Goal: Information Seeking & Learning: Learn about a topic

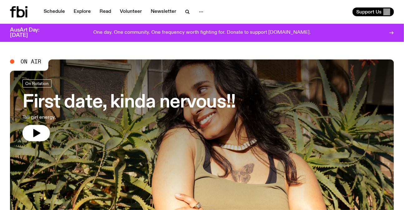
click at [127, 103] on h3 "First date, kinda nervous!!" at bounding box center [128, 102] width 213 height 17
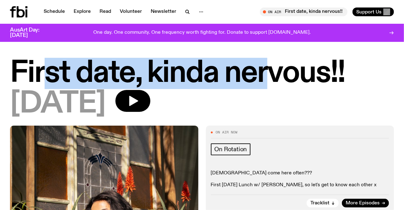
drag, startPoint x: 50, startPoint y: 72, endPoint x: 254, endPoint y: 72, distance: 204.3
click at [256, 72] on h1 "First date, kinda nervous!!" at bounding box center [202, 73] width 384 height 28
click at [254, 72] on h1 "First date, kinda nervous!!" at bounding box center [202, 73] width 384 height 28
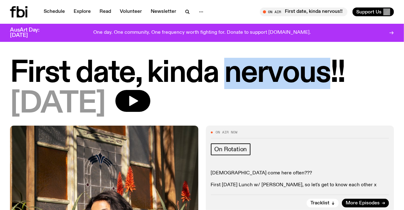
click at [254, 72] on h1 "First date, kinda nervous!!" at bounding box center [202, 73] width 384 height 28
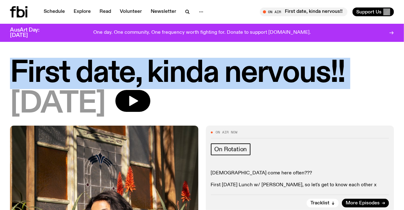
drag, startPoint x: 254, startPoint y: 72, endPoint x: 275, endPoint y: 69, distance: 20.9
click at [254, 72] on h1 "First date, kinda nervous!!" at bounding box center [202, 73] width 384 height 28
click at [284, 69] on h1 "First date, kinda nervous!!" at bounding box center [202, 73] width 384 height 28
drag, startPoint x: 9, startPoint y: 65, endPoint x: 406, endPoint y: 68, distance: 396.5
click at [404, 68] on html "Schedule Explore Read Volunteer Newsletter About Us Contact Champions of emergi…" at bounding box center [202, 105] width 404 height 210
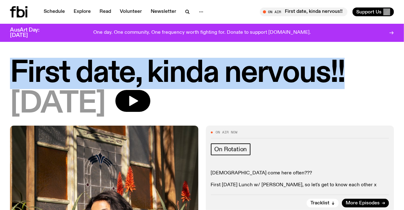
drag, startPoint x: 381, startPoint y: 71, endPoint x: 20, endPoint y: 81, distance: 361.7
click at [381, 71] on h1 "First date, kinda nervous!!" at bounding box center [202, 73] width 384 height 28
click at [0, 73] on div "First date, kinda nervous!! 07.10.25" at bounding box center [202, 92] width 404 height 66
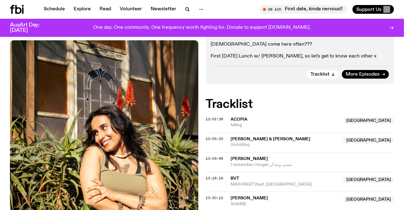
scroll to position [194, 0]
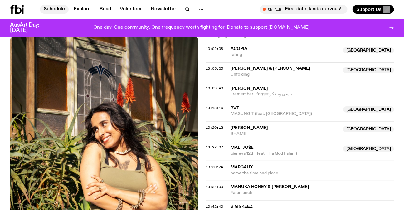
click at [51, 6] on link "Schedule" at bounding box center [54, 9] width 29 height 9
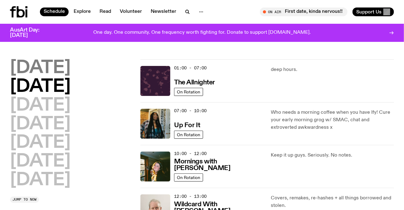
click at [47, 68] on h2 "Monday" at bounding box center [40, 67] width 61 height 17
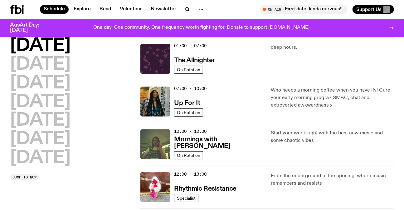
click at [265, 103] on div "07:00 - 10:00 Up For It On Rotation Who needs a morning coffee when you have If…" at bounding box center [267, 101] width 254 height 43
click at [293, 103] on p "Who needs a morning coffee when you have Ify! Cure your early morning grog w/ S…" at bounding box center [332, 97] width 123 height 22
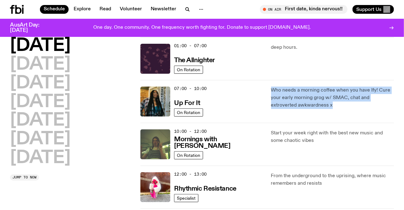
click at [293, 103] on p "Who needs a morning coffee when you have Ify! Cure your early morning grog w/ S…" at bounding box center [332, 97] width 123 height 22
click at [311, 103] on p "Who needs a morning coffee when you have Ify! Cure your early morning grog w/ S…" at bounding box center [332, 97] width 123 height 22
click at [311, 99] on p "Who needs a morning coffee when you have Ify! Cure your early morning grog w/ S…" at bounding box center [332, 97] width 123 height 22
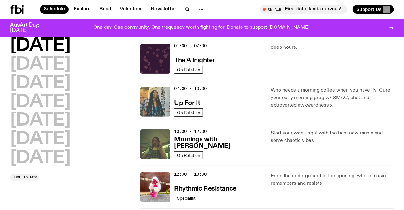
click at [166, 98] on img at bounding box center [155, 101] width 30 height 30
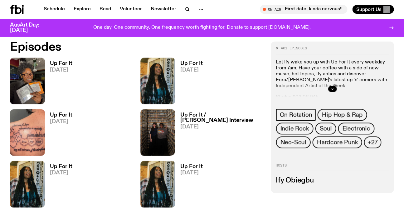
scroll to position [222, 0]
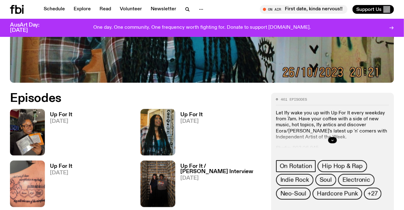
drag, startPoint x: 0, startPoint y: 95, endPoint x: 132, endPoint y: 118, distance: 133.6
click at [301, 134] on div at bounding box center [332, 140] width 113 height 20
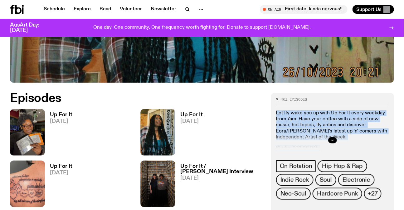
drag, startPoint x: 301, startPoint y: 134, endPoint x: 299, endPoint y: 119, distance: 15.1
click at [299, 119] on div "Let Ify wake you up with Up For It every weekday from 7am. Have your coffee wit…" at bounding box center [332, 130] width 113 height 40
click at [299, 119] on p "Let Ify wake you up with Up For It every weekday from 7am. Have your coffee wit…" at bounding box center [332, 125] width 113 height 30
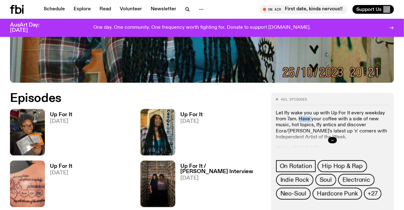
click at [299, 119] on p "Let Ify wake you up with Up For It every weekday from 7am. Have your coffee wit…" at bounding box center [332, 125] width 113 height 30
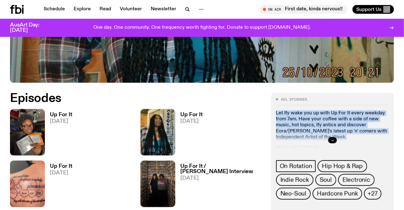
click at [299, 119] on p "Let Ify wake you up with Up For It every weekday from 7am. Have your coffee wit…" at bounding box center [332, 125] width 113 height 30
click at [328, 119] on p "Let Ify wake you up with Up For It every weekday from 7am. Have your coffee wit…" at bounding box center [332, 125] width 113 height 30
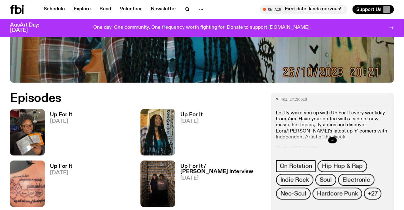
click at [331, 140] on icon "button" at bounding box center [333, 140] width 4 height 4
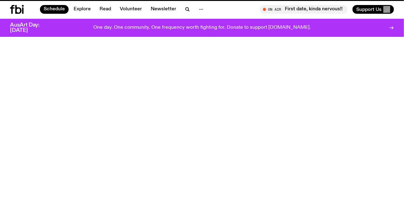
scroll to position [17, 0]
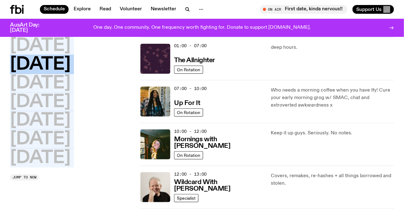
drag, startPoint x: 0, startPoint y: 42, endPoint x: 71, endPoint y: 184, distance: 158.6
drag, startPoint x: 74, startPoint y: 185, endPoint x: 0, endPoint y: 46, distance: 157.3
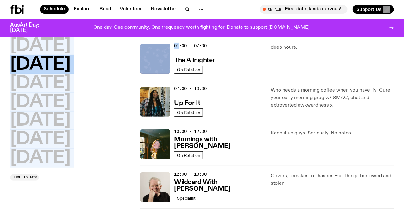
drag, startPoint x: 0, startPoint y: 46, endPoint x: 69, endPoint y: 191, distance: 161.0
drag, startPoint x: 69, startPoint y: 191, endPoint x: 0, endPoint y: 41, distance: 165.0
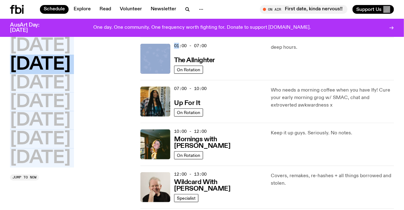
drag, startPoint x: 0, startPoint y: 41, endPoint x: 95, endPoint y: 187, distance: 174.2
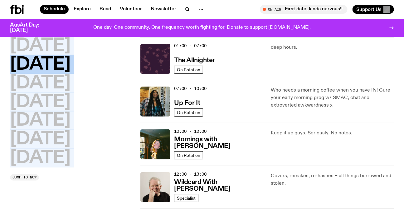
drag, startPoint x: 95, startPoint y: 196, endPoint x: 0, endPoint y: 45, distance: 178.3
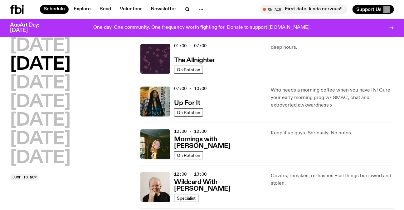
scroll to position [0, 0]
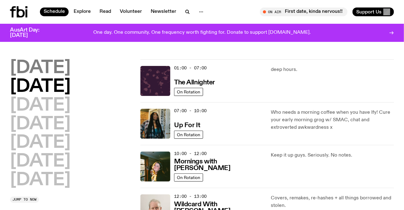
click at [51, 61] on h2 "Monday" at bounding box center [40, 67] width 61 height 17
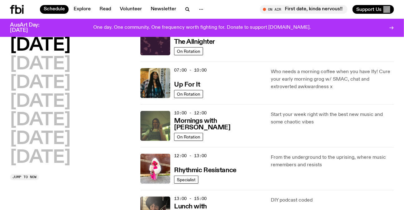
scroll to position [46, 0]
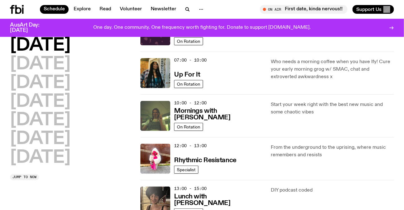
click at [289, 111] on p "Start your week right with the best new music and some chaotic vibes" at bounding box center [332, 108] width 123 height 15
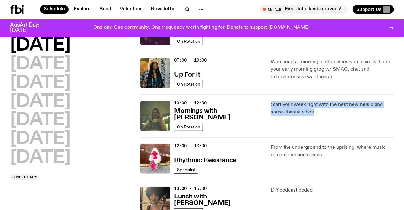
click at [289, 111] on p "Start your week right with the best new music and some chaotic vibes" at bounding box center [332, 108] width 123 height 15
click at [323, 113] on p "Start your week right with the best new music and some chaotic vibes" at bounding box center [332, 108] width 123 height 15
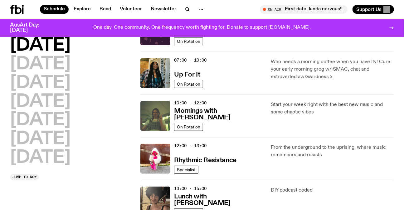
click at [217, 154] on div "12:00 - 13:00 Rhythmic Resistance" at bounding box center [218, 158] width 89 height 30
click at [224, 157] on h3 "Rhythmic Resistance" at bounding box center [205, 160] width 62 height 7
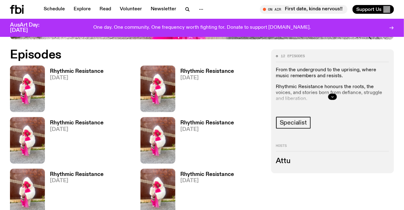
scroll to position [250, 0]
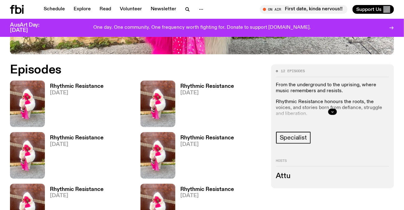
drag, startPoint x: 39, startPoint y: 102, endPoint x: 43, endPoint y: 100, distance: 4.5
click at [40, 101] on img at bounding box center [27, 103] width 35 height 46
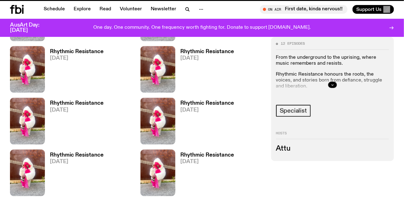
scroll to position [444, 0]
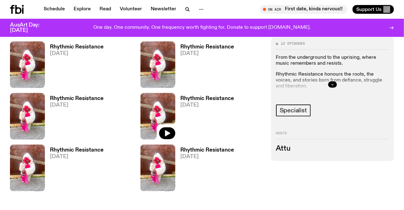
click at [161, 55] on img at bounding box center [157, 64] width 35 height 46
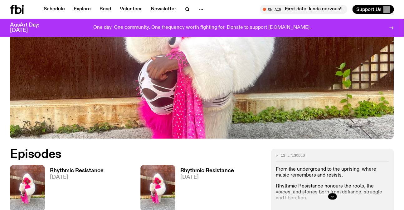
scroll to position [166, 0]
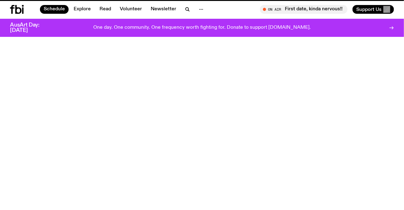
scroll to position [46, 0]
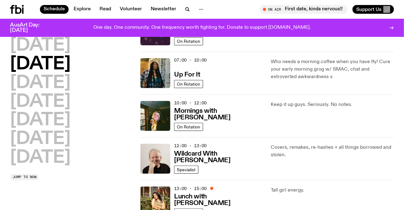
click at [61, 56] on h2 "Tuesday" at bounding box center [40, 64] width 61 height 17
click at [59, 47] on h2 "Monday" at bounding box center [40, 45] width 61 height 17
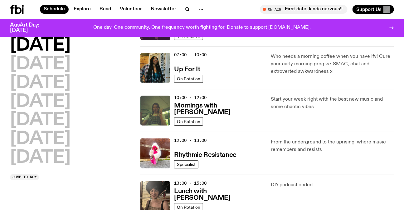
scroll to position [131, 0]
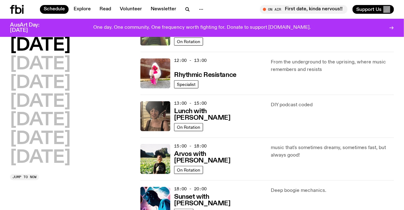
click at [299, 111] on div "DIY podcast coded" at bounding box center [332, 116] width 123 height 30
click at [284, 101] on p "DIY podcast coded" at bounding box center [332, 104] width 123 height 7
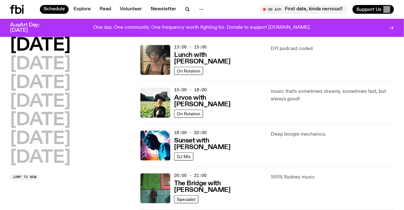
scroll to position [187, 0]
click at [278, 92] on p "music that's sometimes dreamy, sometimes fast, but always good!" at bounding box center [332, 94] width 123 height 15
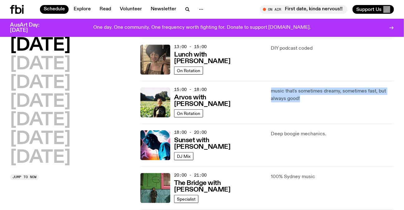
click at [279, 92] on p "music that's sometimes dreamy, sometimes fast, but always good!" at bounding box center [332, 94] width 123 height 15
click at [311, 99] on p "music that's sometimes dreamy, sometimes fast, but always good!" at bounding box center [332, 94] width 123 height 15
drag, startPoint x: 311, startPoint y: 99, endPoint x: 263, endPoint y: 87, distance: 49.9
click at [263, 87] on div "15:00 - 18:00 Arvos with Bri Kennedy On Rotation music that's sometimes dreamy,…" at bounding box center [267, 102] width 254 height 43
click at [274, 89] on p "music that's sometimes dreamy, sometimes fast, but always good!" at bounding box center [332, 94] width 123 height 15
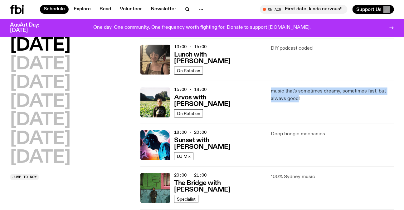
drag, startPoint x: 274, startPoint y: 89, endPoint x: 292, endPoint y: 100, distance: 21.0
click at [292, 100] on p "music that's sometimes dreamy, sometimes fast, but always good!" at bounding box center [332, 94] width 123 height 15
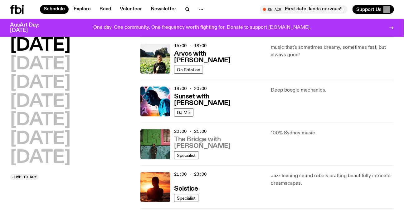
scroll to position [272, 0]
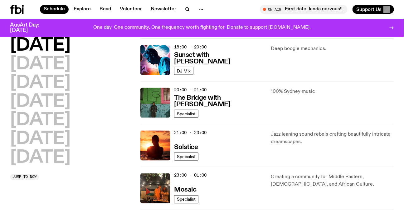
drag, startPoint x: 289, startPoint y: 64, endPoint x: 182, endPoint y: 45, distance: 108.9
click at [170, 45] on div "18:00 - 20:00 Sunset with Simon Caldwell DJ Mix Deep boogie mechanics." at bounding box center [267, 59] width 254 height 43
click at [296, 63] on div "Deep boogie mechanics." at bounding box center [332, 60] width 123 height 30
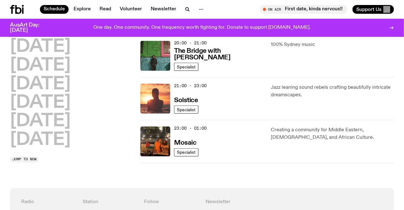
scroll to position [329, 0]
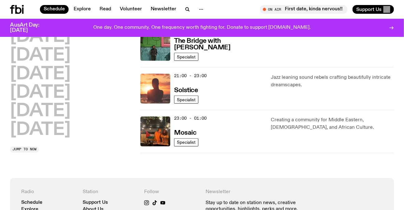
click at [155, 87] on img at bounding box center [155, 89] width 30 height 30
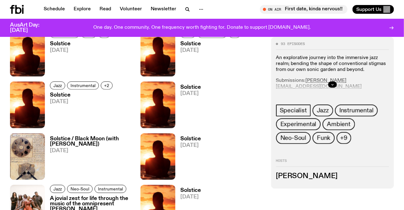
scroll to position [423, 0]
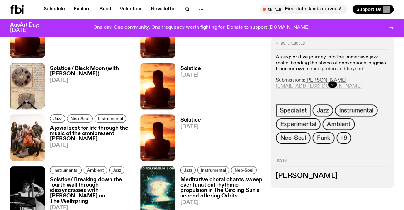
click at [94, 135] on h3 "A jovial zest for life through the music of the omnipresent Kokoroko" at bounding box center [91, 134] width 83 height 16
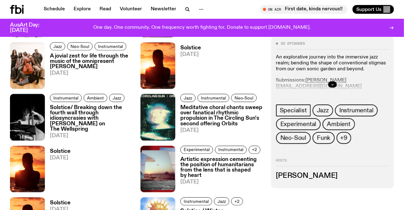
scroll to position [503, 0]
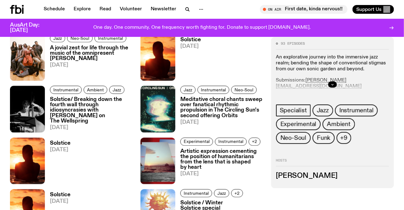
click at [209, 104] on h3 "Meditative choral chants sweep over fanatical rhythmic propulsion in The Circli…" at bounding box center [221, 107] width 83 height 21
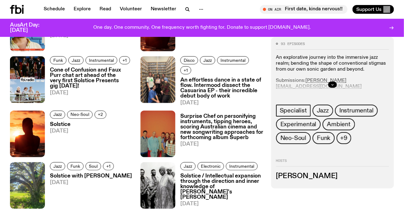
scroll to position [952, 0]
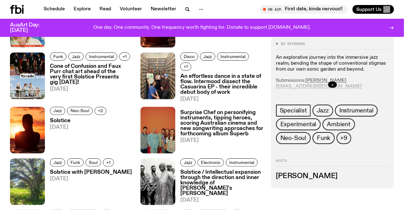
click at [213, 110] on h3 "Surprise Chef on personifying instruments, tipping heroes, scoring Australian c…" at bounding box center [221, 123] width 83 height 27
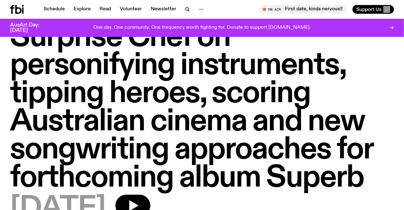
scroll to position [26, 0]
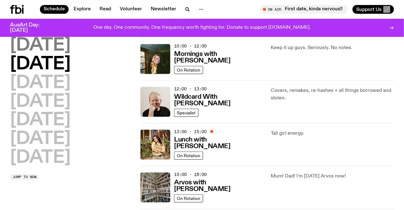
click at [60, 41] on h2 "Monday" at bounding box center [40, 45] width 61 height 17
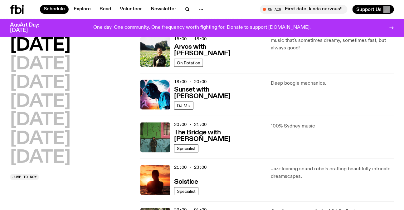
scroll to position [357, 0]
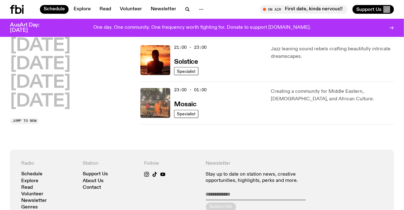
click at [157, 97] on img at bounding box center [155, 103] width 30 height 30
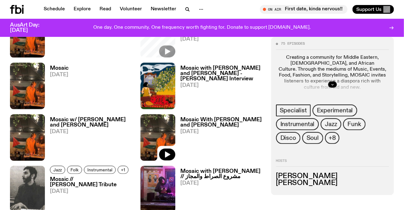
scroll to position [368, 0]
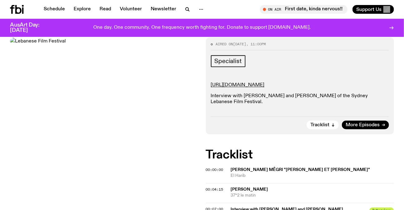
scroll to position [110, 0]
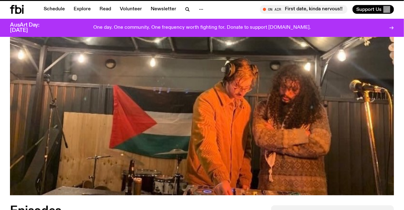
scroll to position [368, 0]
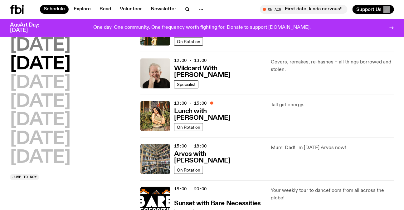
click at [57, 41] on h2 "Monday" at bounding box center [40, 45] width 61 height 17
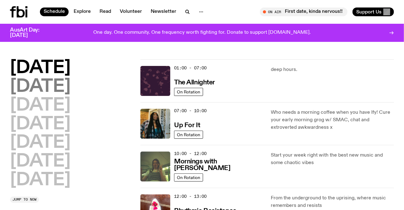
click at [64, 84] on h2 "Tuesday" at bounding box center [40, 86] width 61 height 17
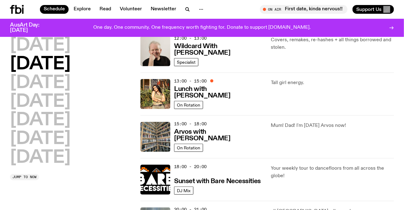
scroll to position [187, 0]
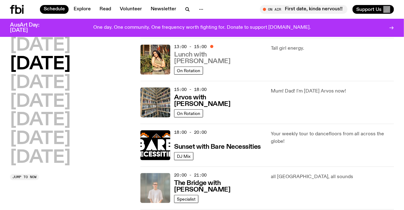
click at [229, 60] on h3 "Lunch with Tanya Shukla" at bounding box center [218, 57] width 89 height 13
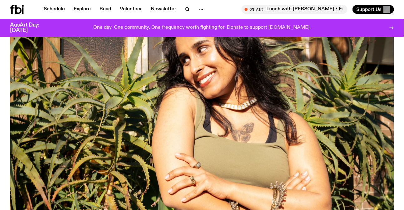
scroll to position [137, 0]
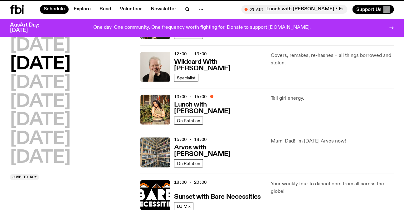
scroll to position [187, 0]
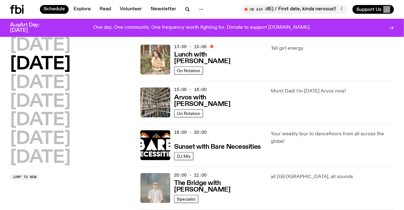
click at [153, 61] on img at bounding box center [155, 60] width 30 height 30
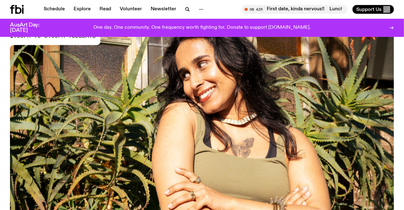
scroll to position [281, 0]
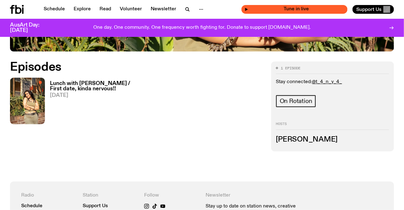
click at [269, 12] on div "Tune in live" at bounding box center [294, 9] width 106 height 9
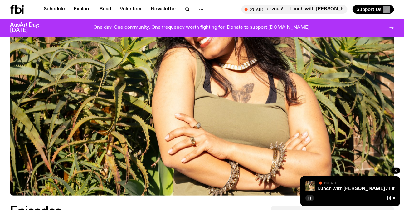
scroll to position [138, 0]
drag, startPoint x: 172, startPoint y: 190, endPoint x: 198, endPoint y: 186, distance: 26.5
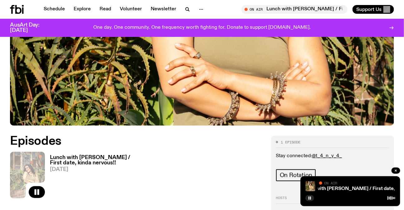
scroll to position [223, 0]
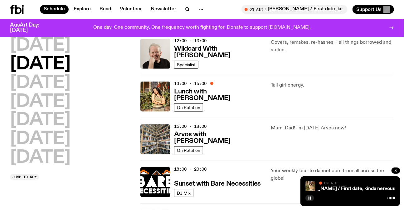
scroll to position [145, 0]
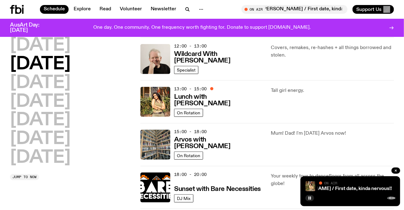
click at [123, 78] on div "Monday Tuesday Wednesday Thursday Friday Saturday Sunday" at bounding box center [71, 101] width 123 height 129
click at [337, 99] on div "Tall girl energy." at bounding box center [332, 102] width 123 height 30
click at [305, 95] on div "Tall girl energy." at bounding box center [332, 102] width 123 height 30
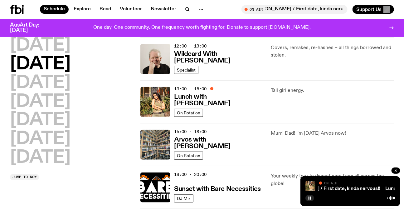
click at [305, 95] on div "Tall girl energy." at bounding box center [332, 102] width 123 height 30
click at [331, 92] on p "Tall girl energy." at bounding box center [332, 90] width 123 height 7
click at [340, 117] on div "13:00 - 15:00 Lunch with Tanya Shukla On Rotation Tall girl energy." at bounding box center [267, 101] width 254 height 43
drag, startPoint x: 340, startPoint y: 117, endPoint x: 342, endPoint y: 131, distance: 14.7
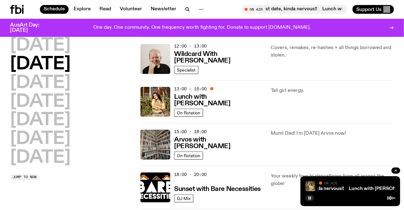
click at [342, 131] on div "01:00 - 07:00 The Allnighter On Rotation deep hours. 07:00 - 10:00 Up For It On…" at bounding box center [267, 123] width 254 height 428
click at [342, 131] on p "Mum! Dad! I'm on Tuesday Arvos now!" at bounding box center [332, 132] width 123 height 7
drag, startPoint x: 342, startPoint y: 131, endPoint x: 377, endPoint y: 150, distance: 40.5
click at [342, 131] on p "Mum! Dad! I'm on Tuesday Arvos now!" at bounding box center [332, 132] width 123 height 7
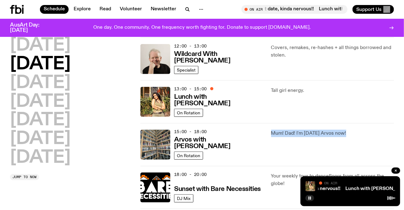
click at [377, 150] on div "Mum! Dad! I'm on Tuesday Arvos now!" at bounding box center [332, 144] width 123 height 30
drag, startPoint x: 377, startPoint y: 150, endPoint x: 277, endPoint y: 136, distance: 101.2
click at [277, 136] on div "Mum! Dad! I'm on Tuesday Arvos now!" at bounding box center [332, 144] width 123 height 30
click at [277, 136] on p "Mum! Dad! I'm on Tuesday Arvos now!" at bounding box center [332, 132] width 123 height 7
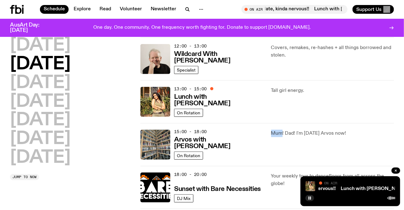
click at [277, 136] on p "Mum! Dad! I'm on Tuesday Arvos now!" at bounding box center [332, 132] width 123 height 7
click at [337, 141] on div "Mum! Dad! I'm on Tuesday Arvos now!" at bounding box center [332, 144] width 123 height 30
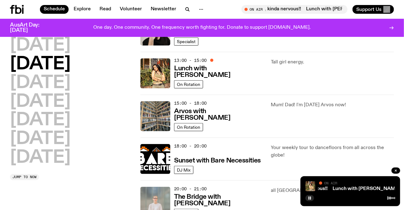
scroll to position [202, 0]
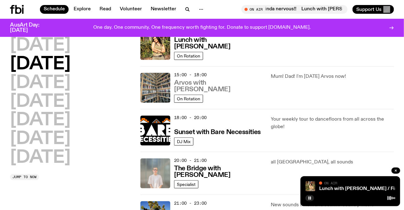
click at [234, 88] on h3 "Arvos with Sabine Lee Cook" at bounding box center [218, 86] width 89 height 13
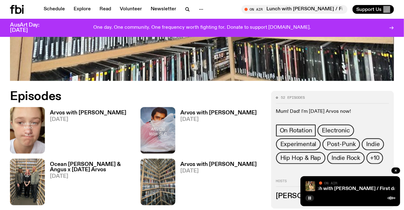
scroll to position [194, 0]
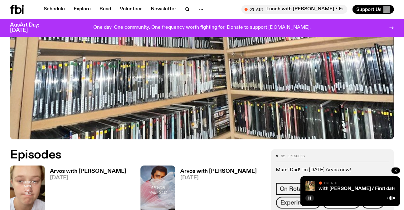
click at [396, 169] on icon "button" at bounding box center [396, 170] width 2 height 2
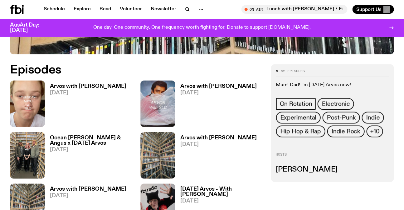
scroll to position [279, 0]
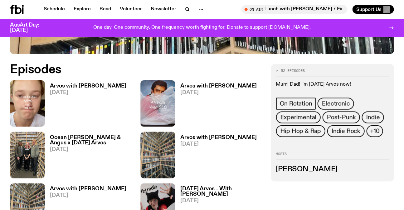
click at [77, 135] on h3 "Ocean Alley's Mitch & Angus x Tuesday Arvos" at bounding box center [91, 140] width 83 height 11
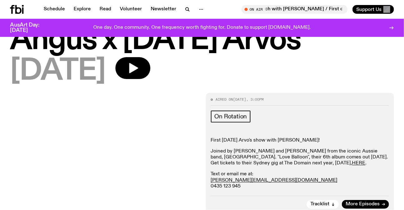
scroll to position [26, 0]
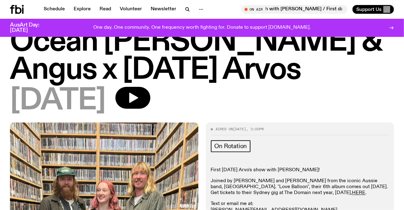
click at [36, 39] on h1 "Ocean Alley's Mitch & Angus x Tuesday Arvos" at bounding box center [202, 56] width 384 height 56
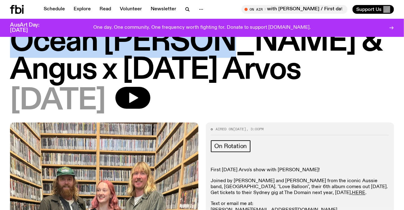
drag, startPoint x: 36, startPoint y: 39, endPoint x: 177, endPoint y: 39, distance: 140.7
click at [177, 39] on h1 "Ocean Alley's Mitch & Angus x Tuesday Arvos" at bounding box center [202, 56] width 384 height 56
click at [177, 40] on h1 "Ocean Alley's Mitch & Angus x Tuesday Arvos" at bounding box center [202, 56] width 384 height 56
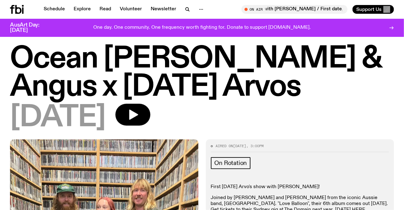
scroll to position [0, 0]
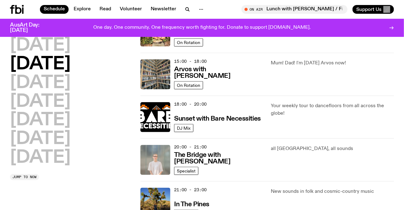
scroll to position [225, 0]
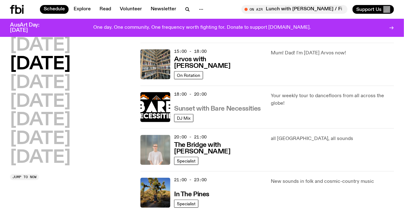
click at [225, 108] on h3 "Sunset with Bare Necessities" at bounding box center [217, 108] width 87 height 7
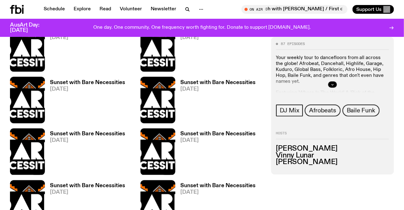
scroll to position [279, 0]
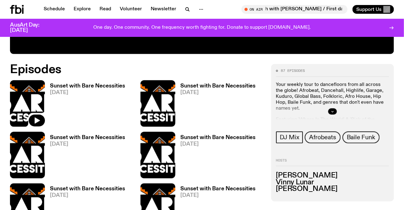
click at [32, 90] on img at bounding box center [27, 103] width 35 height 46
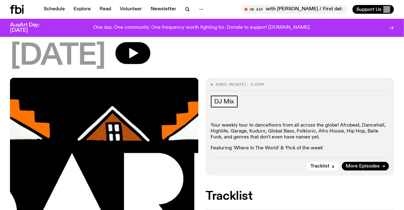
scroll to position [223, 0]
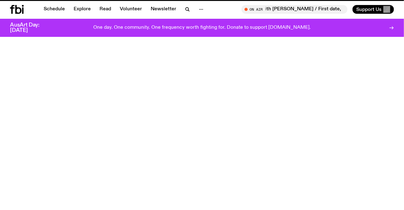
scroll to position [279, 0]
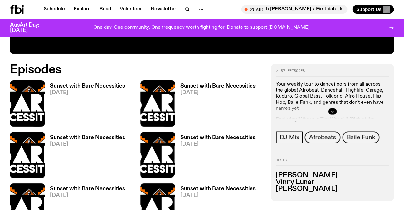
click at [158, 146] on img at bounding box center [157, 155] width 35 height 46
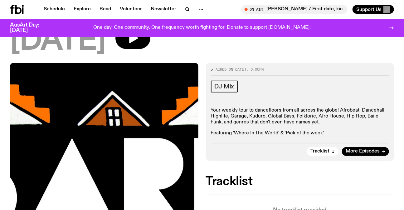
scroll to position [252, 0]
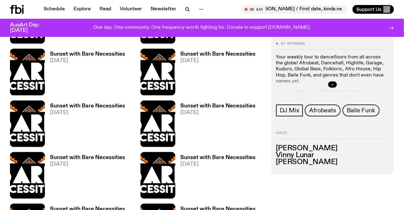
scroll to position [279, 0]
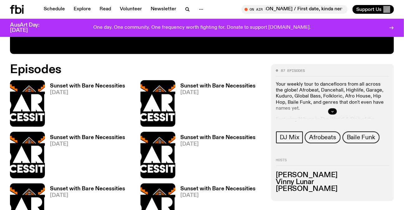
click at [160, 90] on img at bounding box center [157, 103] width 35 height 46
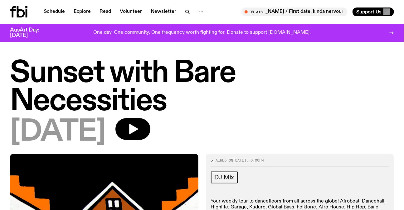
click at [81, 81] on h1 "Sunset with Bare Necessities" at bounding box center [202, 87] width 384 height 56
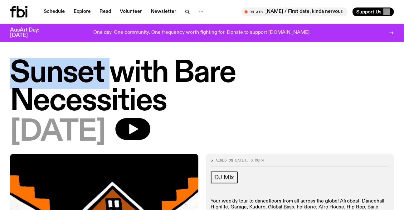
click at [81, 81] on h1 "Sunset with Bare Necessities" at bounding box center [202, 87] width 384 height 56
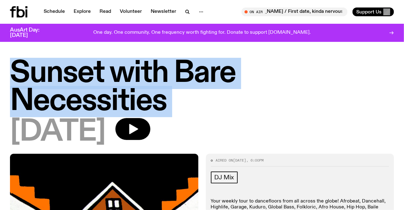
click at [81, 81] on h1 "Sunset with Bare Necessities" at bounding box center [202, 87] width 384 height 56
click at [174, 105] on h1 "Sunset with Bare Necessities" at bounding box center [202, 87] width 384 height 56
drag, startPoint x: 174, startPoint y: 105, endPoint x: 27, endPoint y: 76, distance: 150.5
click at [28, 77] on h1 "Sunset with Bare Necessities" at bounding box center [202, 87] width 384 height 56
click at [27, 76] on h1 "Sunset with Bare Necessities" at bounding box center [202, 87] width 384 height 56
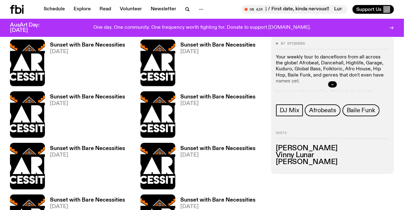
scroll to position [843, 0]
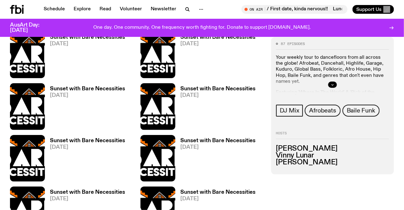
click at [24, 122] on img at bounding box center [27, 106] width 35 height 46
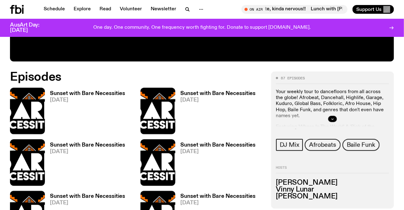
scroll to position [356, 0]
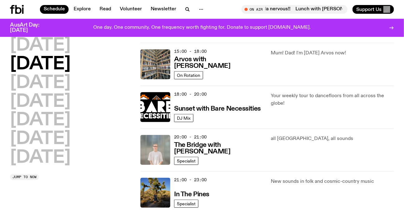
click at [283, 150] on div "all sydney, all sounds" at bounding box center [332, 150] width 123 height 30
click at [306, 134] on div "20:00 - 21:00 The Bridge with Mara Schwerdtfeger Specialist all sydney, all sou…" at bounding box center [267, 149] width 254 height 43
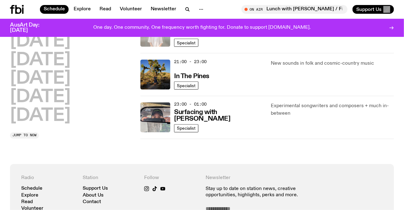
scroll to position [310, 0]
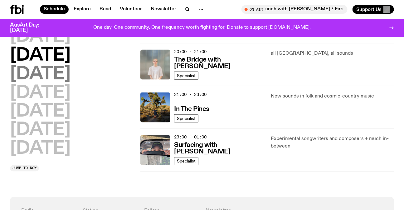
click at [70, 72] on h2 "Wednesday" at bounding box center [40, 74] width 61 height 17
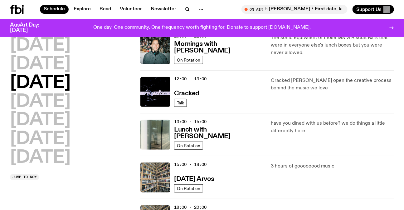
scroll to position [140, 0]
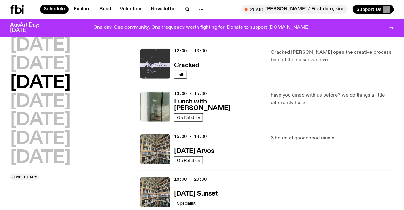
click at [156, 62] on img at bounding box center [155, 64] width 30 height 30
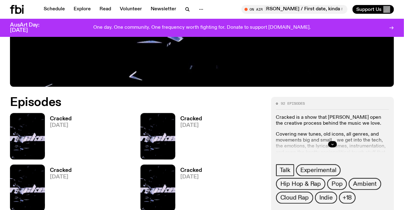
scroll to position [284, 0]
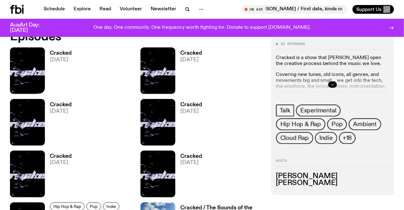
click at [38, 61] on img at bounding box center [27, 70] width 35 height 46
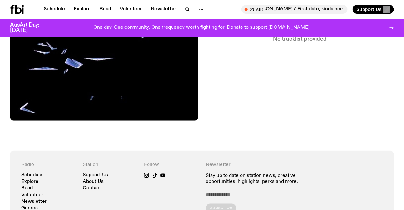
scroll to position [251, 0]
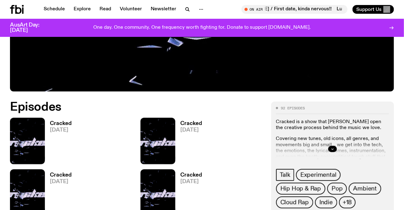
scroll to position [255, 0]
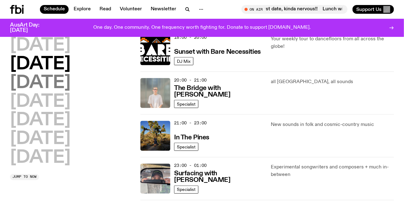
click at [70, 80] on h2 "Wednesday" at bounding box center [40, 82] width 61 height 17
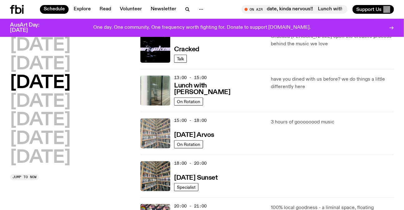
scroll to position [159, 0]
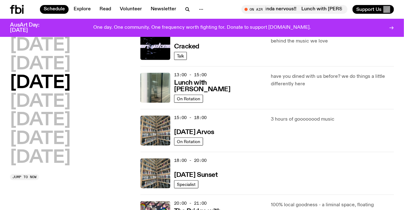
click at [291, 81] on p "have you dined with us before? we do things a little differently here" at bounding box center [332, 80] width 123 height 15
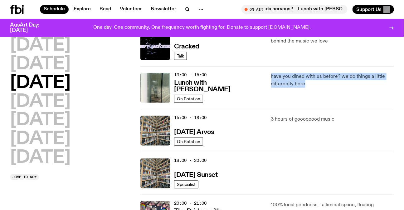
click at [325, 88] on div "have you dined with us before? we do things a little differently here" at bounding box center [332, 88] width 123 height 30
drag, startPoint x: 325, startPoint y: 88, endPoint x: 269, endPoint y: 70, distance: 59.0
click at [267, 68] on div "13:00 - 15:00 Lunch with Louisa Christie On Rotation have you dined with us bef…" at bounding box center [267, 87] width 254 height 43
click at [282, 79] on p "have you dined with us before? we do things a little differently here" at bounding box center [332, 80] width 123 height 15
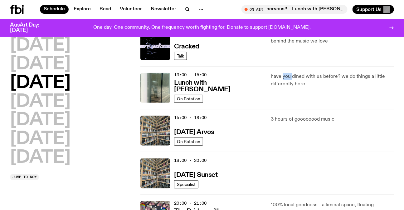
click at [282, 79] on p "have you dined with us before? we do things a little differently here" at bounding box center [332, 80] width 123 height 15
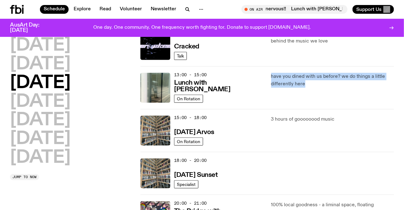
click at [282, 79] on p "have you dined with us before? we do things a little differently here" at bounding box center [332, 80] width 123 height 15
click at [294, 80] on p "have you dined with us before? we do things a little differently here" at bounding box center [332, 80] width 123 height 15
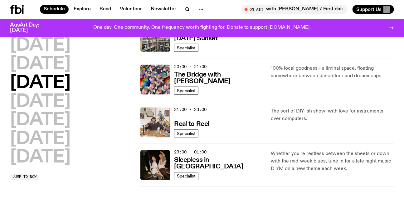
scroll to position [301, 0]
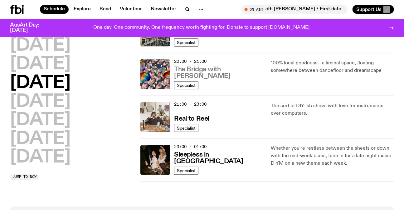
click at [225, 75] on h3 "The Bridge with Diana Kalkoul" at bounding box center [218, 72] width 89 height 13
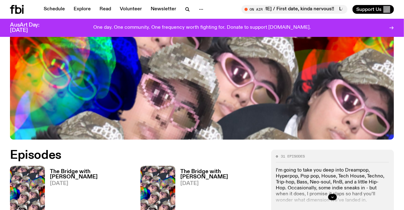
scroll to position [251, 0]
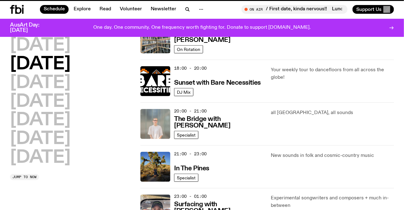
scroll to position [301, 0]
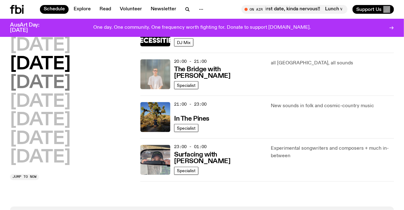
click at [69, 85] on h2 "Wednesday" at bounding box center [40, 82] width 61 height 17
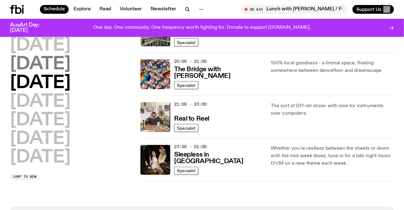
click at [55, 69] on h2 "Tuesday" at bounding box center [40, 64] width 61 height 17
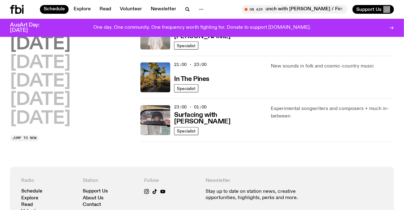
drag, startPoint x: 72, startPoint y: 42, endPoint x: 85, endPoint y: 55, distance: 18.3
click at [70, 42] on h2 "Wednesday" at bounding box center [40, 44] width 61 height 17
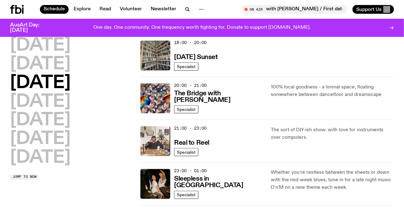
scroll to position [272, 0]
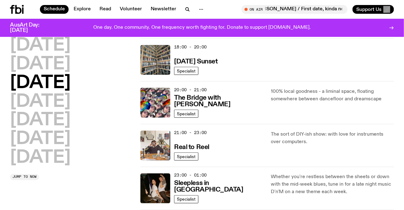
click at [367, 159] on div "The sort of DIY-ish show: with love for instruments over computers." at bounding box center [332, 145] width 123 height 30
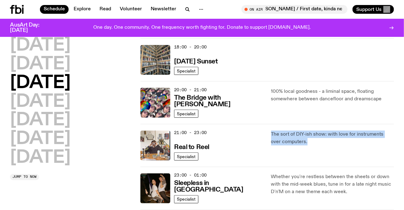
drag, startPoint x: 367, startPoint y: 159, endPoint x: 338, endPoint y: 143, distance: 33.2
click at [364, 156] on div "The sort of DIY-ish show: with love for instruments over computers." at bounding box center [332, 145] width 123 height 30
click at [304, 125] on div "21:00 - 23:00 Real to Reel Specialist The sort of DIY-ish show: with love for i…" at bounding box center [267, 145] width 254 height 43
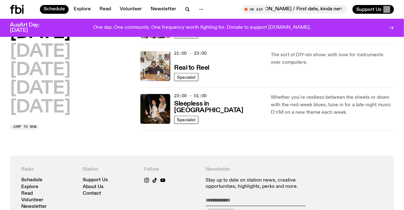
scroll to position [357, 0]
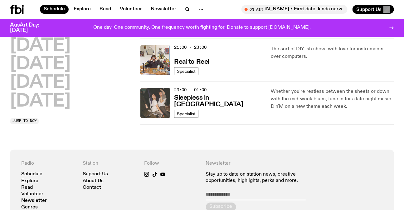
click at [152, 93] on img at bounding box center [155, 103] width 30 height 30
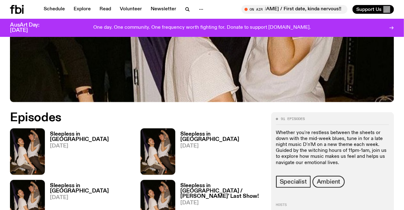
scroll to position [280, 0]
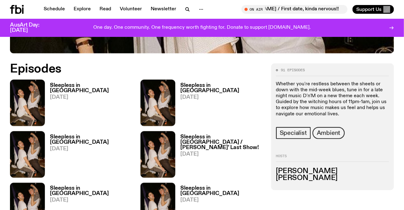
click at [46, 83] on link "Sleepless in Sydney 01.10.25" at bounding box center [89, 104] width 88 height 43
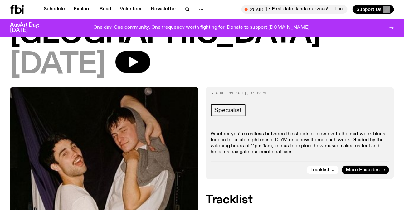
scroll to position [24, 0]
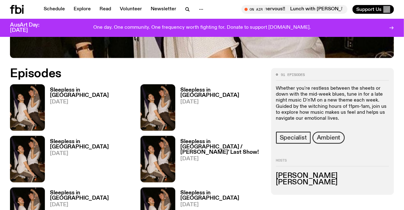
scroll to position [223, 0]
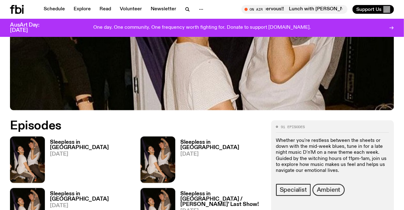
click at [169, 136] on img at bounding box center [157, 159] width 35 height 46
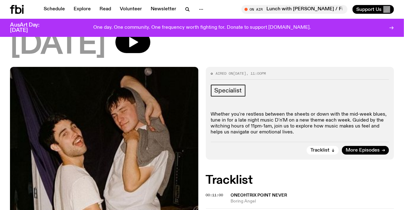
scroll to position [52, 0]
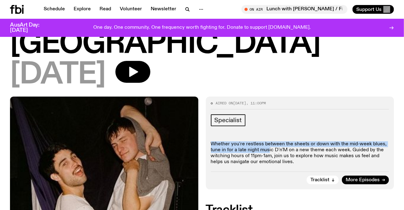
drag, startPoint x: 251, startPoint y: 95, endPoint x: 276, endPoint y: 134, distance: 45.9
click at [276, 134] on div "Specialist Whether you're restless between the sheets or down with the mid-week…" at bounding box center [300, 139] width 178 height 51
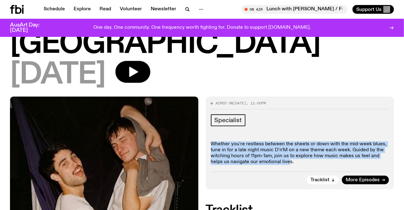
click at [276, 141] on p "Whether you're restless between the sheets or down with the mid-week blues, tun…" at bounding box center [300, 153] width 178 height 24
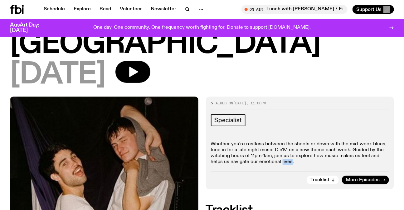
click at [276, 141] on p "Whether you're restless between the sheets or down with the mid-week blues, tun…" at bounding box center [300, 153] width 178 height 24
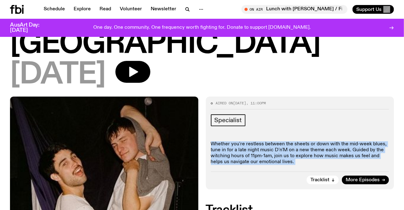
click at [276, 141] on p "Whether you're restless between the sheets or down with the mid-week blues, tun…" at bounding box center [300, 153] width 178 height 24
click at [311, 137] on div "Aired on 24.09.25 , 11:00pm Specialist Whether you're restless between the shee…" at bounding box center [300, 142] width 188 height 93
drag, startPoint x: 311, startPoint y: 137, endPoint x: 301, endPoint y: 89, distance: 49.2
click at [301, 96] on div "Aired on 24.09.25 , 11:00pm Specialist Whether you're restless between the shee…" at bounding box center [300, 142] width 188 height 93
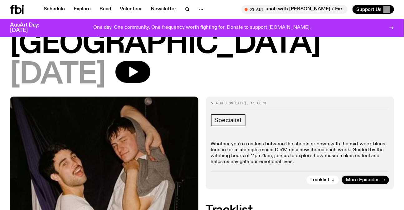
click at [301, 114] on div "Specialist" at bounding box center [300, 121] width 178 height 14
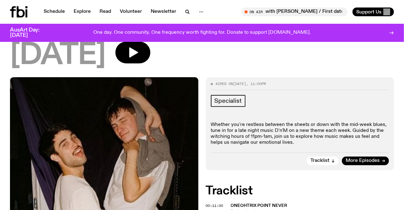
scroll to position [0, 0]
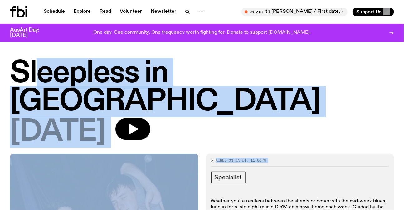
drag, startPoint x: 36, startPoint y: 73, endPoint x: 408, endPoint y: 143, distance: 378.5
click at [404, 143] on html "Schedule Explore Read Volunteer Newsletter About Us Contact Champions of emergi…" at bounding box center [202, 105] width 404 height 210
click at [279, 118] on div "24.09.25" at bounding box center [202, 132] width 384 height 28
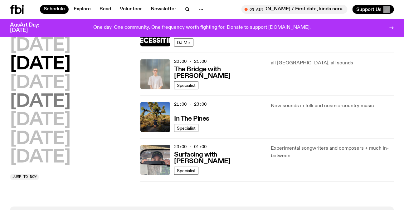
click at [66, 94] on h2 "Thursday" at bounding box center [40, 101] width 61 height 17
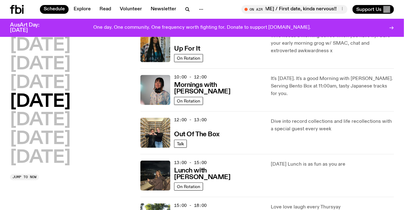
scroll to position [74, 0]
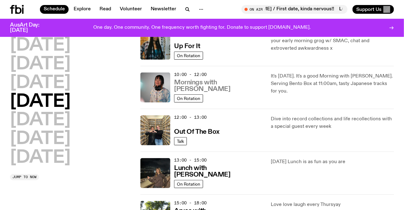
click at [236, 89] on h3 "Mornings with Kana Frazer" at bounding box center [218, 85] width 89 height 13
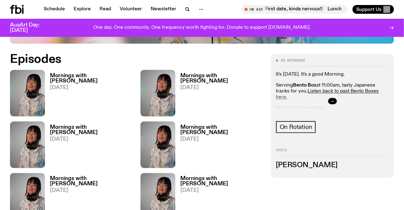
scroll to position [250, 0]
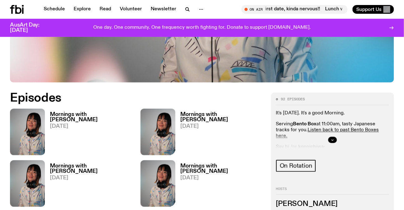
click at [169, 109] on img at bounding box center [157, 132] width 35 height 46
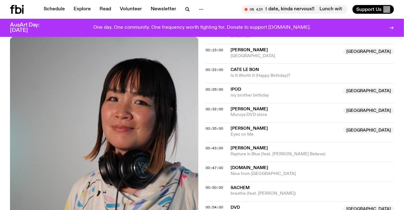
scroll to position [365, 0]
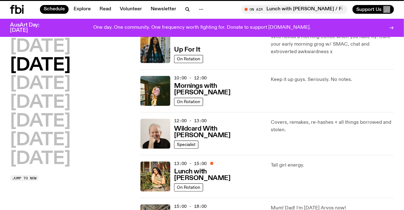
scroll to position [69, 0]
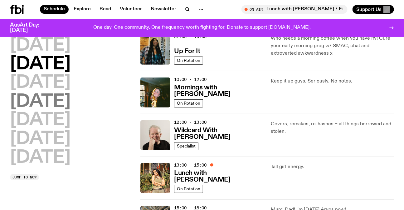
click at [58, 102] on h2 "Thursday" at bounding box center [40, 101] width 61 height 17
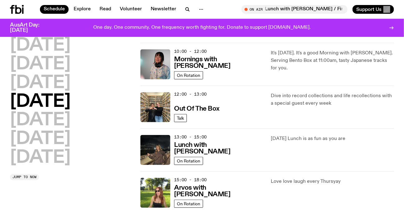
scroll to position [102, 0]
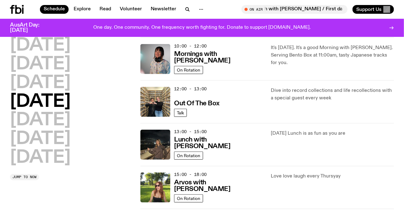
click at [323, 97] on p "Dive into record collections and life recollections with a special guest every …" at bounding box center [332, 94] width 123 height 15
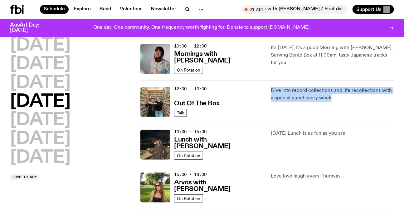
drag, startPoint x: 323, startPoint y: 97, endPoint x: 328, endPoint y: 97, distance: 5.0
click at [323, 97] on p "Dive into record collections and life recollections with a special guest every …" at bounding box center [332, 94] width 123 height 15
click at [335, 97] on p "Dive into record collections and life recollections with a special guest every …" at bounding box center [332, 94] width 123 height 15
drag, startPoint x: 335, startPoint y: 97, endPoint x: 261, endPoint y: 93, distance: 74.0
click at [261, 93] on div "12:00 - 13:00 Out Of The Box Talk Dive into record collections and life recolle…" at bounding box center [267, 101] width 254 height 43
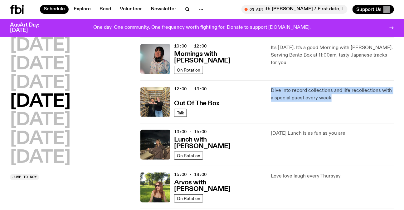
click at [272, 91] on p "Dive into record collections and life recollections with a special guest every …" at bounding box center [332, 94] width 123 height 15
drag, startPoint x: 272, startPoint y: 91, endPoint x: 329, endPoint y: 103, distance: 57.7
click at [329, 103] on div "Dive into record collections and life recollections with a special guest every …" at bounding box center [332, 102] width 123 height 30
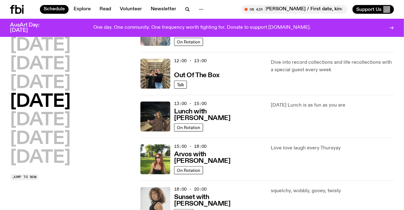
scroll to position [131, 0]
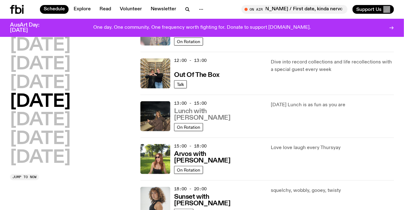
click at [225, 118] on h3 "Lunch with Izzy Page" at bounding box center [218, 114] width 89 height 13
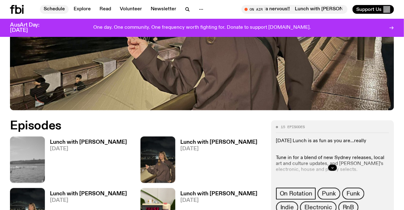
scroll to position [81, 0]
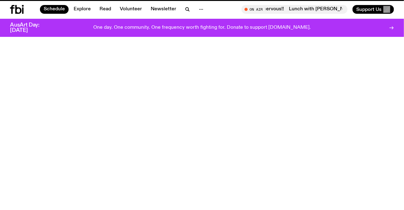
scroll to position [131, 0]
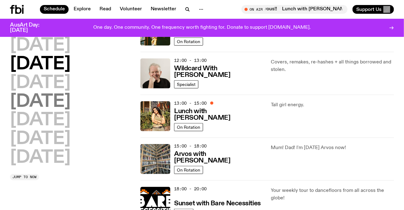
click at [23, 93] on h2 "Thursday" at bounding box center [40, 101] width 61 height 17
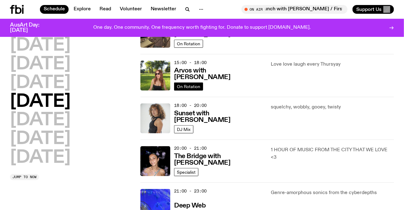
scroll to position [244, 0]
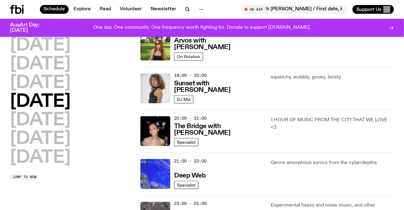
click at [316, 76] on p "squelchy, wobbly, gooey, twisty" at bounding box center [332, 76] width 123 height 7
click at [338, 87] on div "squelchy, wobbly, gooey, twisty" at bounding box center [332, 88] width 123 height 30
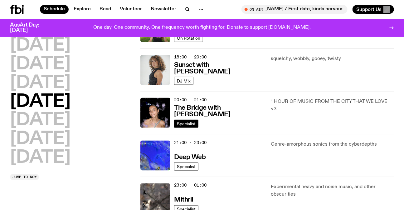
scroll to position [272, 0]
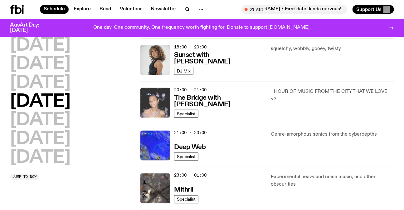
click at [152, 104] on img at bounding box center [155, 103] width 30 height 30
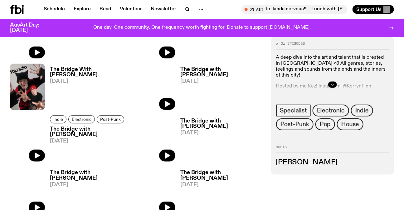
scroll to position [110, 0]
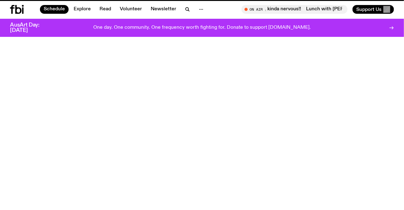
scroll to position [272, 0]
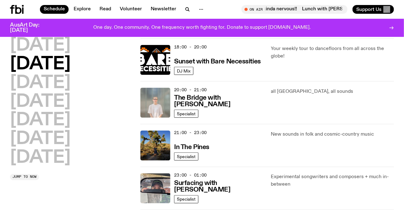
click at [63, 121] on div "Monday Tuesday Wednesday Thursday Friday Saturday Sunday" at bounding box center [71, 101] width 123 height 129
click at [65, 102] on h2 "Thursday" at bounding box center [40, 101] width 61 height 17
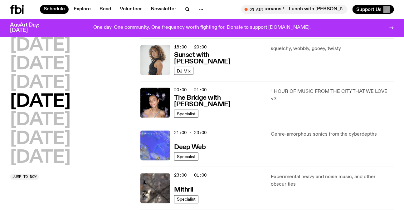
click at [165, 130] on img at bounding box center [155, 145] width 30 height 30
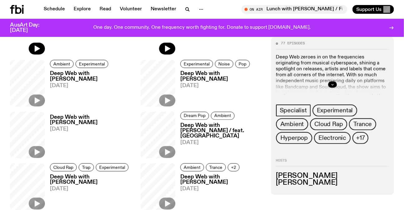
scroll to position [476, 0]
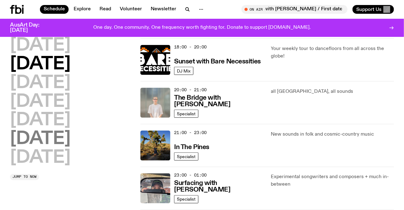
click at [67, 137] on h2 "Saturday" at bounding box center [40, 138] width 61 height 17
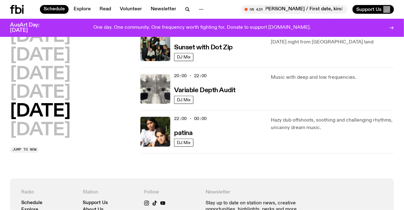
click at [45, 90] on h2 "Friday" at bounding box center [40, 92] width 61 height 17
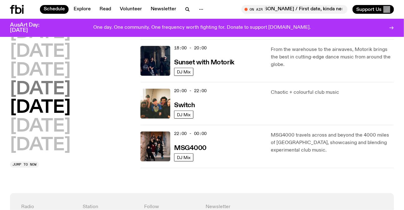
click at [62, 97] on h2 "Thursday" at bounding box center [40, 88] width 61 height 17
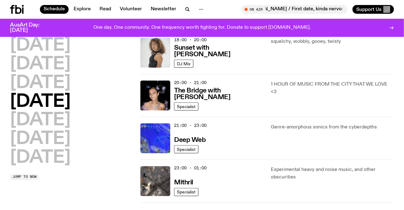
scroll to position [329, 0]
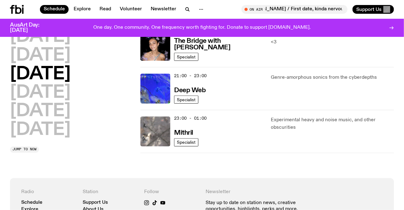
click at [155, 134] on img at bounding box center [155, 131] width 30 height 30
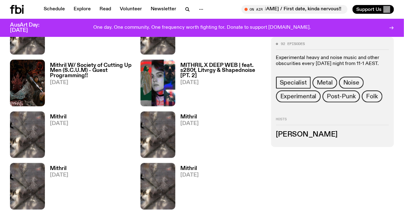
scroll to position [233, 0]
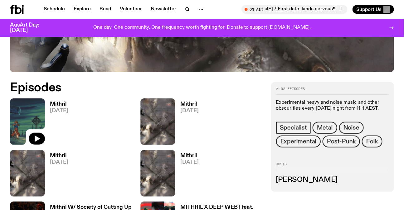
click at [33, 119] on img at bounding box center [27, 121] width 35 height 46
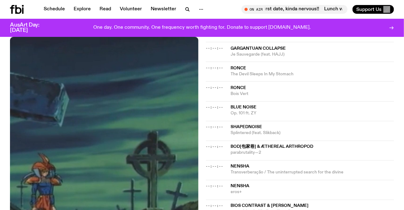
scroll to position [506, 0]
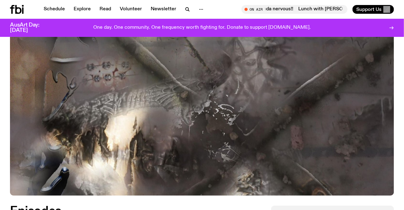
scroll to position [109, 0]
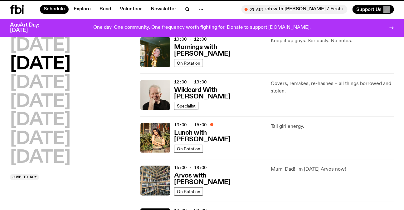
scroll to position [329, 0]
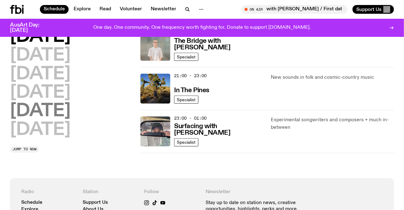
click at [48, 111] on h2 "Saturday" at bounding box center [40, 111] width 61 height 17
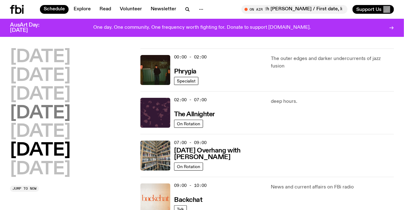
scroll to position [0, 0]
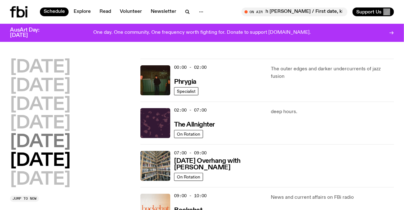
click at [50, 138] on h2 "Friday" at bounding box center [40, 141] width 61 height 17
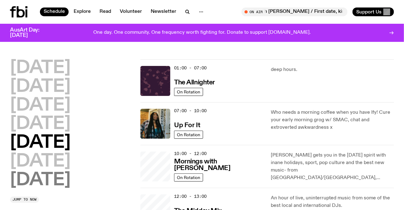
scroll to position [17, 0]
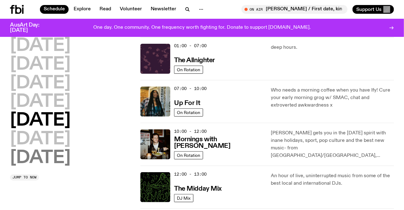
click at [70, 149] on h2 "Sunday" at bounding box center [40, 157] width 61 height 17
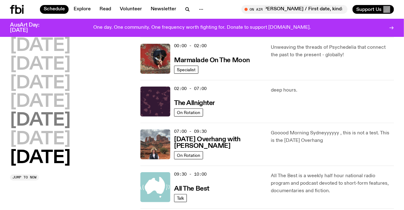
click at [42, 115] on h2 "Friday" at bounding box center [40, 120] width 61 height 17
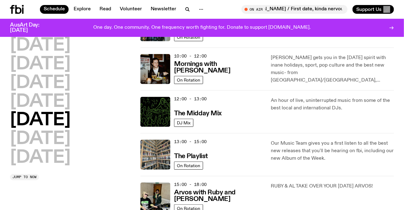
scroll to position [102, 0]
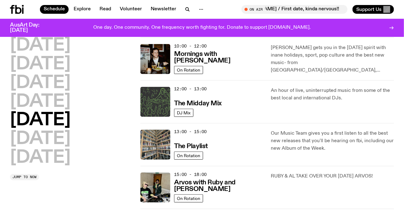
click at [149, 105] on img at bounding box center [155, 102] width 30 height 30
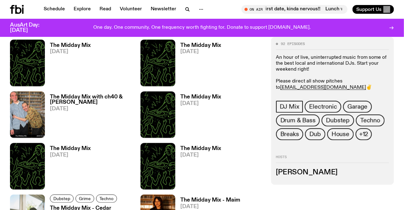
scroll to position [421, 0]
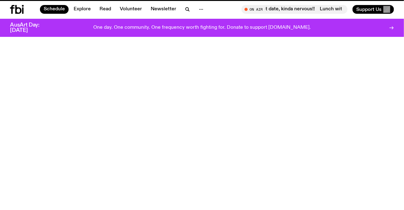
scroll to position [102, 0]
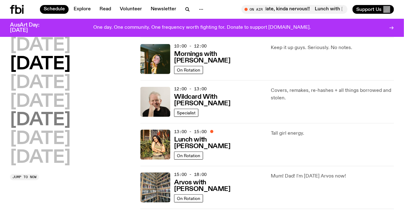
click at [46, 125] on h2 "Friday" at bounding box center [40, 119] width 61 height 17
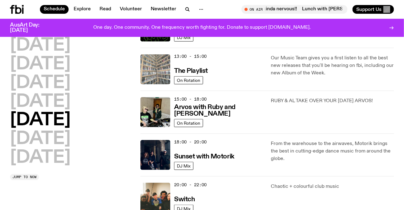
scroll to position [187, 0]
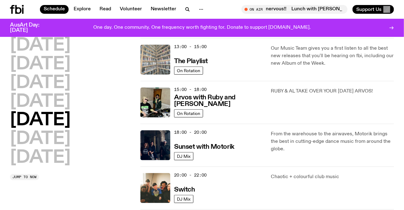
click at [157, 56] on img at bounding box center [155, 60] width 30 height 30
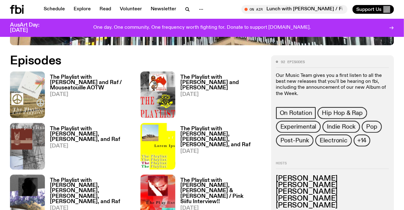
scroll to position [312, 0]
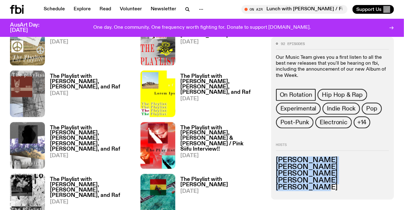
drag, startPoint x: 352, startPoint y: 196, endPoint x: 363, endPoint y: 203, distance: 13.9
drag, startPoint x: 359, startPoint y: 202, endPoint x: 276, endPoint y: 149, distance: 97.9
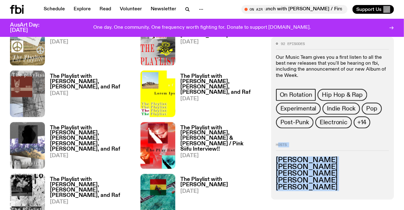
click at [325, 175] on h3 "Jim Kretschmer" at bounding box center [332, 173] width 113 height 7
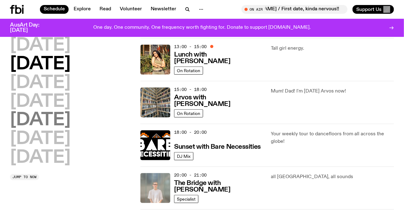
click at [42, 126] on h2 "Friday" at bounding box center [40, 119] width 61 height 17
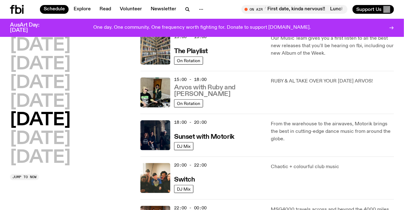
scroll to position [187, 0]
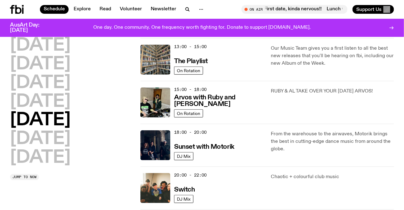
drag, startPoint x: 273, startPoint y: 97, endPoint x: 94, endPoint y: 94, distance: 179.4
click at [94, 94] on div "Monday Tuesday Wednesday Thursday Friday Saturday Sunday Jump to now 01:00 - 07…" at bounding box center [202, 59] width 404 height 385
click at [342, 130] on p "From the warehouse to the airwaves, Motorik brings the best in cutting-edge dan…" at bounding box center [332, 141] width 123 height 22
drag, startPoint x: 187, startPoint y: 104, endPoint x: 322, endPoint y: 114, distance: 134.8
click at [322, 114] on div "RUBY & AL TAKE OVER YOUR FRIDAY ARVOS!" at bounding box center [332, 102] width 123 height 30
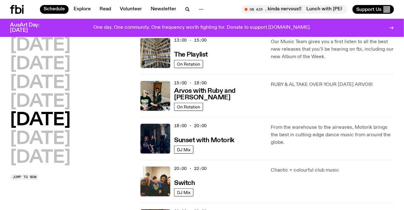
scroll to position [216, 0]
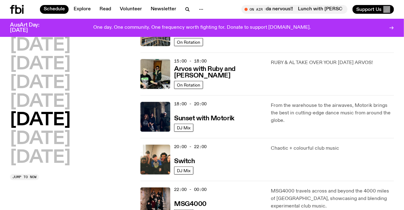
drag, startPoint x: 218, startPoint y: 118, endPoint x: 298, endPoint y: 123, distance: 79.7
click at [298, 123] on p "From the warehouse to the airwaves, Motorik brings the best in cutting-edge dan…" at bounding box center [332, 113] width 123 height 22
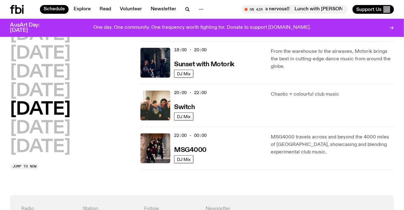
scroll to position [272, 0]
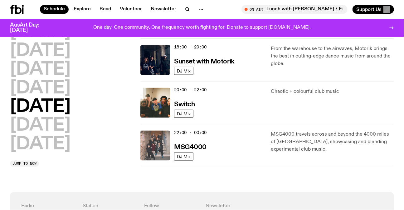
click at [161, 143] on img at bounding box center [155, 145] width 30 height 30
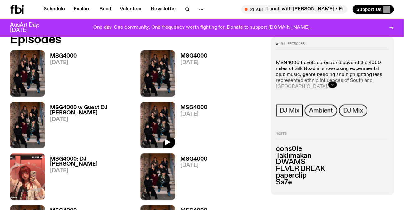
scroll to position [309, 0]
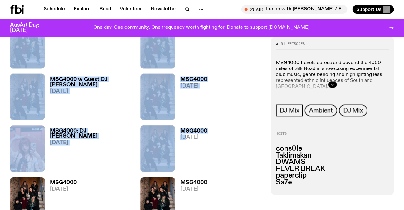
drag, startPoint x: 0, startPoint y: 41, endPoint x: 186, endPoint y: 157, distance: 219.8
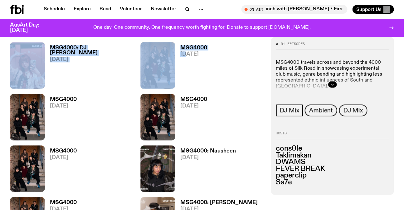
scroll to position [394, 0]
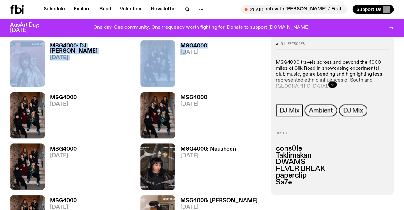
drag, startPoint x: 179, startPoint y: 168, endPoint x: 206, endPoint y: 175, distance: 27.2
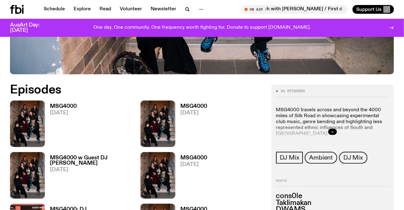
scroll to position [224, 0]
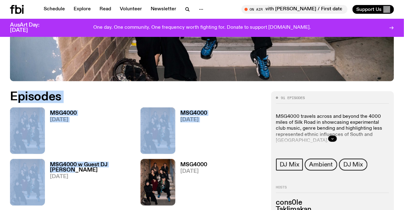
drag, startPoint x: 0, startPoint y: 91, endPoint x: 131, endPoint y: 160, distance: 147.6
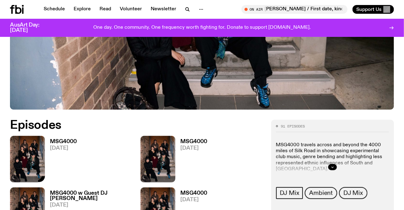
click at [21, 154] on img at bounding box center [27, 159] width 35 height 46
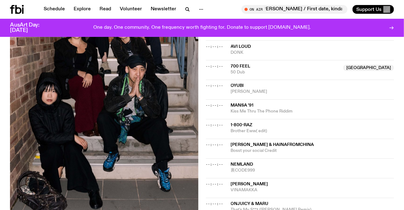
scroll to position [397, 0]
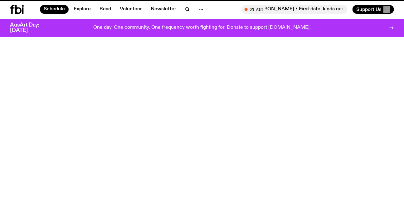
scroll to position [272, 0]
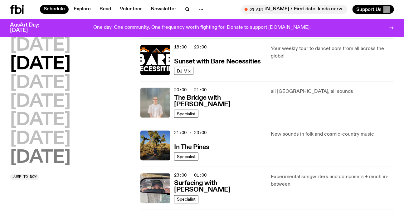
click at [53, 149] on h2 "Sunday" at bounding box center [40, 157] width 61 height 17
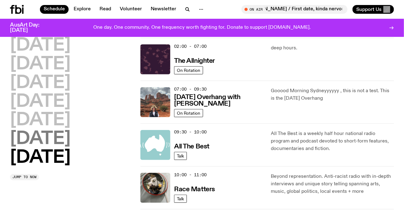
click at [62, 140] on h2 "Saturday" at bounding box center [40, 138] width 61 height 17
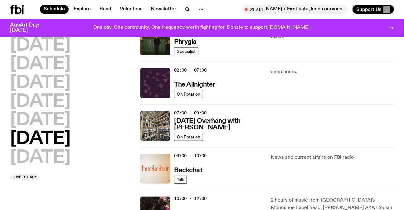
scroll to position [46, 0]
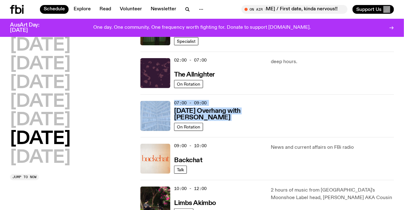
drag, startPoint x: 255, startPoint y: 114, endPoint x: 204, endPoint y: 105, distance: 51.1
click at [164, 105] on div "07:00 - 09:00 Saturday Overhang with Kate Stanbridge On Rotation" at bounding box center [267, 115] width 254 height 43
click at [348, 106] on div at bounding box center [332, 116] width 123 height 30
drag, startPoint x: 309, startPoint y: 116, endPoint x: 328, endPoint y: 100, distance: 25.0
click at [191, 101] on div "07:00 - 09:00 Saturday Overhang with Kate Stanbridge On Rotation" at bounding box center [267, 115] width 254 height 43
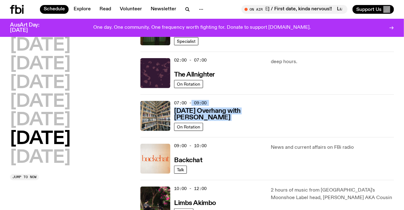
click at [359, 103] on div at bounding box center [332, 116] width 123 height 30
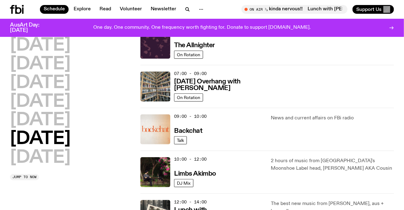
scroll to position [102, 0]
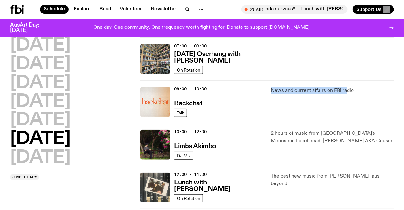
drag, startPoint x: 334, startPoint y: 103, endPoint x: 205, endPoint y: 103, distance: 128.8
click at [206, 103] on div "09:00 - 10:00 Backchat Talk News and current affairs on FBi radio" at bounding box center [267, 101] width 254 height 43
click at [315, 112] on div "News and current affairs on FBi radio" at bounding box center [332, 102] width 123 height 30
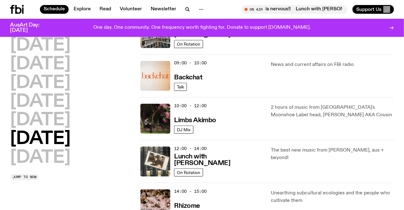
scroll to position [159, 0]
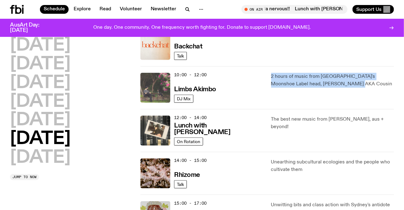
drag, startPoint x: 318, startPoint y: 93, endPoint x: 156, endPoint y: 87, distance: 162.3
click at [201, 89] on div "10:00 - 12:00 Limbs Akimbo DJ Mix 2 hours of music from Sydney's Moonshoe Label…" at bounding box center [267, 87] width 254 height 43
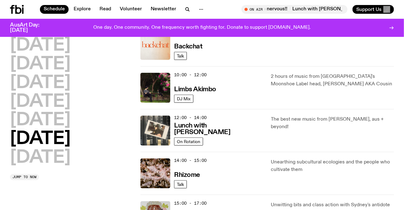
click at [128, 89] on div "Monday Tuesday Wednesday Thursday Friday Saturday Sunday" at bounding box center [71, 101] width 123 height 129
click at [153, 87] on img at bounding box center [155, 88] width 30 height 30
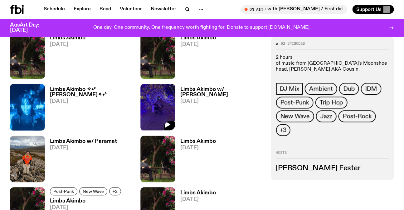
scroll to position [620, 0]
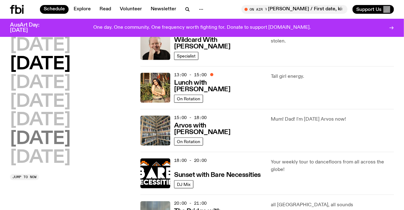
click at [70, 143] on h2 "Saturday" at bounding box center [40, 138] width 61 height 17
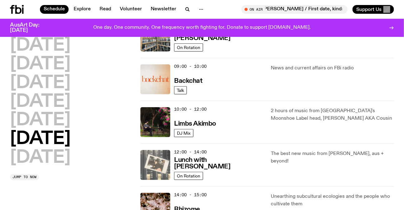
scroll to position [159, 0]
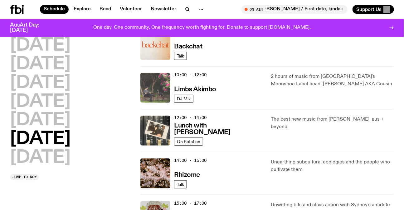
click at [158, 88] on img at bounding box center [155, 88] width 30 height 30
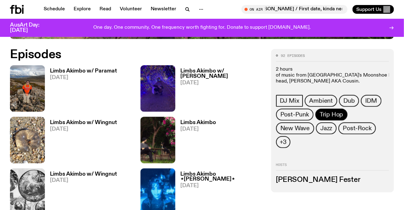
scroll to position [308, 0]
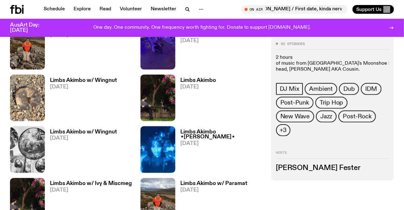
drag, startPoint x: 334, startPoint y: 153, endPoint x: 271, endPoint y: 149, distance: 62.8
click at [323, 155] on div "92 episodes 2 hours of music from Sydney's Moonshoe Label head, Jackson Fester …" at bounding box center [332, 108] width 123 height 143
click at [314, 165] on h3 "Jackson Fester" at bounding box center [332, 168] width 113 height 7
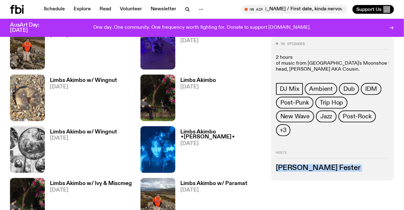
click at [314, 165] on h3 "Jackson Fester" at bounding box center [332, 168] width 113 height 7
click at [358, 165] on h3 "Jackson Fester" at bounding box center [332, 168] width 113 height 7
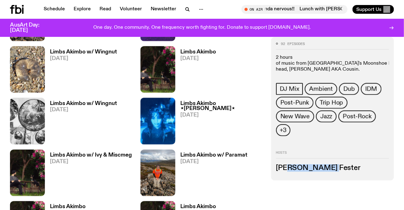
scroll to position [443, 0]
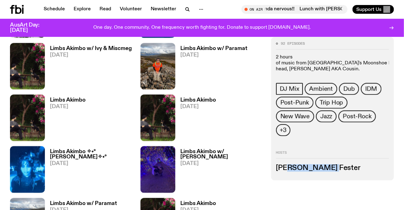
drag, startPoint x: 289, startPoint y: 140, endPoint x: 277, endPoint y: 150, distance: 15.6
click at [277, 151] on div "Hosts Jackson Fester" at bounding box center [332, 161] width 113 height 21
click at [330, 152] on div "92 episodes 2 hours of music from Sydney's Moonshoe Label head, Jackson Fester …" at bounding box center [332, 108] width 123 height 143
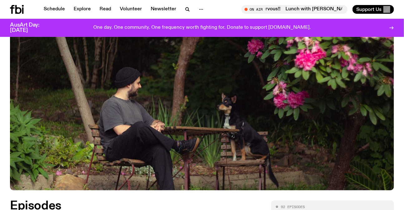
scroll to position [46, 0]
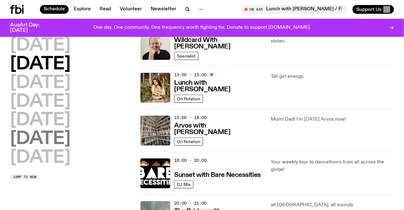
click at [65, 145] on h2 "Saturday" at bounding box center [40, 138] width 61 height 17
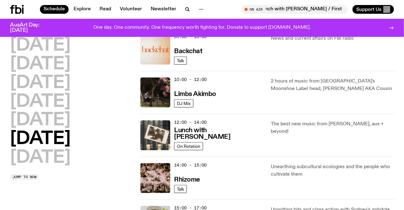
scroll to position [187, 0]
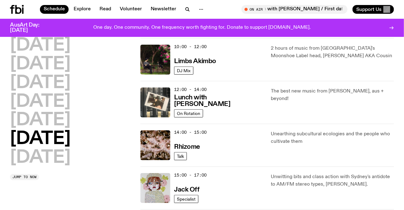
click at [212, 98] on div "12:00 - 14:00 Lunch with Ella Avni" at bounding box center [218, 102] width 89 height 30
click at [221, 100] on link "Lunch with Ella Avni" at bounding box center [218, 100] width 89 height 14
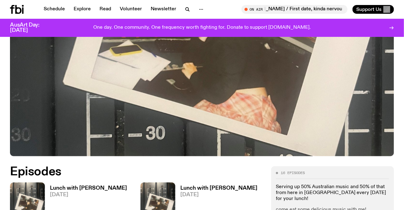
scroll to position [251, 0]
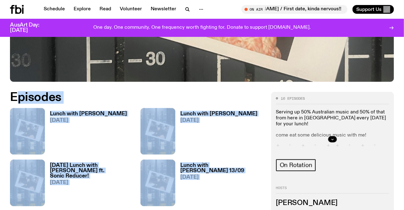
drag, startPoint x: 13, startPoint y: 71, endPoint x: 256, endPoint y: 186, distance: 268.5
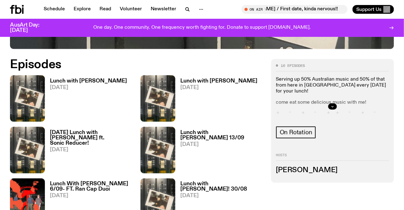
scroll to position [365, 0]
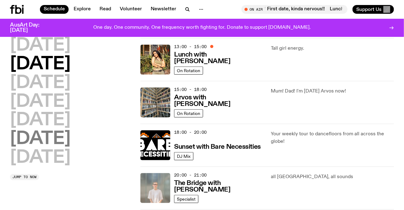
click at [54, 135] on h2 "Saturday" at bounding box center [40, 138] width 61 height 17
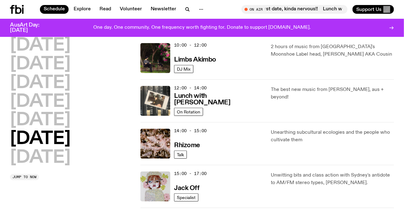
scroll to position [216, 0]
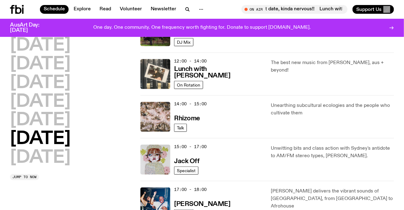
click at [158, 114] on img at bounding box center [155, 117] width 30 height 30
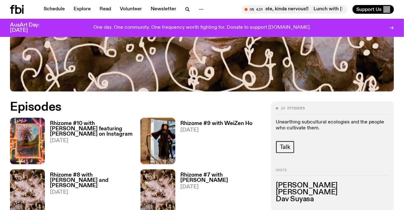
scroll to position [223, 0]
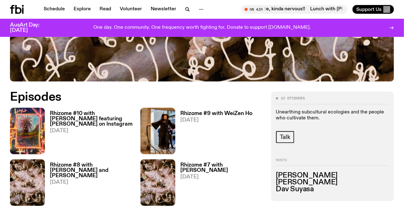
click at [304, 179] on h3 "Emma Cao" at bounding box center [332, 181] width 113 height 7
click at [299, 174] on h3 "Saira Krishan" at bounding box center [332, 175] width 113 height 7
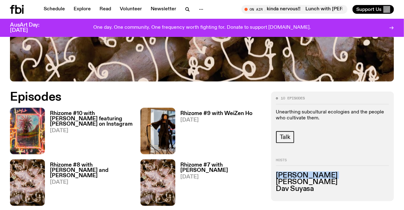
click at [299, 174] on h3 "Saira Krishan" at bounding box center [332, 175] width 113 height 7
click at [275, 174] on div "10 episodes Unearthing subcultural ecologies and the people who cultivate them.…" at bounding box center [332, 145] width 123 height 109
drag, startPoint x: 275, startPoint y: 174, endPoint x: 328, endPoint y: 176, distance: 53.7
click at [328, 176] on div "10 episodes Unearthing subcultural ecologies and the people who cultivate them.…" at bounding box center [332, 145] width 123 height 109
click at [326, 175] on h3 "Saira Krishan" at bounding box center [332, 175] width 113 height 7
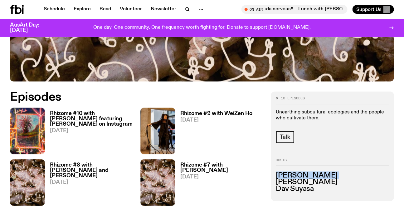
drag, startPoint x: 326, startPoint y: 175, endPoint x: 272, endPoint y: 174, distance: 54.0
click at [272, 174] on div "10 episodes Unearthing subcultural ecologies and the people who cultivate them.…" at bounding box center [332, 145] width 123 height 109
click at [272, 173] on div "10 episodes Unearthing subcultural ecologies and the people who cultivate them.…" at bounding box center [332, 145] width 123 height 109
drag, startPoint x: 272, startPoint y: 173, endPoint x: 323, endPoint y: 171, distance: 50.9
click at [323, 171] on div "10 episodes Unearthing subcultural ecologies and the people who cultivate them.…" at bounding box center [332, 145] width 123 height 109
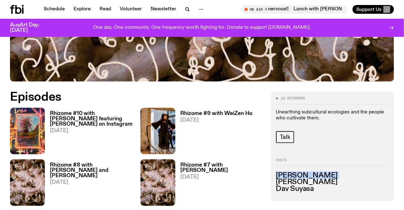
click at [323, 171] on div "Hosts Saira Krishan Emma Cao Dav Suyasa" at bounding box center [332, 175] width 113 height 34
drag, startPoint x: 323, startPoint y: 171, endPoint x: 274, endPoint y: 172, distance: 48.4
click at [274, 172] on div "10 episodes Unearthing subcultural ecologies and the people who cultivate them.…" at bounding box center [332, 145] width 123 height 109
drag, startPoint x: 274, startPoint y: 172, endPoint x: 319, endPoint y: 173, distance: 44.9
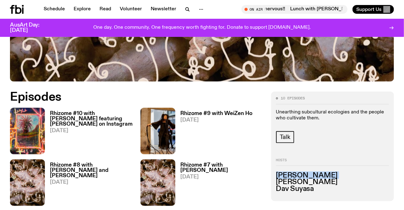
click at [319, 173] on div "10 episodes Unearthing subcultural ecologies and the people who cultivate them.…" at bounding box center [332, 145] width 123 height 109
click at [319, 173] on h3 "Saira Krishan" at bounding box center [332, 175] width 113 height 7
click at [293, 174] on h3 "Saira Krishan" at bounding box center [332, 175] width 113 height 7
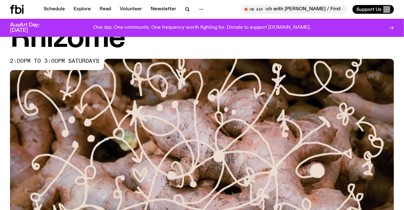
scroll to position [0, 0]
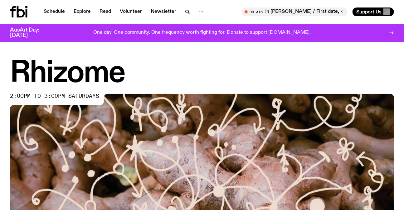
click at [77, 69] on h1 "Rhizome" at bounding box center [202, 73] width 384 height 28
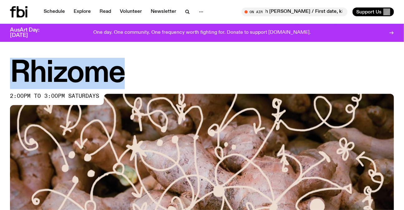
click at [77, 69] on h1 "Rhizome" at bounding box center [202, 73] width 384 height 28
click at [129, 66] on h1 "Rhizome" at bounding box center [202, 73] width 384 height 28
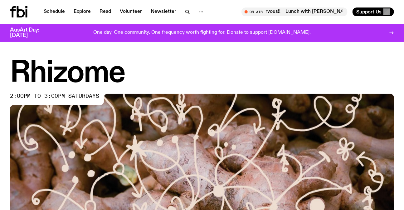
click at [98, 76] on h1 "Rhizome" at bounding box center [202, 73] width 384 height 28
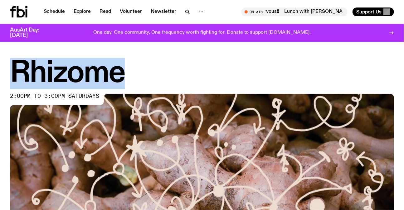
click at [98, 76] on h1 "Rhizome" at bounding box center [202, 73] width 384 height 28
click at [178, 72] on h1 "Rhizome" at bounding box center [202, 73] width 384 height 28
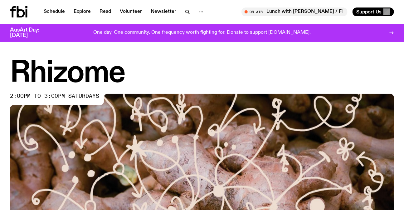
click at [87, 64] on h1 "Rhizome" at bounding box center [202, 73] width 384 height 28
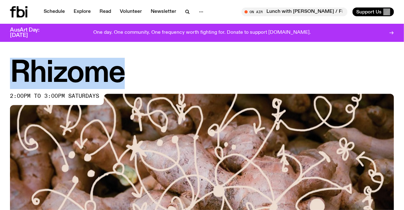
click at [87, 64] on h1 "Rhizome" at bounding box center [202, 73] width 384 height 28
click at [129, 61] on h1 "Rhizome" at bounding box center [202, 73] width 384 height 28
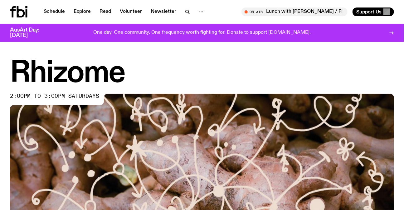
click at [129, 61] on h1 "Rhizome" at bounding box center [202, 73] width 384 height 28
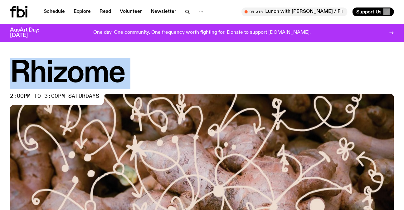
click at [129, 61] on h1 "Rhizome" at bounding box center [202, 73] width 384 height 28
click at [77, 63] on h1 "Rhizome" at bounding box center [202, 73] width 384 height 28
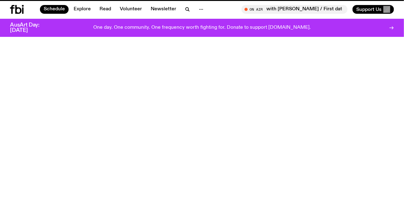
scroll to position [216, 0]
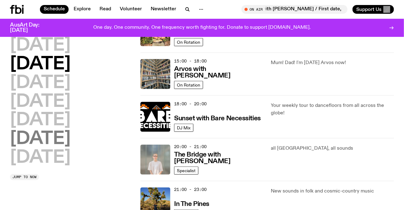
drag, startPoint x: 74, startPoint y: 147, endPoint x: 78, endPoint y: 145, distance: 4.1
click at [70, 147] on h2 "Saturday" at bounding box center [40, 138] width 61 height 17
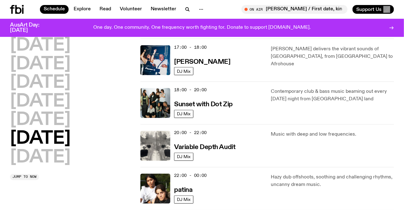
scroll to position [244, 0]
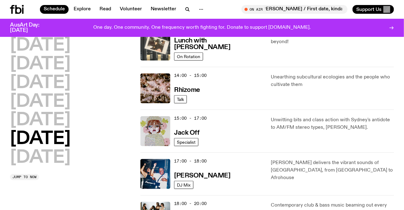
click at [314, 123] on p "Unwitting bits and class action with Sydney's antidote to AM/FM stereo types, J…" at bounding box center [332, 123] width 123 height 15
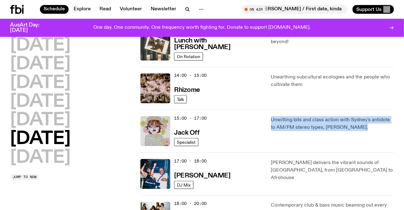
click at [314, 123] on p "Unwitting bits and class action with Sydney's antidote to AM/FM stereo types, J…" at bounding box center [332, 123] width 123 height 15
click at [371, 134] on div "Unwitting bits and class action with Sydney's antidote to AM/FM stereo types, J…" at bounding box center [332, 131] width 123 height 30
drag, startPoint x: 316, startPoint y: 131, endPoint x: 274, endPoint y: 120, distance: 43.4
click at [274, 120] on div "Unwitting bits and class action with Sydney's antidote to AM/FM stereo types, J…" at bounding box center [332, 131] width 123 height 30
click at [274, 120] on p "Unwitting bits and class action with Sydney's antidote to AM/FM stereo types, J…" at bounding box center [332, 123] width 123 height 15
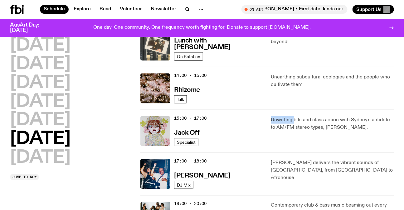
click at [274, 120] on p "Unwitting bits and class action with Sydney's antidote to AM/FM stereo types, J…" at bounding box center [332, 123] width 123 height 15
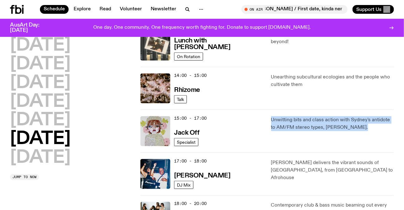
click at [274, 120] on p "Unwitting bits and class action with Sydney's antidote to AM/FM stereo types, J…" at bounding box center [332, 123] width 123 height 15
click at [270, 118] on div "15:00 - 17:00 Jack Off Specialist Unwitting bits and class action with Sydney's…" at bounding box center [267, 130] width 254 height 43
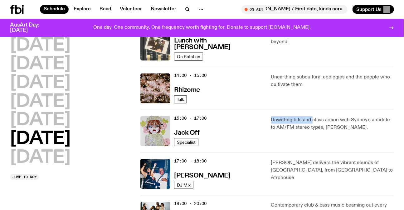
drag, startPoint x: 270, startPoint y: 118, endPoint x: 330, endPoint y: 129, distance: 60.6
click at [330, 129] on div "15:00 - 17:00 Jack Off Specialist Unwitting bits and class action with Sydney's…" at bounding box center [267, 130] width 254 height 43
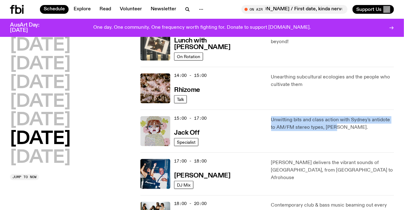
click at [330, 129] on p "Unwitting bits and class action with Sydney's antidote to AM/FM stereo types, J…" at bounding box center [332, 123] width 123 height 15
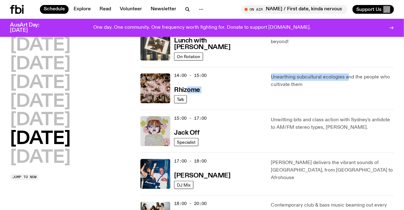
drag, startPoint x: 301, startPoint y: 80, endPoint x: 187, endPoint y: 95, distance: 114.5
click at [187, 95] on div "14:00 - 15:00 Rhizome Talk Unearthing subcultural ecologies and the people who …" at bounding box center [267, 88] width 254 height 43
click at [340, 92] on div "Unearthing subcultural ecologies and the people who cultivate them" at bounding box center [332, 88] width 123 height 30
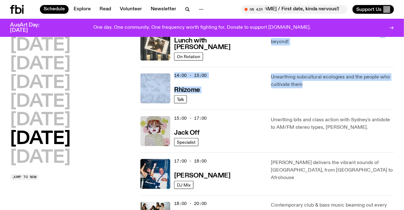
drag, startPoint x: 340, startPoint y: 92, endPoint x: 142, endPoint y: 80, distance: 198.8
click at [142, 80] on div "14:00 - 15:00 Rhizome Talk Unearthing subcultural ecologies and the people who …" at bounding box center [267, 88] width 254 height 43
click at [307, 90] on div "Unearthing subcultural ecologies and the people who cultivate them" at bounding box center [332, 88] width 123 height 30
drag, startPoint x: 307, startPoint y: 90, endPoint x: 137, endPoint y: 90, distance: 169.7
click at [137, 90] on div "Monday Tuesday Wednesday Thursday Friday Saturday Sunday Jump to now 00:00 - 02…" at bounding box center [202, 66] width 404 height 513
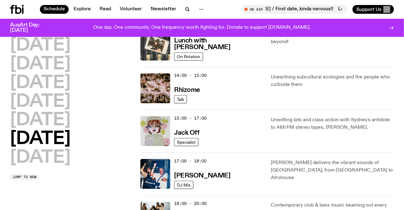
click at [366, 111] on div "15:00 - 17:00 Jack Off Specialist Unwitting bits and class action with Sydney's…" at bounding box center [267, 130] width 254 height 43
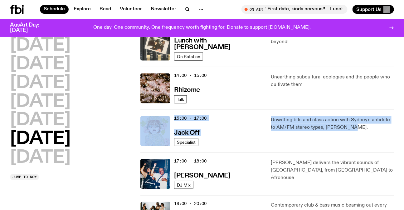
drag, startPoint x: 210, startPoint y: 115, endPoint x: 369, endPoint y: 132, distance: 159.6
click at [369, 132] on div "15:00 - 17:00 Jack Off Specialist Unwitting bits and class action with Sydney's…" at bounding box center [267, 130] width 254 height 43
click at [361, 129] on p "Unwitting bits and class action with Sydney's antidote to AM/FM stereo types, J…" at bounding box center [332, 123] width 123 height 15
click at [140, 125] on div "Monday Tuesday Wednesday Thursday Friday Saturday Sunday Jump to now 00:00 - 02…" at bounding box center [202, 66] width 404 height 513
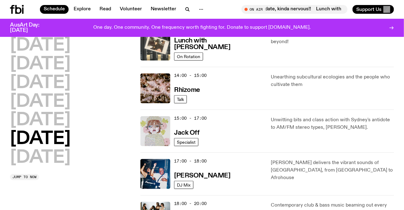
click at [141, 125] on img at bounding box center [155, 131] width 30 height 30
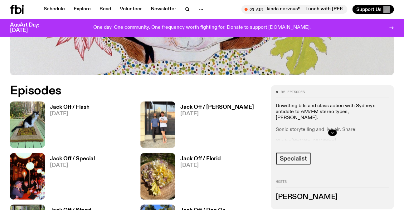
scroll to position [280, 0]
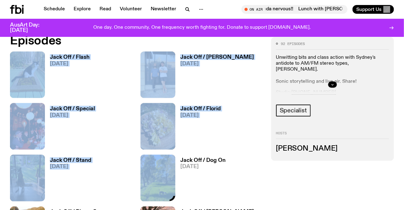
drag, startPoint x: 0, startPoint y: 86, endPoint x: 143, endPoint y: 165, distance: 163.8
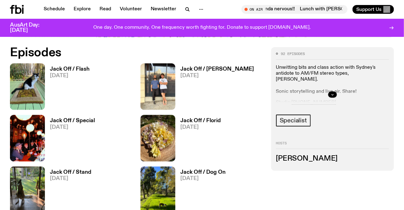
scroll to position [308, 0]
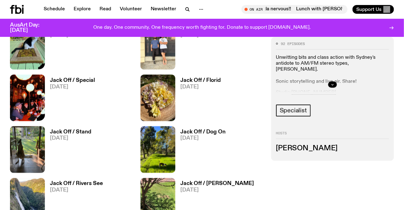
click at [28, 78] on img at bounding box center [27, 98] width 35 height 46
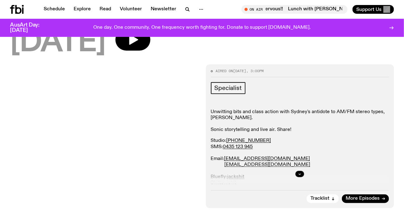
scroll to position [24, 0]
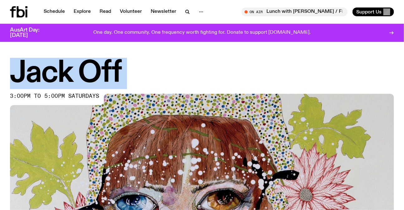
click at [119, 59] on h1 "Jack Off" at bounding box center [202, 73] width 384 height 28
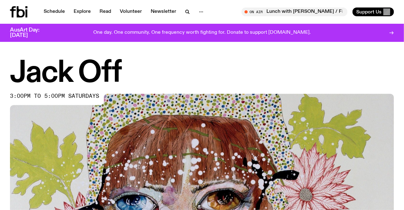
click at [119, 59] on h1 "Jack Off" at bounding box center [202, 73] width 384 height 28
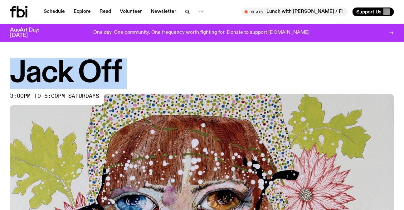
click at [119, 59] on h1 "Jack Off" at bounding box center [202, 73] width 384 height 28
drag, startPoint x: 163, startPoint y: 54, endPoint x: 18, endPoint y: 56, distance: 144.8
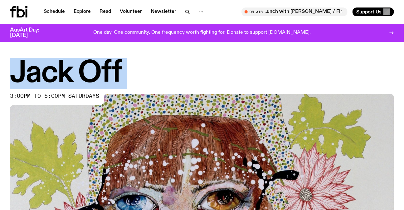
drag, startPoint x: 139, startPoint y: 56, endPoint x: 164, endPoint y: 57, distance: 24.7
drag, startPoint x: 164, startPoint y: 57, endPoint x: 0, endPoint y: 61, distance: 164.1
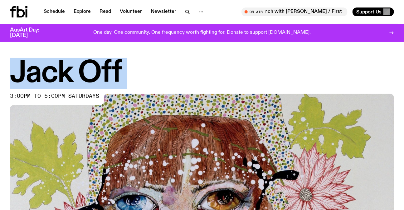
click at [0, 61] on div "Jack Off 3:00pm to 5:00pm saturdays" at bounding box center [202, 184] width 404 height 250
drag, startPoint x: 0, startPoint y: 61, endPoint x: 130, endPoint y: 60, distance: 129.8
click at [130, 60] on div "Jack Off 3:00pm to 5:00pm saturdays" at bounding box center [202, 184] width 404 height 250
click at [130, 60] on h1 "Jack Off" at bounding box center [202, 73] width 384 height 28
drag, startPoint x: 130, startPoint y: 60, endPoint x: 35, endPoint y: 68, distance: 95.2
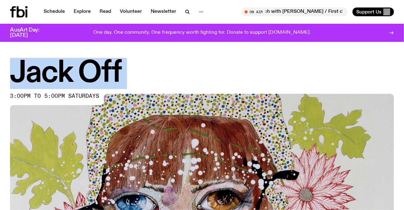
click at [35, 68] on h1 "Jack Off" at bounding box center [202, 73] width 384 height 28
drag, startPoint x: 35, startPoint y: 68, endPoint x: 116, endPoint y: 67, distance: 81.4
click at [116, 67] on h1 "Jack Off" at bounding box center [202, 73] width 384 height 28
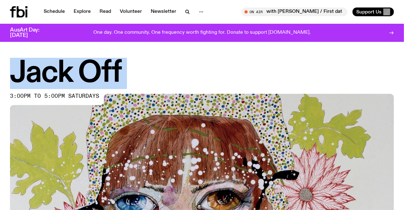
drag, startPoint x: 116, startPoint y: 67, endPoint x: 13, endPoint y: 67, distance: 103.3
click at [13, 67] on h1 "Jack Off" at bounding box center [202, 73] width 384 height 28
drag, startPoint x: 13, startPoint y: 67, endPoint x: 187, endPoint y: 66, distance: 174.4
click at [187, 66] on h1 "Jack Off" at bounding box center [202, 73] width 384 height 28
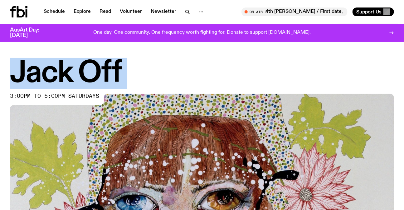
click at [187, 66] on h1 "Jack Off" at bounding box center [202, 73] width 384 height 28
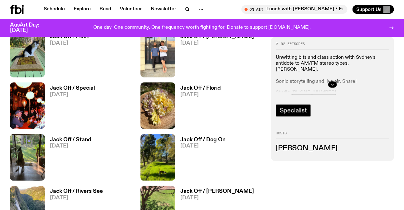
scroll to position [223, 0]
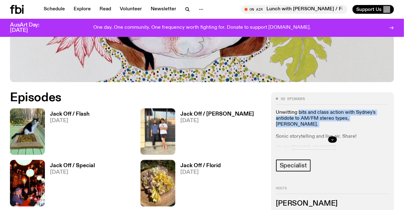
drag, startPoint x: 304, startPoint y: 108, endPoint x: 327, endPoint y: 125, distance: 28.8
click at [327, 125] on div "92 episodes Unwitting bits and class action with Sydney's antidote to AM/FM ste…" at bounding box center [332, 134] width 113 height 74
click at [327, 125] on p "Unwitting bits and class action with Sydney's antidote to AM/FM stereo types, J…" at bounding box center [332, 124] width 113 height 30
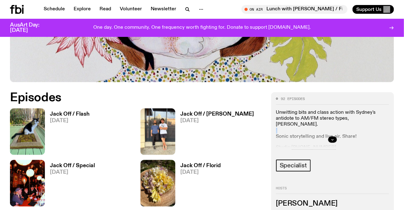
click at [327, 125] on p "Unwitting bits and class action with Sydney's antidote to AM/FM stereo types, J…" at bounding box center [332, 124] width 113 height 30
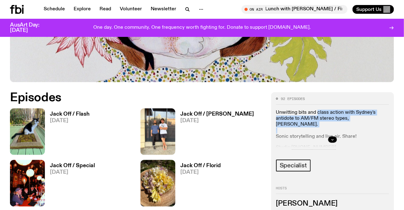
drag, startPoint x: 327, startPoint y: 125, endPoint x: 327, endPoint y: 107, distance: 18.1
click at [327, 107] on div "92 episodes Unwitting bits and class action with Sydney's antidote to AM/FM ste…" at bounding box center [332, 134] width 113 height 74
drag, startPoint x: 327, startPoint y: 107, endPoint x: 354, endPoint y: 138, distance: 41.4
click at [354, 138] on div "92 episodes Unwitting bits and class action with Sydney's antidote to AM/FM ste…" at bounding box center [332, 134] width 113 height 74
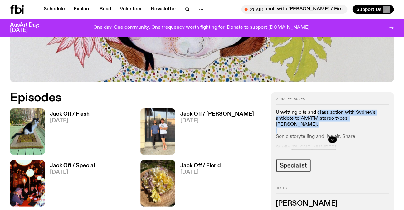
click at [354, 138] on div at bounding box center [332, 139] width 113 height 20
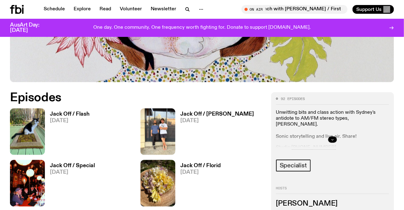
click at [333, 140] on icon "button" at bounding box center [333, 140] width 4 height 4
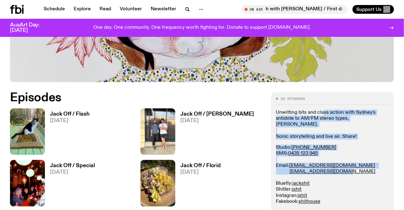
drag, startPoint x: 324, startPoint y: 105, endPoint x: 361, endPoint y: 164, distance: 70.2
click at [361, 164] on div "92 episodes Unwitting bits and class action with Sydney's antidote to AM/FM ste…" at bounding box center [332, 203] width 113 height 213
click at [361, 164] on p "Studio: (02) 9030 6945 SMS: 0435 123 945 Email: studio@fbiradio.com jackshit@fb…" at bounding box center [332, 180] width 113 height 72
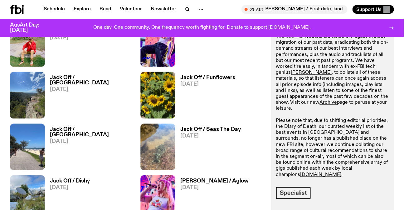
scroll to position [1139, 0]
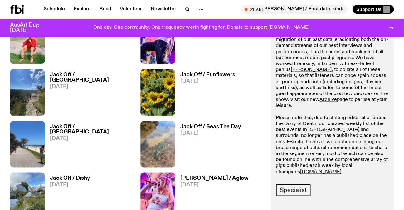
click at [307, 113] on p "The new FBi website launched in August without migration of our past data, erad…" at bounding box center [332, 103] width 113 height 144
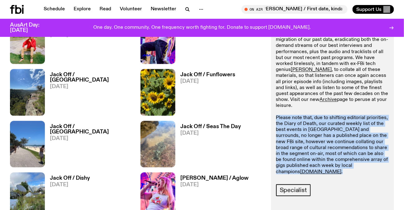
click at [307, 113] on p "The new FBi website launched in August without migration of our past data, erad…" at bounding box center [332, 103] width 113 height 144
click at [294, 107] on p "The new FBi website launched in August without migration of our past data, erad…" at bounding box center [332, 103] width 113 height 144
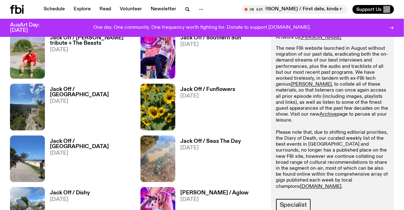
scroll to position [1110, 0]
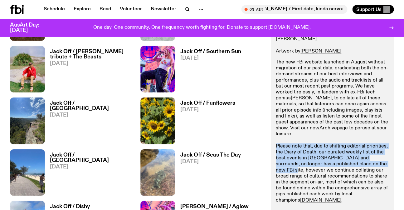
drag, startPoint x: 274, startPoint y: 131, endPoint x: 377, endPoint y: 153, distance: 105.2
click at [377, 153] on div "92 episodes Unwitting bits and class action with Sydney's antidote to AM/FM ste…" at bounding box center [332, 76] width 123 height 386
click at [357, 153] on p "The new FBi website launched in August without migration of our past data, erad…" at bounding box center [332, 131] width 113 height 144
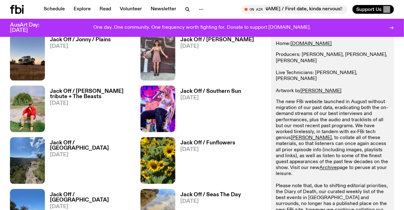
scroll to position [1053, 0]
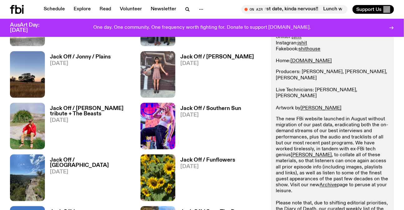
drag, startPoint x: 281, startPoint y: 105, endPoint x: 335, endPoint y: 181, distance: 93.2
click at [335, 181] on div "Unwitting bits and class action with Sydney's antidote to AM/FM stereo types, J…" at bounding box center [332, 116] width 113 height 319
click at [335, 181] on p "The new FBi website launched in August without migration of our past data, erad…" at bounding box center [332, 188] width 113 height 144
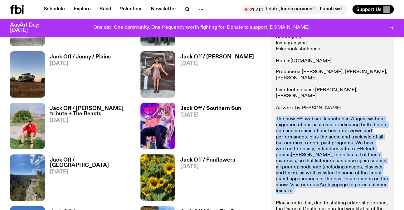
click at [335, 181] on p "The new FBi website launched in August without migration of our past data, erad…" at bounding box center [332, 188] width 113 height 144
click at [351, 178] on p "The new FBi website launched in August without migration of our past data, erad…" at bounding box center [332, 188] width 113 height 144
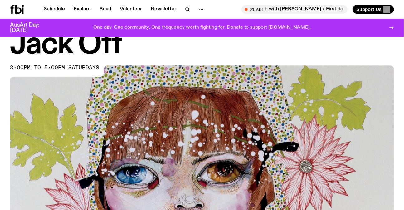
scroll to position [0, 0]
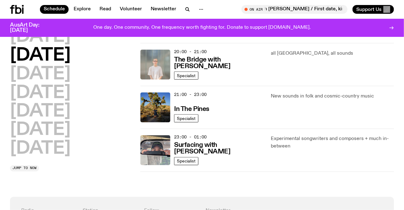
scroll to position [268, 0]
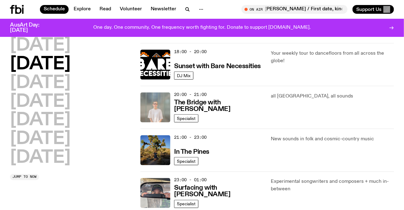
click at [87, 137] on div "Monday Tuesday Wednesday Thursday Friday Saturday Sunday" at bounding box center [71, 101] width 123 height 129
click at [70, 137] on h2 "Saturday" at bounding box center [40, 138] width 61 height 17
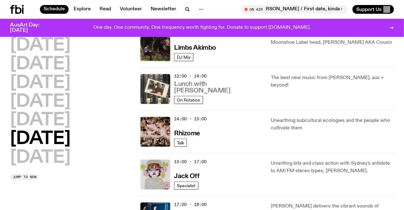
scroll to position [291, 0]
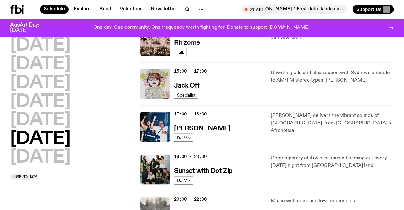
click at [303, 112] on p "YANOS delivers the vibrant sounds of South Africa, from Amapiano to Afrohouse" at bounding box center [332, 123] width 123 height 22
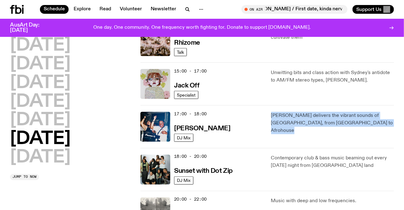
click at [303, 112] on p "YANOS delivers the vibrant sounds of South Africa, from Amapiano to Afrohouse" at bounding box center [332, 123] width 123 height 22
click at [310, 114] on p "YANOS delivers the vibrant sounds of South Africa, from Amapiano to Afrohouse" at bounding box center [332, 123] width 123 height 22
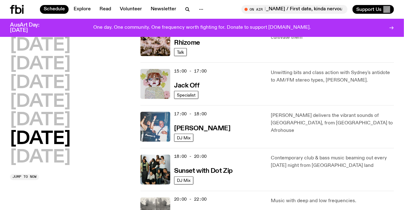
click at [157, 122] on img at bounding box center [155, 127] width 30 height 30
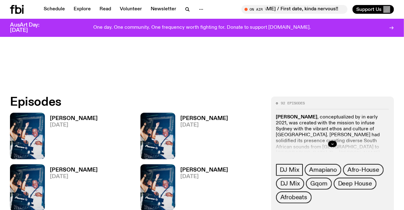
scroll to position [280, 0]
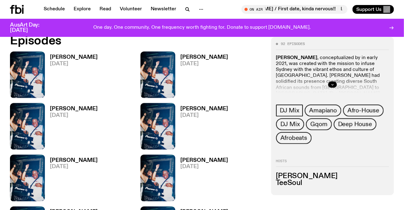
click at [19, 44] on h2 "Episodes" at bounding box center [137, 40] width 254 height 11
click at [50, 63] on span "04.10.25" at bounding box center [74, 63] width 48 height 5
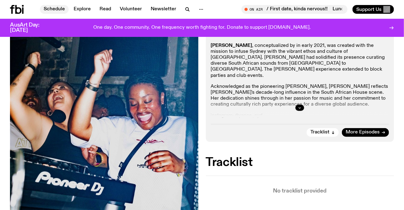
scroll to position [81, 0]
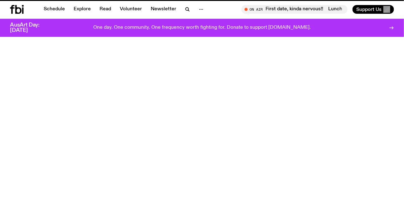
scroll to position [280, 0]
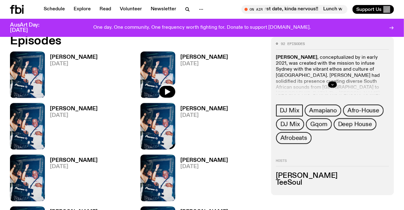
click at [152, 78] on img at bounding box center [157, 74] width 35 height 46
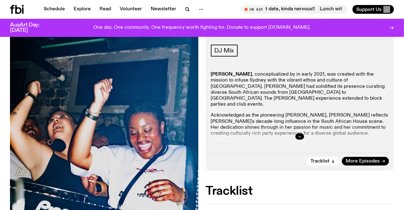
scroll to position [194, 0]
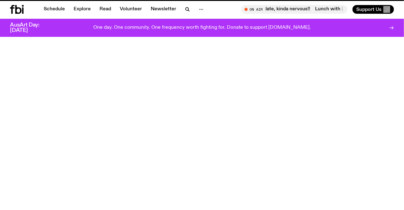
scroll to position [280, 0]
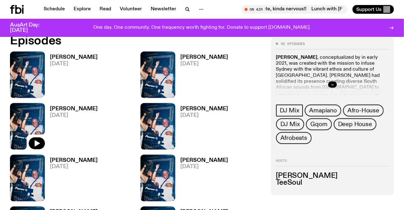
click at [28, 110] on img at bounding box center [27, 126] width 35 height 46
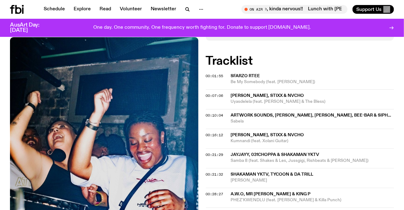
scroll to position [223, 0]
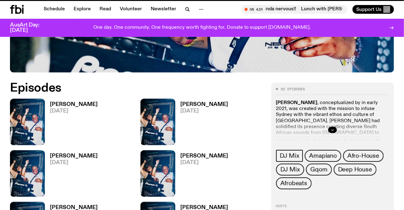
scroll to position [223, 0]
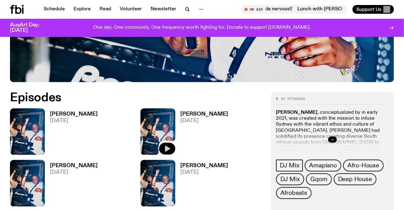
click at [171, 150] on icon "button" at bounding box center [166, 148] width 7 height 7
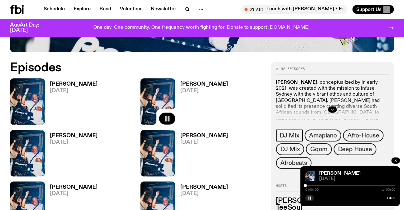
scroll to position [280, 0]
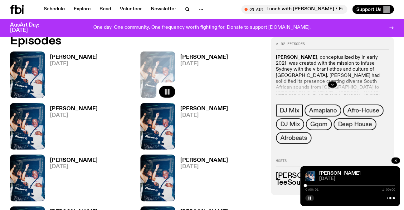
click at [325, 184] on div "0:00:01 1:00:00" at bounding box center [350, 186] width 90 height 7
click at [325, 185] on div at bounding box center [350, 185] width 90 height 1
drag, startPoint x: 338, startPoint y: 151, endPoint x: 325, endPoint y: 176, distance: 28.7
click at [338, 151] on div "92 episodes YANOS , conceptualized by in early 2021, was created with the missi…" at bounding box center [332, 116] width 123 height 158
click at [312, 197] on button "button" at bounding box center [309, 198] width 9 height 6
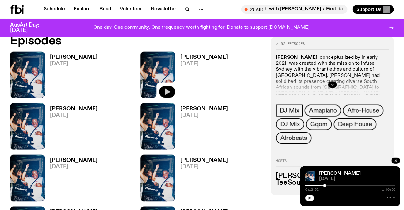
click at [390, 163] on div "92 episodes YANOS , conceptualized by in early 2021, was created with the missi…" at bounding box center [332, 116] width 123 height 158
click at [394, 162] on icon "button" at bounding box center [396, 160] width 4 height 4
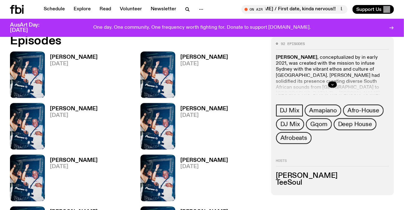
drag, startPoint x: 0, startPoint y: 47, endPoint x: 260, endPoint y: 186, distance: 294.9
click at [261, 186] on div "Yanos 30.08.25" at bounding box center [201, 177] width 123 height 46
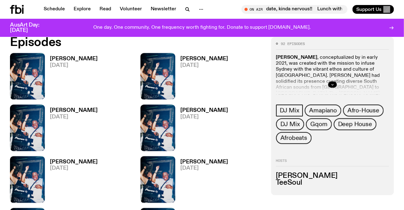
scroll to position [223, 0]
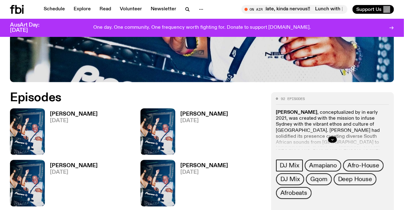
click at [305, 119] on p "YANOS , conceptualized by in early 2021, was created with the mission to infuse…" at bounding box center [332, 136] width 113 height 54
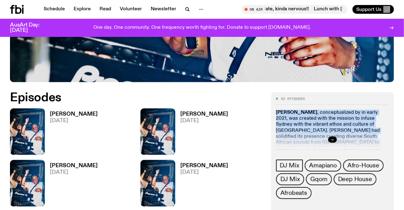
click at [305, 119] on p "YANOS , conceptualized by in early 2021, was created with the mission to infuse…" at bounding box center [332, 136] width 113 height 54
click at [331, 118] on p "YANOS , conceptualized by in early 2021, was created with the mission to infuse…" at bounding box center [332, 136] width 113 height 54
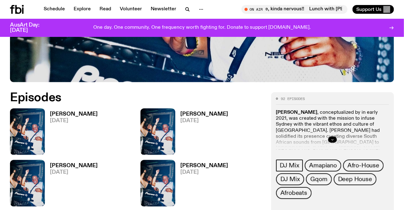
click at [331, 136] on button "button" at bounding box center [332, 139] width 9 height 6
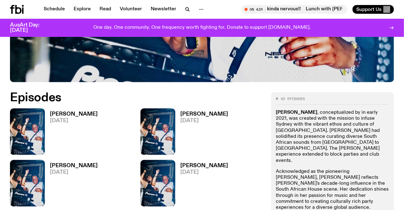
click at [357, 168] on p "Acknowledged as the pioneering Sydney Amapiano brand, YANOS reflects Kristelle'…" at bounding box center [332, 189] width 113 height 42
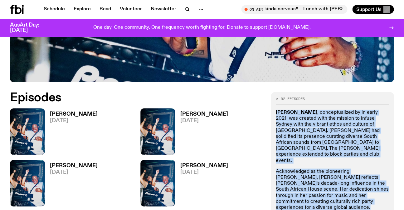
drag, startPoint x: 357, startPoint y: 163, endPoint x: 355, endPoint y: 134, distance: 29.7
click at [355, 134] on div "YANOS , conceptualized by in early 2021, was created with the mission to infuse…" at bounding box center [332, 173] width 113 height 129
click at [355, 134] on p "YANOS , conceptualized by in early 2021, was created with the mission to infuse…" at bounding box center [332, 136] width 113 height 54
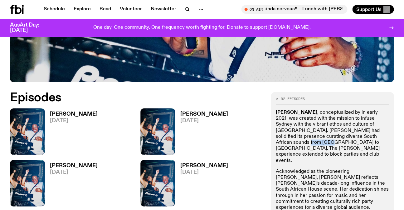
click at [355, 134] on p "YANOS , conceptualized by in early 2021, was created with the mission to infuse…" at bounding box center [332, 136] width 113 height 54
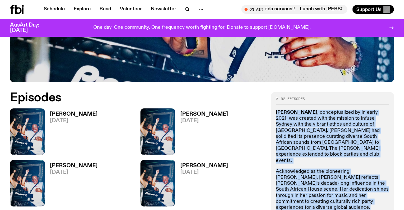
drag, startPoint x: 355, startPoint y: 134, endPoint x: 343, endPoint y: 189, distance: 56.2
click at [343, 189] on div "YANOS , conceptualized by in early 2021, was created with the mission to infuse…" at bounding box center [332, 173] width 113 height 129
click at [343, 189] on p "Acknowledged as the pioneering Sydney Amapiano brand, YANOS reflects Kristelle'…" at bounding box center [332, 189] width 113 height 42
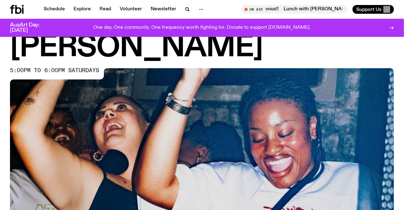
scroll to position [0, 0]
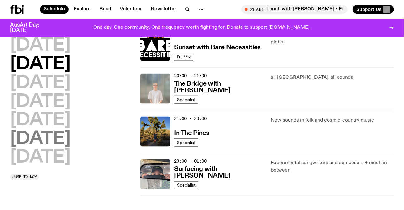
click at [70, 140] on h2 "Saturday" at bounding box center [40, 138] width 61 height 17
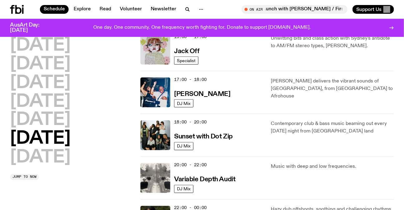
scroll to position [357, 0]
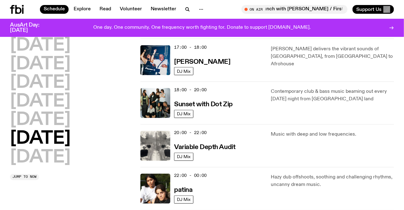
click at [205, 99] on div "18:00 - 20:00 Sunset with Dot Zip" at bounding box center [218, 103] width 89 height 30
click at [209, 102] on h3 "Sunset with Dot Zip" at bounding box center [203, 104] width 59 height 7
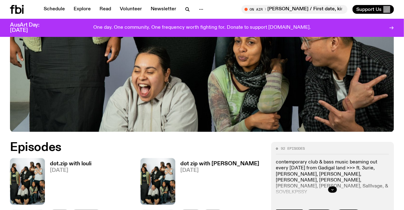
scroll to position [194, 0]
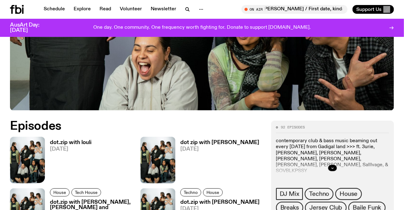
click at [26, 141] on img at bounding box center [27, 160] width 35 height 46
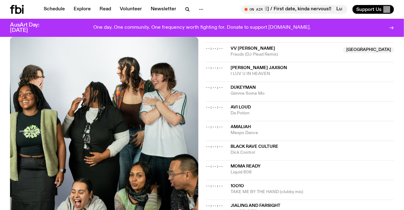
scroll to position [308, 0]
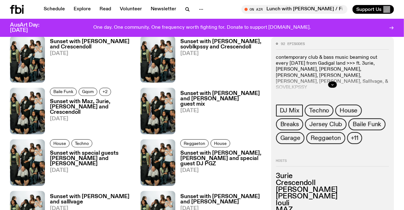
scroll to position [875, 0]
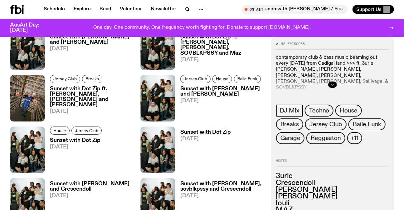
drag, startPoint x: 82, startPoint y: 105, endPoint x: 205, endPoint y: 149, distance: 130.8
click at [299, 74] on p "contemporary club & bass music beaming out every saturday from Gadigal land >>>…" at bounding box center [332, 73] width 113 height 36
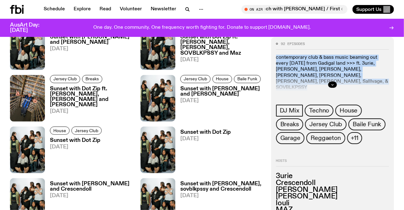
click at [299, 74] on p "contemporary club & bass music beaming out every saturday from Gadigal land >>>…" at bounding box center [332, 73] width 113 height 36
click at [321, 70] on p "contemporary club & bass music beaming out every saturday from Gadigal land >>>…" at bounding box center [332, 73] width 113 height 36
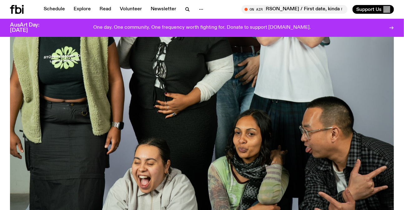
scroll to position [81, 0]
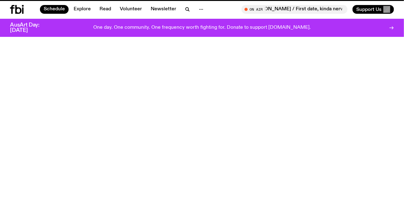
scroll to position [357, 0]
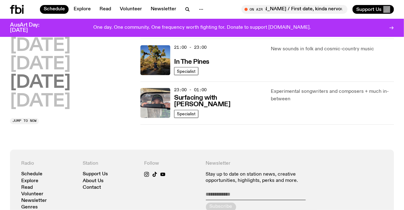
click at [70, 84] on h2 "Saturday" at bounding box center [40, 82] width 61 height 17
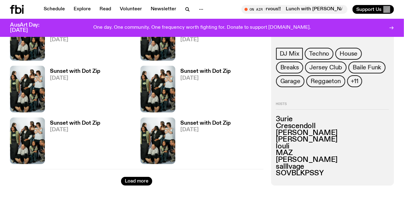
scroll to position [1793, 0]
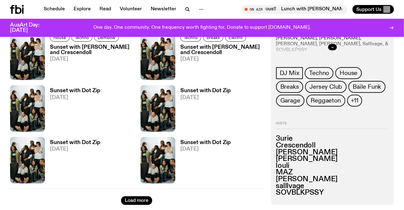
click at [290, 169] on h3 "MAZ" at bounding box center [332, 172] width 113 height 7
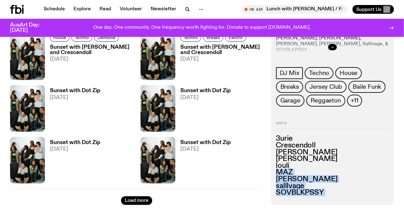
drag, startPoint x: 290, startPoint y: 168, endPoint x: 307, endPoint y: 190, distance: 27.6
click at [307, 190] on ul "3urie Crescendoll JANE Johnny Lieu louli MAZ Rydeen salllvage SOVBLKPSSY" at bounding box center [332, 165] width 113 height 61
click at [307, 190] on h3 "SOVBLKPSSY" at bounding box center [332, 192] width 113 height 7
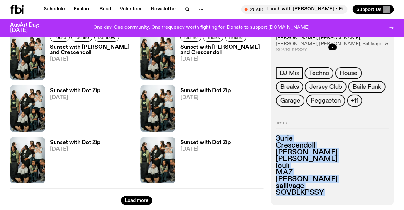
drag, startPoint x: 307, startPoint y: 190, endPoint x: 304, endPoint y: 129, distance: 60.9
click at [304, 129] on div "Hosts 3urie Crescendoll JANE Johnny Lieu louli MAZ Rydeen salllvage SOVBLKPSSY" at bounding box center [332, 158] width 113 height 75
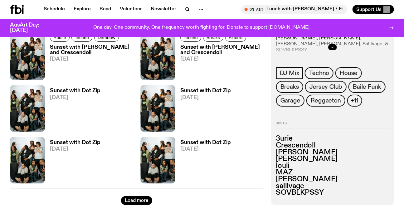
click at [304, 129] on div "Hosts 3urie Crescendoll JANE Johnny Lieu louli MAZ Rydeen salllvage SOVBLKPSSY" at bounding box center [332, 158] width 113 height 75
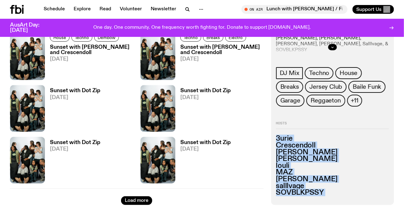
drag, startPoint x: 304, startPoint y: 129, endPoint x: 306, endPoint y: 189, distance: 59.3
click at [306, 189] on div "Hosts 3urie Crescendoll JANE Johnny Lieu louli MAZ Rydeen salllvage SOVBLKPSSY" at bounding box center [332, 158] width 113 height 75
click at [306, 189] on h3 "SOVBLKPSSY" at bounding box center [332, 192] width 113 height 7
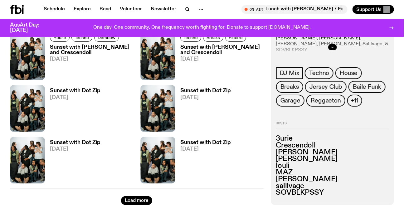
click at [279, 169] on h3 "MAZ" at bounding box center [332, 172] width 113 height 7
click at [309, 164] on h3 "louli" at bounding box center [332, 165] width 113 height 7
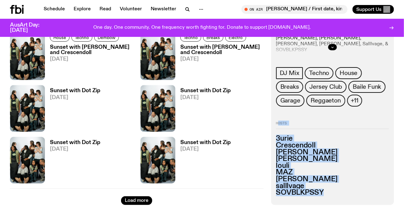
scroll to position [1805, 0]
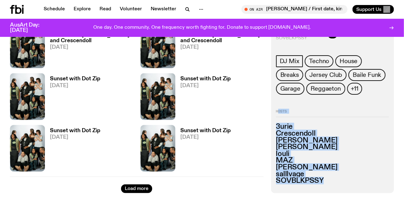
drag, startPoint x: 313, startPoint y: 161, endPoint x: 383, endPoint y: 206, distance: 83.0
click at [328, 176] on h3 "salllvage" at bounding box center [332, 174] width 113 height 7
drag, startPoint x: 328, startPoint y: 176, endPoint x: 271, endPoint y: 117, distance: 81.9
click at [272, 117] on div "92 episodes contemporary club & bass music beaming out every saturday from Gadi…" at bounding box center [332, 90] width 123 height 205
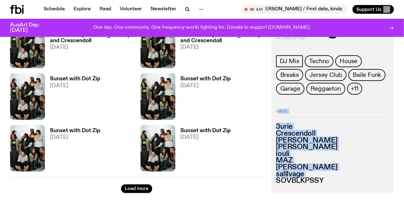
click at [271, 117] on div "92 episodes contemporary club & bass music beaming out every saturday from Gadi…" at bounding box center [332, 90] width 123 height 205
drag, startPoint x: 314, startPoint y: 153, endPoint x: 320, endPoint y: 160, distance: 9.0
click at [320, 160] on div "92 episodes contemporary club & bass music beaming out every saturday from Gadi…" at bounding box center [332, 90] width 123 height 205
click at [320, 160] on h3 "MAZ" at bounding box center [332, 160] width 113 height 7
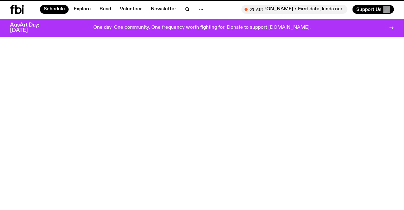
scroll to position [17, 0]
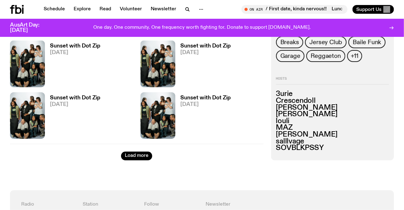
scroll to position [2457, 0]
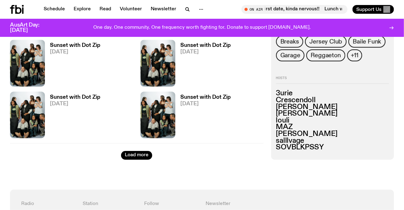
click at [292, 97] on h3 "Crescendoll" at bounding box center [332, 100] width 113 height 7
click at [349, 105] on h3 "JANE" at bounding box center [332, 107] width 113 height 7
click at [307, 137] on h3 "salllvage" at bounding box center [332, 140] width 113 height 7
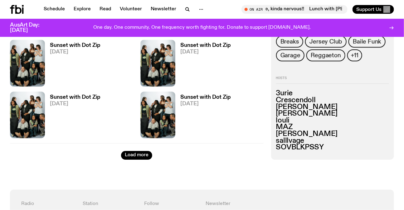
click at [315, 146] on h3 "SOVBLKPSSY" at bounding box center [332, 147] width 113 height 7
drag, startPoint x: 315, startPoint y: 146, endPoint x: 362, endPoint y: 147, distance: 46.8
click at [321, 146] on h3 "SOVBLKPSSY" at bounding box center [332, 147] width 113 height 7
click at [371, 147] on h3 "SOVBLKPSSY" at bounding box center [332, 147] width 113 height 7
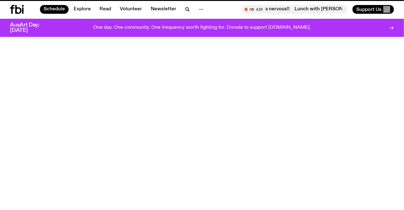
scroll to position [17, 0]
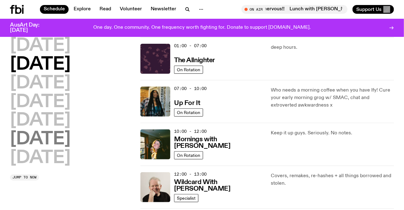
click at [68, 141] on h2 "Saturday" at bounding box center [40, 138] width 61 height 17
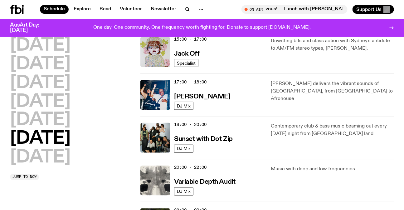
scroll to position [386, 0]
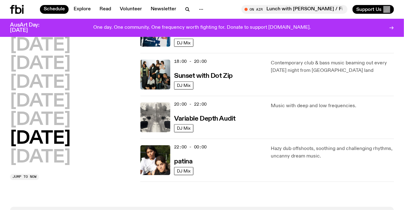
click at [207, 113] on div "20:00 - 22:00 Variable Depth Audit" at bounding box center [218, 117] width 89 height 30
click at [210, 116] on h3 "Variable Depth Audit" at bounding box center [204, 119] width 61 height 7
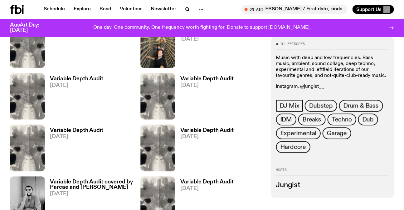
scroll to position [225, 0]
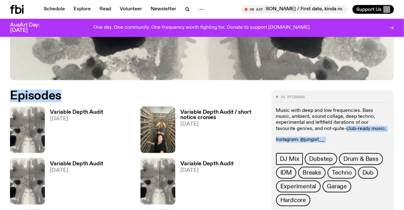
drag, startPoint x: 3, startPoint y: 116, endPoint x: 305, endPoint y: 125, distance: 302.4
click at [305, 125] on p "Music with deep and low frequencies. Bass music, ambient, sound collage, deep t…" at bounding box center [332, 120] width 113 height 24
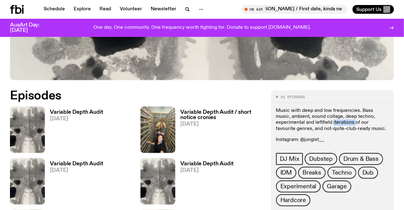
click at [305, 125] on p "Music with deep and low frequencies. Bass music, ambient, sound collage, deep t…" at bounding box center [332, 120] width 113 height 24
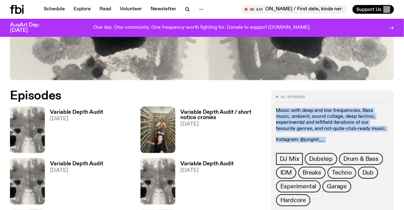
drag, startPoint x: 305, startPoint y: 125, endPoint x: 303, endPoint y: 140, distance: 15.2
click at [303, 140] on div "Music with deep and low frequencies. Bass music, ambient, sound collage, deep t…" at bounding box center [332, 125] width 113 height 35
click at [303, 140] on p "Instagram: @jungist__" at bounding box center [332, 140] width 113 height 6
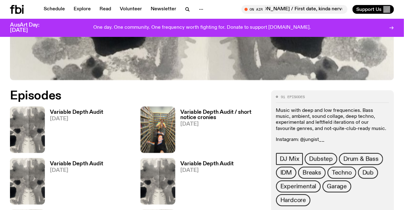
click at [303, 140] on p "Instagram: @jungist__" at bounding box center [332, 140] width 113 height 6
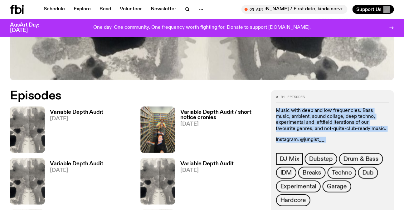
drag, startPoint x: 303, startPoint y: 140, endPoint x: 302, endPoint y: 119, distance: 21.5
click at [302, 119] on div "Music with deep and low frequencies. Bass music, ambient, sound collage, deep t…" at bounding box center [332, 125] width 113 height 35
click at [302, 118] on p "Music with deep and low frequencies. Bass music, ambient, sound collage, deep t…" at bounding box center [332, 120] width 113 height 24
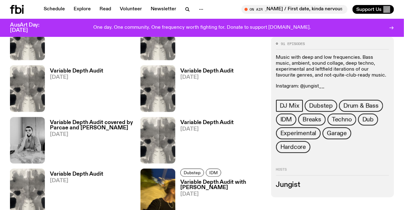
scroll to position [480, 0]
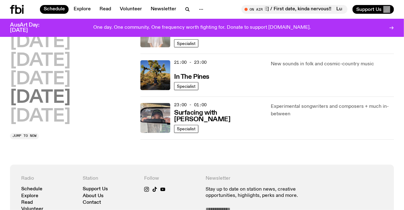
click at [67, 106] on h2 "Saturday" at bounding box center [40, 97] width 61 height 17
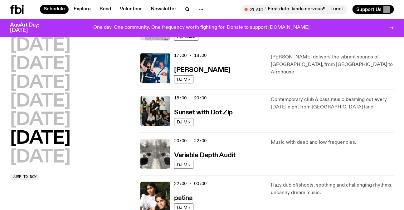
scroll to position [417, 0]
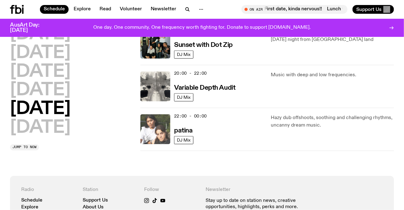
click at [156, 132] on img at bounding box center [155, 129] width 30 height 30
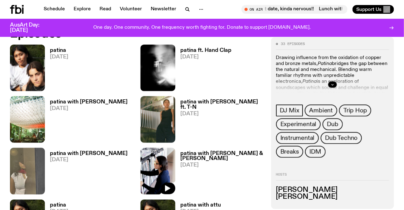
scroll to position [250, 0]
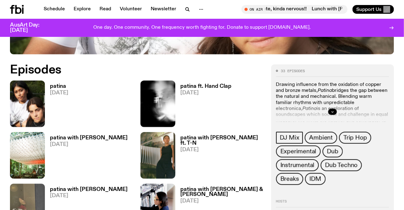
click at [339, 103] on div at bounding box center [332, 112] width 113 height 20
drag, startPoint x: 339, startPoint y: 103, endPoint x: 340, endPoint y: 111, distance: 8.4
click at [340, 111] on div at bounding box center [332, 112] width 113 height 20
click at [337, 112] on button "button" at bounding box center [332, 112] width 9 height 6
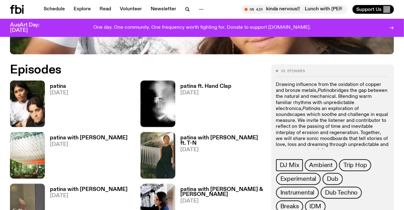
click at [328, 110] on p "Drawing influence from the oxidation of copper and bronze metals, Patina bridge…" at bounding box center [332, 118] width 113 height 72
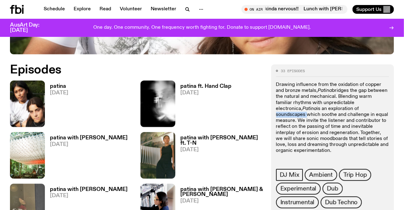
click at [328, 110] on p "Drawing influence from the oxidation of copper and bronze metals, Patina bridge…" at bounding box center [332, 118] width 113 height 72
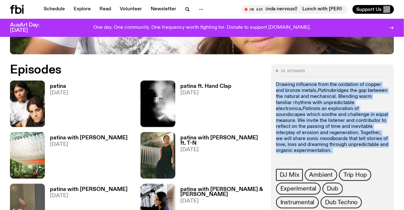
click at [328, 110] on p "Drawing influence from the oxidation of copper and bronze metals, Patina bridge…" at bounding box center [332, 118] width 113 height 72
click at [337, 122] on p "Drawing influence from the oxidation of copper and bronze metals, Patina bridge…" at bounding box center [332, 118] width 113 height 72
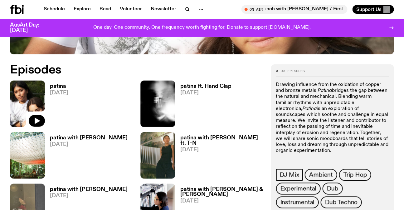
click at [32, 96] on img at bounding box center [27, 103] width 35 height 46
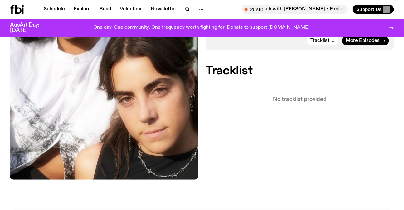
scroll to position [194, 0]
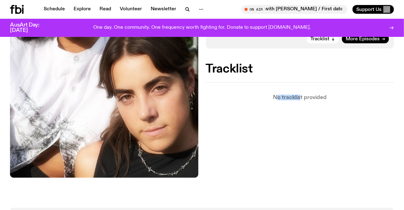
drag, startPoint x: 298, startPoint y: 147, endPoint x: 260, endPoint y: 85, distance: 72.2
click at [260, 85] on div "Aired on 04.10.25 , 10:00pm DJ Mix Drawing influence from the oxidation of copp…" at bounding box center [202, 67] width 404 height 281
click at [268, 88] on div "No tracklist provided" at bounding box center [300, 91] width 188 height 18
click at [273, 95] on p "No tracklist provided" at bounding box center [300, 97] width 188 height 5
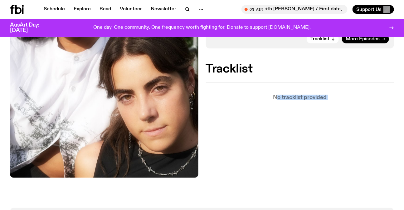
click at [273, 95] on p "No tracklist provided" at bounding box center [300, 97] width 188 height 5
click at [293, 95] on p "No tracklist provided" at bounding box center [300, 97] width 188 height 5
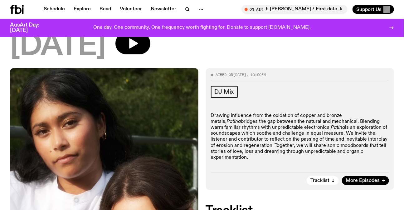
scroll to position [52, 0]
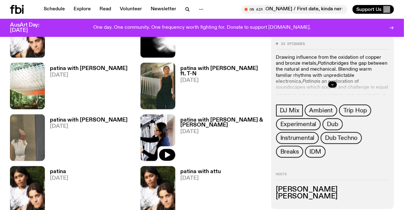
scroll to position [279, 0]
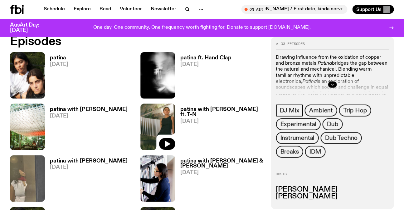
click at [165, 115] on img at bounding box center [157, 127] width 35 height 46
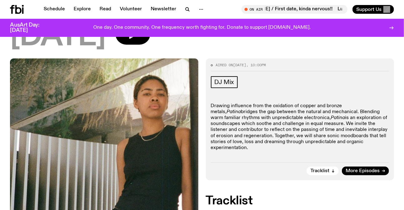
scroll to position [139, 0]
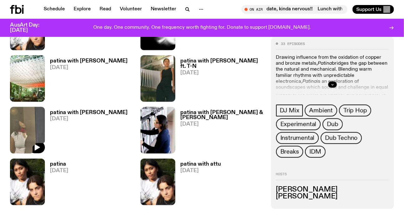
scroll to position [279, 0]
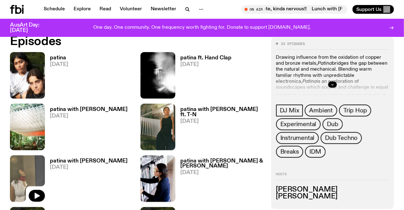
click at [24, 159] on img at bounding box center [27, 178] width 35 height 46
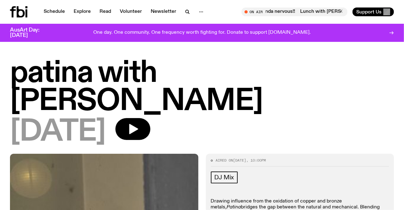
click at [66, 71] on h1 "patina with galiba" at bounding box center [202, 87] width 384 height 56
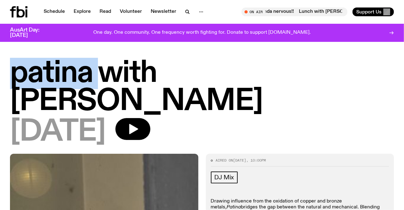
click at [66, 71] on h1 "patina with galiba" at bounding box center [202, 87] width 384 height 56
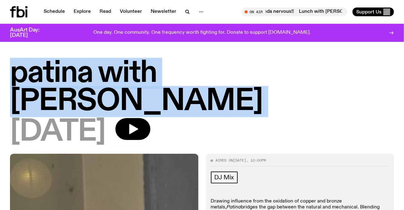
click at [66, 71] on h1 "patina with galiba" at bounding box center [202, 87] width 384 height 56
click at [89, 70] on h1 "patina with galiba" at bounding box center [202, 87] width 384 height 56
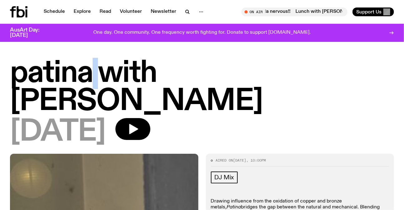
click at [89, 70] on h1 "patina with galiba" at bounding box center [202, 87] width 384 height 56
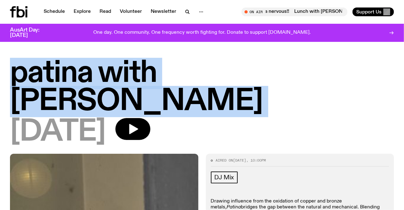
click at [89, 70] on h1 "patina with galiba" at bounding box center [202, 87] width 384 height 56
click at [143, 69] on h1 "patina with galiba" at bounding box center [202, 87] width 384 height 56
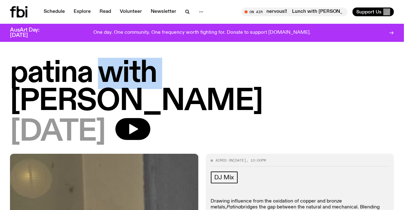
click at [143, 69] on h1 "patina with galiba" at bounding box center [202, 87] width 384 height 56
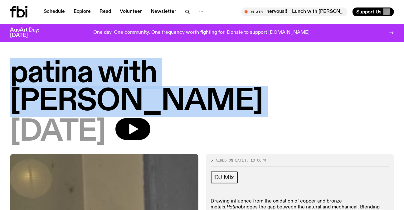
click at [145, 69] on h1 "patina with galiba" at bounding box center [202, 87] width 384 height 56
click at [176, 68] on h1 "patina with galiba" at bounding box center [202, 87] width 384 height 56
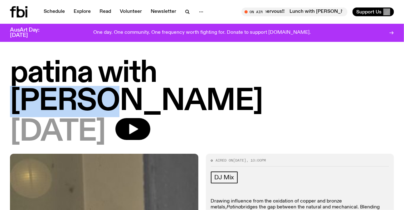
click at [176, 68] on h1 "patina with galiba" at bounding box center [202, 87] width 384 height 56
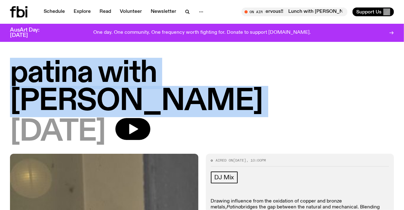
click at [176, 68] on h1 "patina with galiba" at bounding box center [202, 87] width 384 height 56
click at [197, 68] on h1 "patina with galiba" at bounding box center [202, 87] width 384 height 56
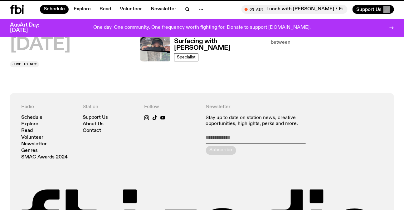
scroll to position [412, 0]
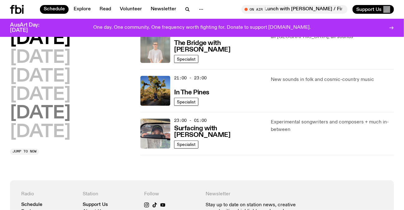
click at [70, 115] on h2 "Saturday" at bounding box center [40, 113] width 61 height 17
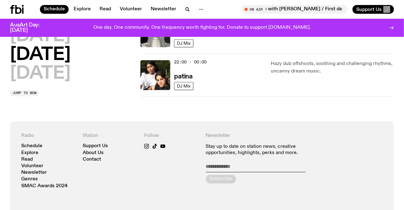
click at [64, 75] on h2 "Sunday" at bounding box center [40, 73] width 61 height 17
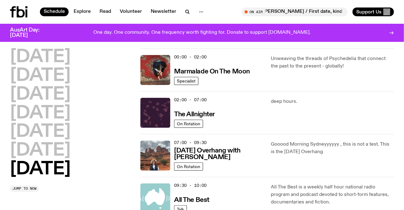
scroll to position [0, 0]
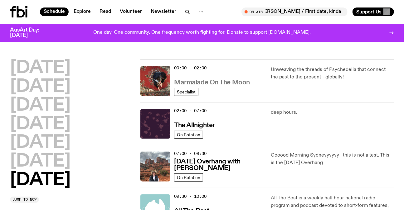
click at [216, 82] on h3 "Marmalade On The Moon" at bounding box center [212, 82] width 76 height 7
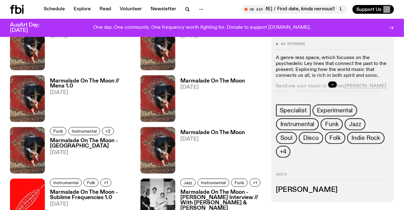
scroll to position [277, 0]
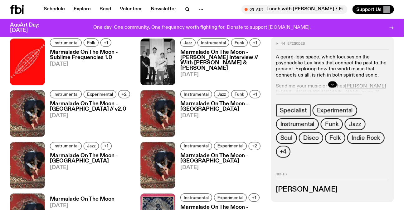
scroll to position [471, 0]
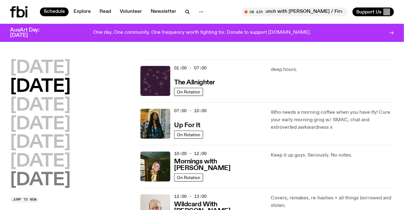
click at [61, 182] on h2 "Sunday" at bounding box center [40, 179] width 61 height 17
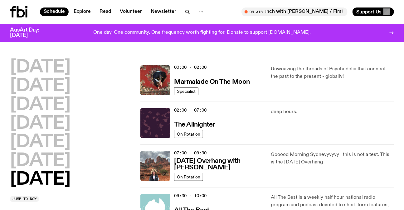
scroll to position [17, 0]
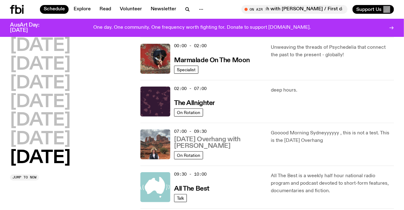
click at [193, 140] on h3 "Sunday Overhang with Pat Hilder" at bounding box center [218, 142] width 89 height 13
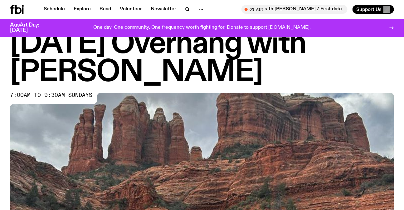
scroll to position [225, 0]
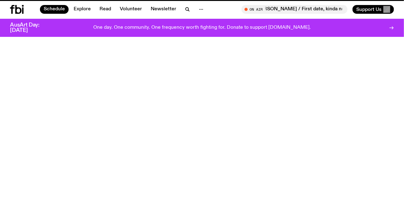
scroll to position [17, 0]
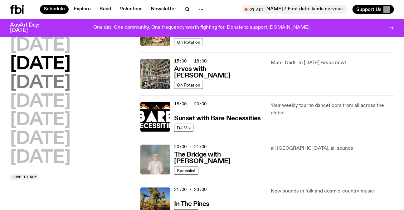
click at [62, 78] on h2 "Wednesday" at bounding box center [40, 82] width 61 height 17
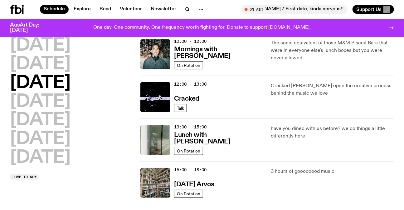
scroll to position [194, 0]
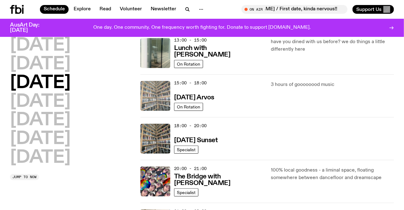
drag, startPoint x: 256, startPoint y: 139, endPoint x: 158, endPoint y: 83, distance: 112.5
click at [158, 83] on div "01:00 - 07:00 The Allnighter On Rotation deep hours. 07:00 - 10:00 Up For It On…" at bounding box center [267, 75] width 254 height 428
click at [249, 89] on div "15:00 - 18:00 Wednesday Arvos" at bounding box center [218, 96] width 89 height 30
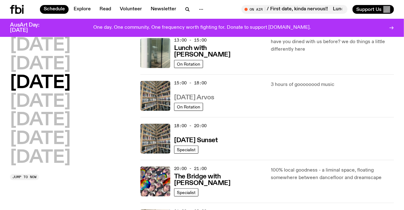
drag, startPoint x: 202, startPoint y: 98, endPoint x: 174, endPoint y: 96, distance: 28.1
click at [174, 96] on div "15:00 - 18:00 Wednesday Arvos" at bounding box center [218, 96] width 89 height 30
click at [240, 98] on div "15:00 - 18:00 Wednesday Arvos" at bounding box center [218, 96] width 89 height 30
drag, startPoint x: 240, startPoint y: 98, endPoint x: 174, endPoint y: 94, distance: 66.6
click at [174, 94] on div "15:00 - 18:00 Wednesday Arvos On Rotation" at bounding box center [201, 96] width 123 height 30
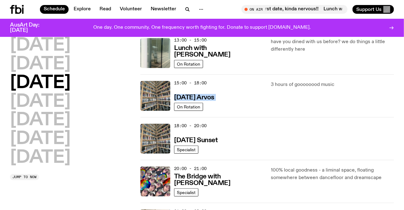
click at [252, 100] on div "15:00 - 18:00 Wednesday Arvos" at bounding box center [218, 96] width 89 height 30
drag, startPoint x: 252, startPoint y: 100, endPoint x: 239, endPoint y: 85, distance: 20.4
click at [239, 85] on div "15:00 - 18:00 Wednesday Arvos" at bounding box center [218, 96] width 89 height 30
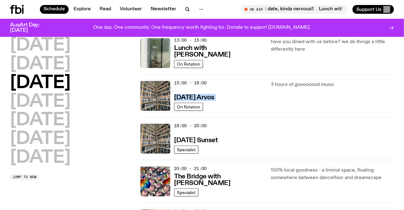
drag, startPoint x: 239, startPoint y: 85, endPoint x: 244, endPoint y: 97, distance: 13.1
click at [244, 97] on div "15:00 - 18:00 Wednesday Arvos" at bounding box center [218, 96] width 89 height 30
drag, startPoint x: 244, startPoint y: 97, endPoint x: 237, endPoint y: 87, distance: 12.2
click at [237, 87] on div "15:00 - 18:00 Wednesday Arvos" at bounding box center [218, 96] width 89 height 30
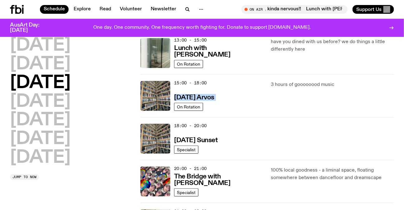
click at [262, 97] on div "15:00 - 18:00 Wednesday Arvos" at bounding box center [218, 96] width 89 height 30
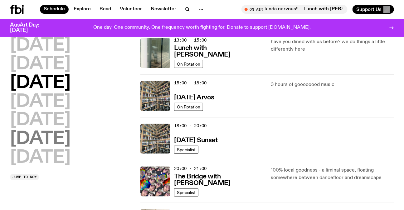
click at [41, 147] on h2 "Saturday" at bounding box center [40, 138] width 61 height 17
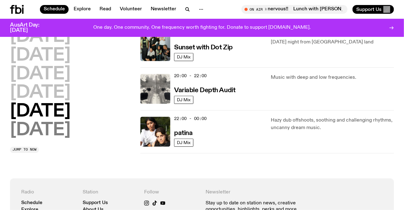
click at [70, 125] on h2 "Sunday" at bounding box center [40, 130] width 61 height 17
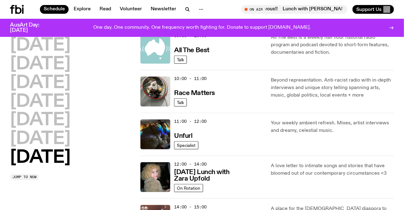
scroll to position [131, 0]
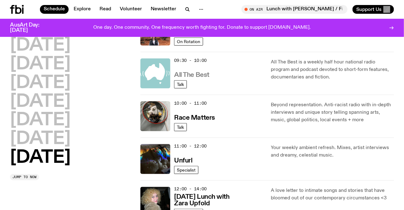
click at [203, 77] on h3 "All The Best" at bounding box center [191, 75] width 35 height 7
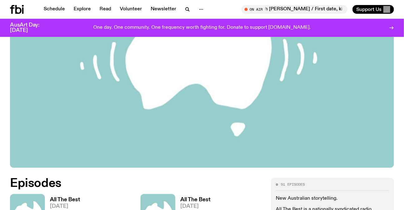
scroll to position [81, 0]
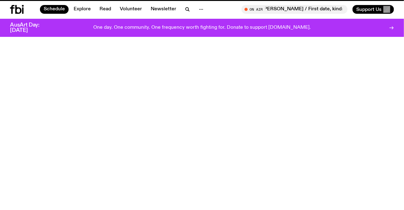
scroll to position [131, 0]
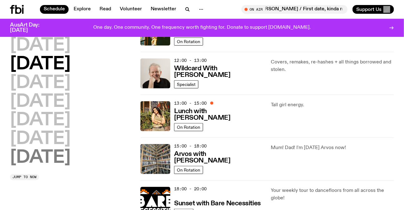
click at [61, 154] on h2 "Sunday" at bounding box center [40, 157] width 61 height 17
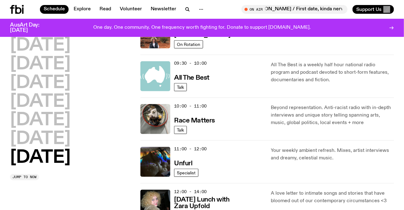
scroll to position [159, 0]
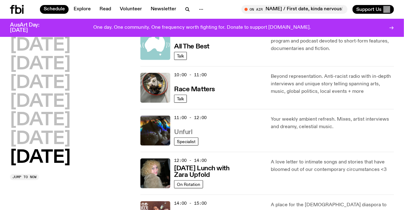
click at [180, 130] on h3 "Unfurl" at bounding box center [183, 132] width 18 height 7
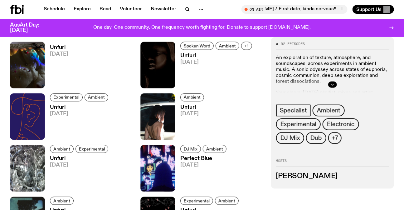
scroll to position [274, 0]
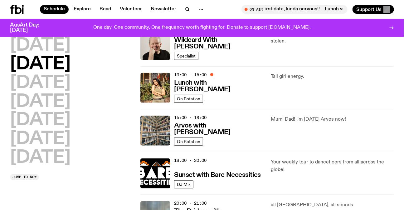
click at [66, 162] on h2 "Sunday" at bounding box center [40, 157] width 61 height 17
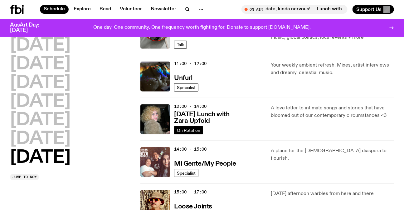
scroll to position [216, 0]
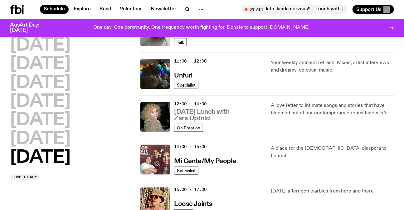
click at [194, 109] on h3 "Sunday Lunch with Zara Upfold" at bounding box center [218, 115] width 89 height 13
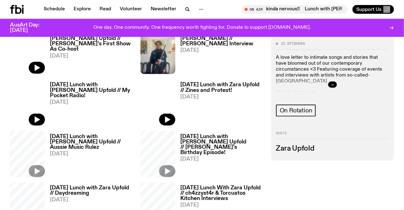
scroll to position [280, 0]
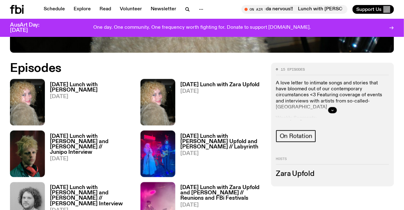
drag, startPoint x: 0, startPoint y: 76, endPoint x: 387, endPoint y: 156, distance: 395.0
click at [365, 125] on div "15 episodes A love letter to intimate songs and stories that have bloomed out o…" at bounding box center [332, 105] width 113 height 74
click at [330, 110] on button "button" at bounding box center [332, 110] width 9 height 6
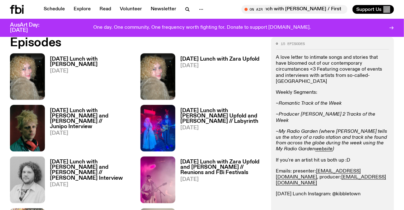
scroll to position [252, 0]
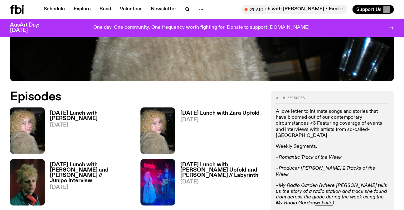
click at [307, 130] on p "A love letter to intimate songs and stories that have bloomed out of our contem…" at bounding box center [332, 124] width 113 height 30
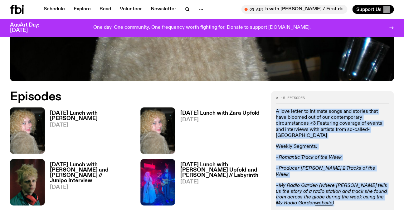
drag, startPoint x: 307, startPoint y: 130, endPoint x: 324, endPoint y: 184, distance: 56.5
click at [324, 184] on div "A love letter to intimate songs and stories that have bloomed out of our contem…" at bounding box center [332, 189] width 113 height 160
click at [324, 184] on em "~My Radio Garden (where Zara tells us the story of a radio station and track sh…" at bounding box center [331, 194] width 111 height 23
drag, startPoint x: 324, startPoint y: 184, endPoint x: 320, endPoint y: 125, distance: 59.5
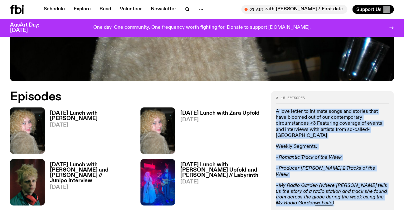
click at [320, 125] on div "A love letter to intimate songs and stories that have bloomed out of our contem…" at bounding box center [332, 189] width 113 height 160
click at [320, 125] on p "A love letter to intimate songs and stories that have bloomed out of our contem…" at bounding box center [332, 124] width 113 height 30
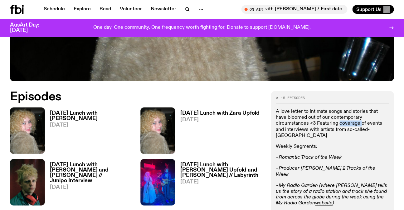
click at [320, 125] on p "A love letter to intimate songs and stories that have bloomed out of our contem…" at bounding box center [332, 124] width 113 height 30
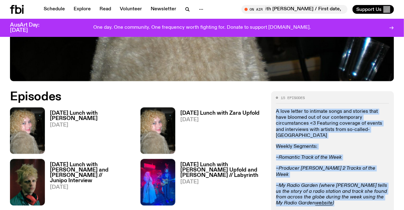
drag, startPoint x: 320, startPoint y: 125, endPoint x: 318, endPoint y: 181, distance: 56.5
click at [318, 181] on div "A love letter to intimate songs and stories that have bloomed out of our contem…" at bounding box center [332, 189] width 113 height 160
click at [318, 183] on em "~My Radio Garden (where Zara tells us the story of a radio station and track sh…" at bounding box center [331, 194] width 111 height 23
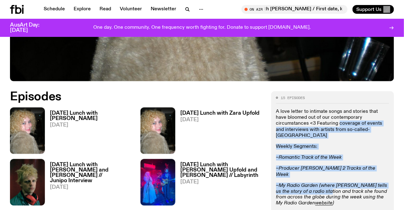
drag, startPoint x: 318, startPoint y: 181, endPoint x: 318, endPoint y: 121, distance: 59.9
click at [318, 121] on div "A love letter to intimate songs and stories that have bloomed out of our contem…" at bounding box center [332, 189] width 113 height 160
click at [318, 121] on p "A love letter to intimate songs and stories that have bloomed out of our contem…" at bounding box center [332, 124] width 113 height 30
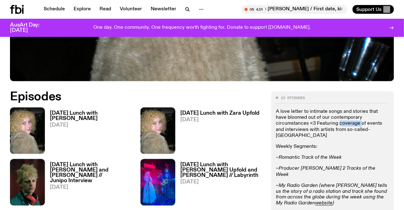
click at [318, 121] on p "A love letter to intimate songs and stories that have bloomed out of our contem…" at bounding box center [332, 124] width 113 height 30
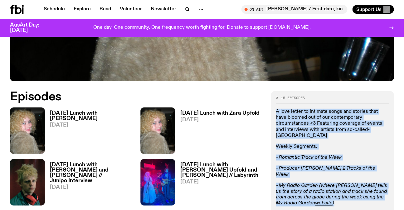
drag, startPoint x: 318, startPoint y: 121, endPoint x: 321, endPoint y: 177, distance: 55.3
click at [321, 177] on div "A love letter to intimate songs and stories that have bloomed out of our contem…" at bounding box center [332, 189] width 113 height 160
click at [321, 183] on em "~My Radio Garden (where Zara tells us the story of a radio station and track sh…" at bounding box center [331, 194] width 111 height 23
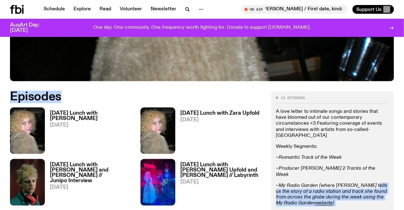
drag, startPoint x: 1, startPoint y: 122, endPoint x: 370, endPoint y: 170, distance: 372.1
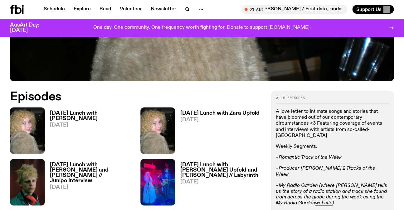
click at [367, 154] on p "~Romantic Track of the Week" at bounding box center [332, 157] width 113 height 6
click at [19, 118] on img at bounding box center [27, 130] width 35 height 46
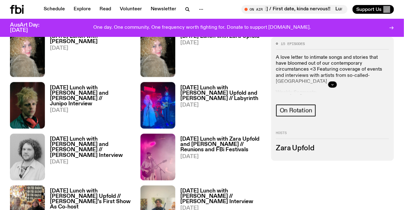
scroll to position [247, 0]
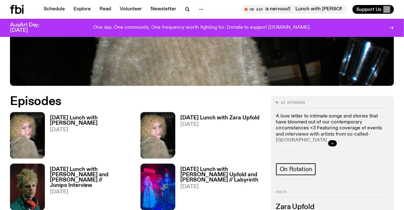
drag, startPoint x: 0, startPoint y: 101, endPoint x: 263, endPoint y: 143, distance: 266.3
click at [296, 116] on p "A love letter to intimate songs and stories that have bloomed out of our contem…" at bounding box center [332, 128] width 113 height 30
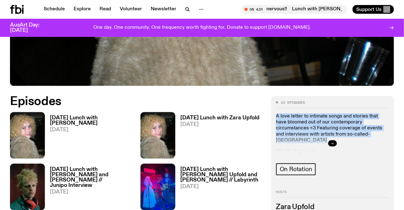
click at [296, 116] on p "A love letter to intimate songs and stories that have bloomed out of our contem…" at bounding box center [332, 128] width 113 height 30
click at [332, 140] on button "button" at bounding box center [332, 143] width 9 height 6
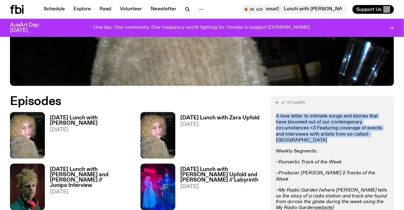
click at [325, 134] on p "A love letter to intimate songs and stories that have bloomed out of our contem…" at bounding box center [332, 128] width 113 height 30
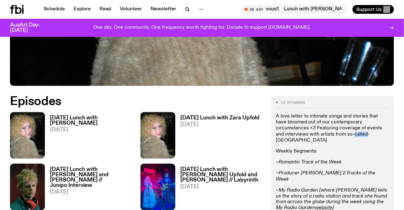
click at [325, 134] on p "A love letter to intimate songs and stories that have bloomed out of our contem…" at bounding box center [332, 128] width 113 height 30
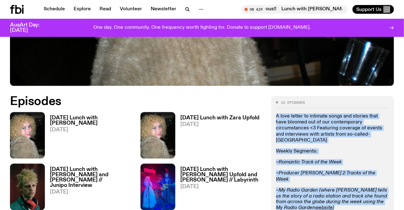
drag, startPoint x: 325, startPoint y: 134, endPoint x: 328, endPoint y: 177, distance: 43.5
click at [328, 177] on div "A love letter to intimate songs and stories that have bloomed out of our contem…" at bounding box center [332, 193] width 113 height 160
click at [328, 187] on em "~My Radio Garden (where Zara tells us the story of a radio station and track sh…" at bounding box center [331, 198] width 111 height 23
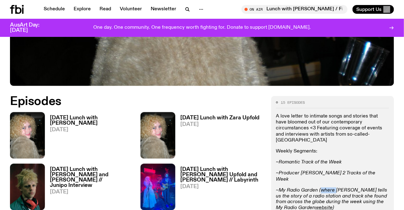
click at [328, 187] on em "~My Radio Garden (where Zara tells us the story of a radio station and track sh…" at bounding box center [331, 198] width 111 height 23
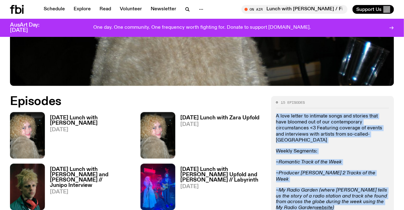
drag, startPoint x: 328, startPoint y: 177, endPoint x: 327, endPoint y: 121, distance: 56.5
click at [327, 122] on div "A love letter to intimate songs and stories that have bloomed out of our contem…" at bounding box center [332, 193] width 113 height 160
click at [327, 121] on p "A love letter to intimate songs and stories that have bloomed out of our contem…" at bounding box center [332, 128] width 113 height 30
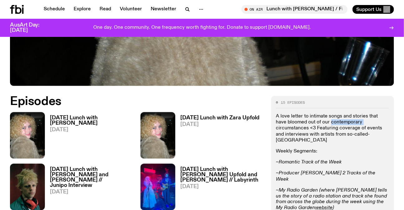
click at [327, 121] on p "A love letter to intimate songs and stories that have bloomed out of our contem…" at bounding box center [332, 128] width 113 height 30
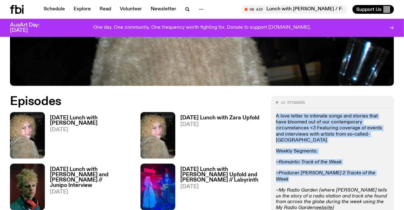
drag, startPoint x: 327, startPoint y: 121, endPoint x: 324, endPoint y: 172, distance: 51.5
click at [324, 172] on div "A love letter to intimate songs and stories that have bloomed out of our contem…" at bounding box center [332, 193] width 113 height 160
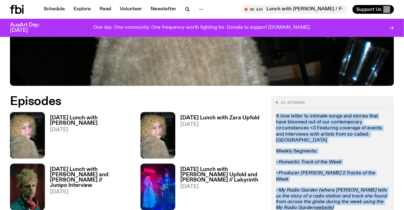
click at [324, 172] on div "A love letter to intimate songs and stories that have bloomed out of our contem…" at bounding box center [332, 193] width 113 height 160
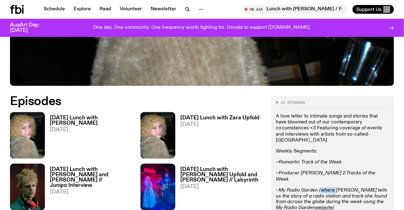
click at [324, 172] on div "A love letter to intimate songs and stories that have bloomed out of our contem…" at bounding box center [332, 193] width 113 height 160
click at [329, 127] on p "A love letter to intimate songs and stories that have bloomed out of our contem…" at bounding box center [332, 128] width 113 height 30
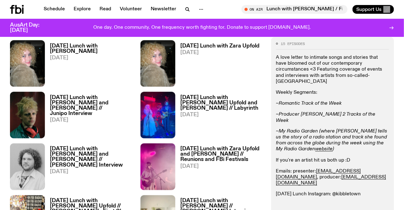
scroll to position [361, 0]
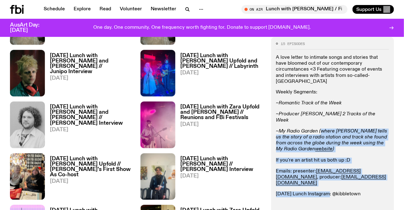
drag, startPoint x: 323, startPoint y: 116, endPoint x: 331, endPoint y: 172, distance: 56.4
click at [331, 172] on div "A love letter to intimate songs and stories that have bloomed out of our contem…" at bounding box center [332, 135] width 113 height 160
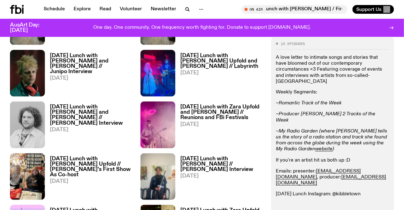
click at [299, 200] on div "A love letter to intimate songs and stories that have bloomed out of our contem…" at bounding box center [332, 137] width 113 height 165
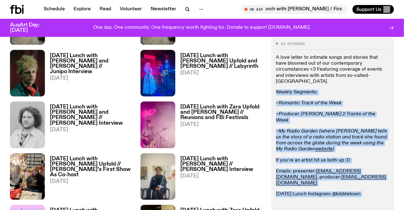
drag, startPoint x: 299, startPoint y: 193, endPoint x: 308, endPoint y: 67, distance: 125.7
click at [309, 68] on div "A love letter to intimate songs and stories that have bloomed out of our contem…" at bounding box center [332, 137] width 113 height 165
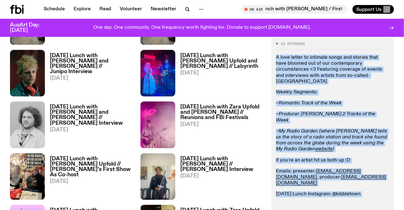
click at [308, 67] on p "A love letter to intimate songs and stories that have bloomed out of our contem…" at bounding box center [332, 70] width 113 height 30
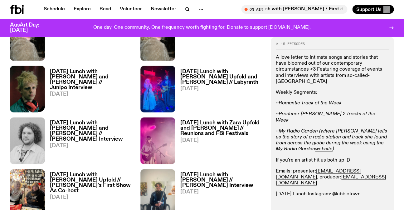
scroll to position [304, 0]
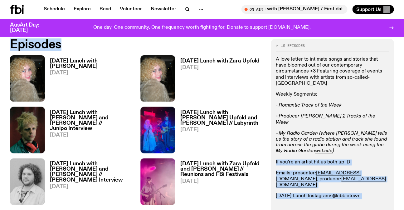
drag, startPoint x: 0, startPoint y: 87, endPoint x: 345, endPoint y: 131, distance: 347.5
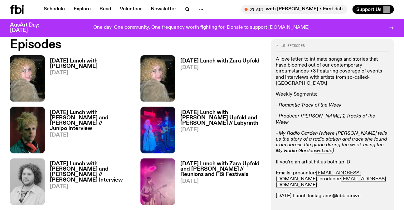
click at [329, 79] on p "A love letter to intimate songs and stories that have bloomed out of our contem…" at bounding box center [332, 71] width 113 height 30
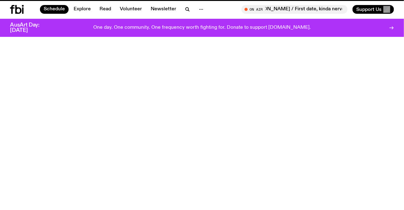
scroll to position [216, 0]
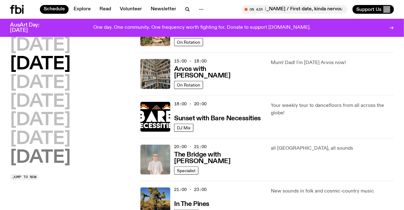
click at [66, 158] on h2 "Sunday" at bounding box center [40, 157] width 61 height 17
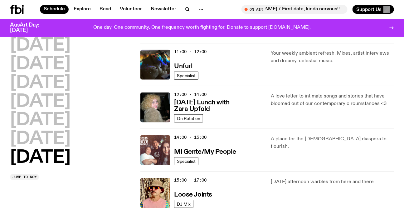
scroll to position [301, 0]
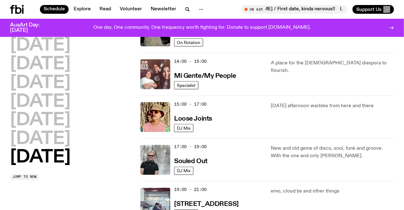
click at [224, 84] on div "14:00 - 15:00 Mi Gente/My People" at bounding box center [218, 74] width 89 height 30
click at [218, 75] on h3 "Mi Gente/My People" at bounding box center [205, 76] width 62 height 7
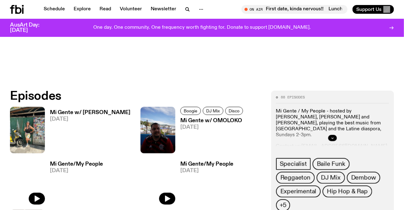
scroll to position [223, 0]
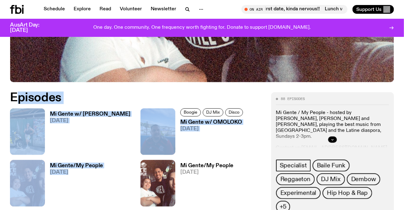
drag, startPoint x: 19, startPoint y: 108, endPoint x: 197, endPoint y: 178, distance: 191.0
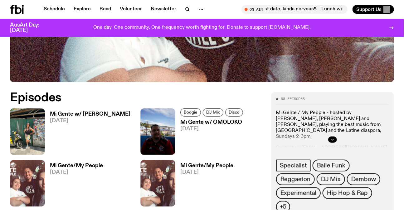
click at [290, 124] on p "Mi Gente / My People - hosted by Paulo Flores, MAZ and Vanessa Andres, playing …" at bounding box center [332, 124] width 113 height 30
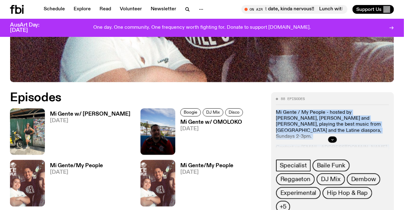
drag, startPoint x: 290, startPoint y: 124, endPoint x: 298, endPoint y: 129, distance: 9.5
click at [298, 129] on div "Mi Gente / My People - hosted by Paulo Flores, MAZ and Vanessa Andres, playing …" at bounding box center [332, 129] width 113 height 40
click at [298, 129] on div at bounding box center [332, 139] width 113 height 20
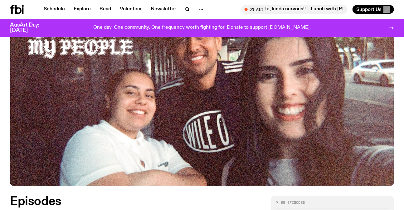
scroll to position [109, 0]
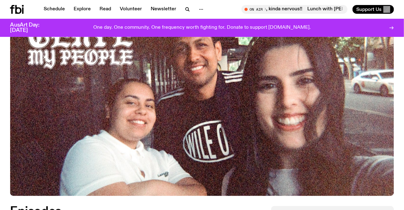
click at [125, 109] on img at bounding box center [202, 87] width 384 height 216
click at [200, 43] on img at bounding box center [202, 87] width 384 height 216
click at [290, 91] on img at bounding box center [202, 87] width 384 height 216
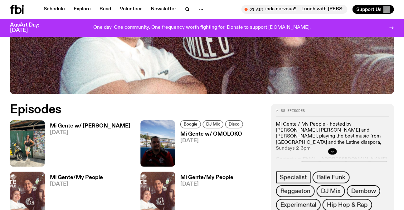
scroll to position [251, 0]
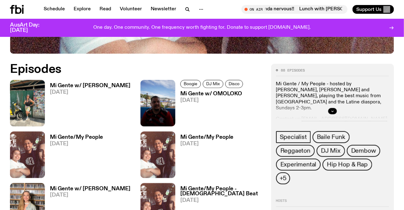
click at [24, 92] on img at bounding box center [27, 103] width 35 height 46
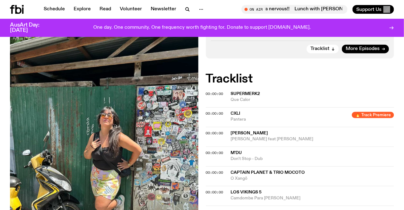
scroll to position [194, 0]
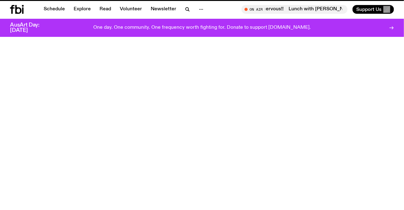
scroll to position [251, 0]
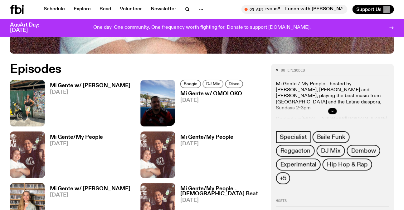
click at [146, 105] on img at bounding box center [157, 103] width 35 height 46
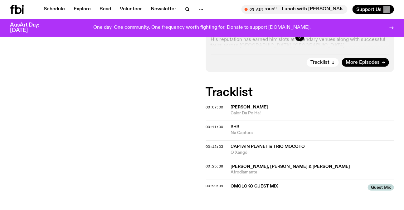
scroll to position [194, 0]
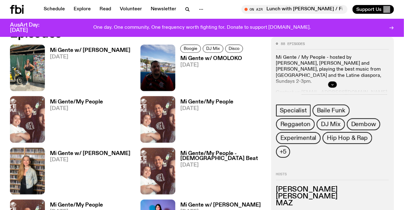
scroll to position [393, 0]
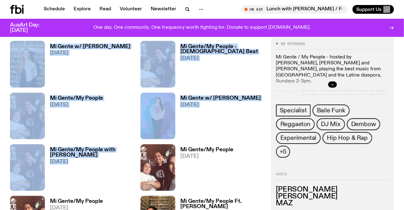
drag, startPoint x: 8, startPoint y: 84, endPoint x: 154, endPoint y: 151, distance: 160.7
click at [250, 127] on link "Mi Gente w/ Monique M Rojas 17.08.25" at bounding box center [217, 117] width 85 height 43
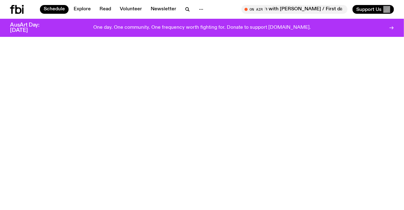
scroll to position [301, 0]
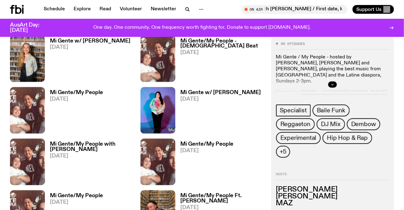
scroll to position [417, 0]
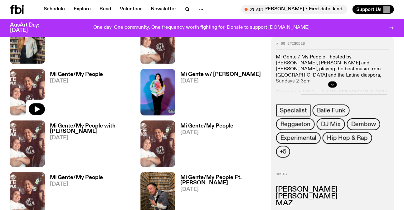
click at [36, 77] on img at bounding box center [27, 92] width 35 height 46
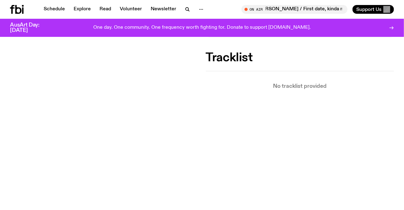
scroll to position [54, 0]
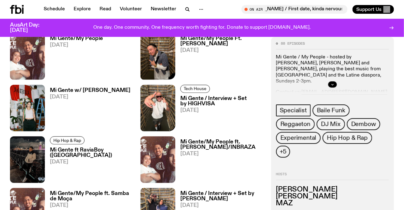
scroll to position [558, 0]
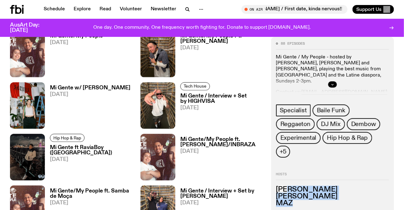
drag, startPoint x: 311, startPoint y: 198, endPoint x: 288, endPoint y: 173, distance: 34.2
click at [288, 173] on div "88 episodes Mi Gente / My People - hosted by Paulo Flores, MAZ and Vanessa Andr…" at bounding box center [332, 126] width 123 height 178
click at [288, 186] on h3 "Paulo Flores" at bounding box center [332, 189] width 113 height 7
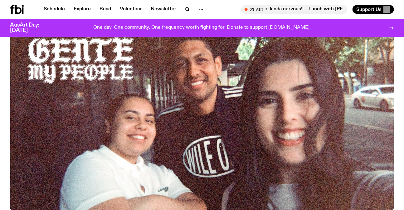
scroll to position [48, 0]
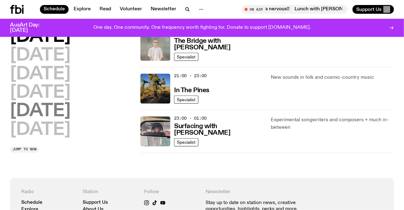
click at [56, 115] on h2 "Saturday" at bounding box center [40, 111] width 61 height 17
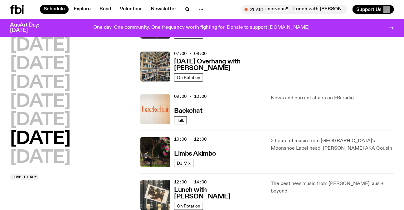
click at [62, 127] on div "Monday Tuesday Wednesday Thursday Friday Saturday Sunday" at bounding box center [71, 101] width 123 height 129
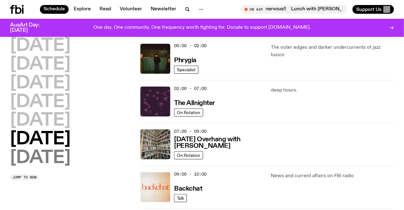
click at [62, 149] on h2 "Sunday" at bounding box center [40, 157] width 61 height 17
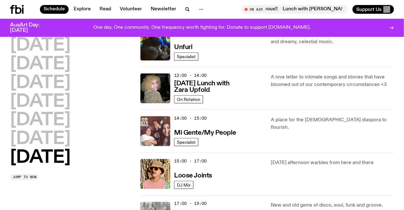
scroll to position [301, 0]
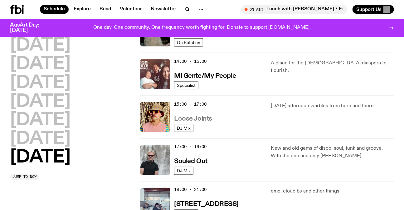
click at [209, 121] on h3 "Loose Joints" at bounding box center [193, 118] width 38 height 7
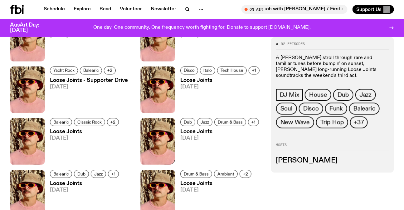
scroll to position [272, 0]
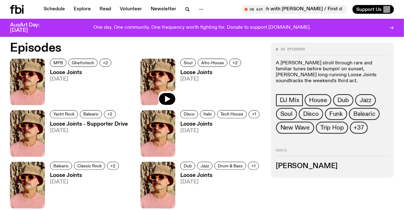
click at [155, 59] on icon at bounding box center [157, 82] width 35 height 46
click at [159, 65] on img at bounding box center [157, 82] width 35 height 46
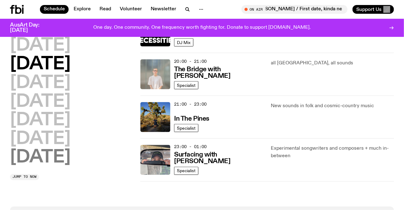
drag, startPoint x: 33, startPoint y: 158, endPoint x: 46, endPoint y: 157, distance: 13.4
click at [33, 157] on h2 "Sunday" at bounding box center [40, 157] width 61 height 17
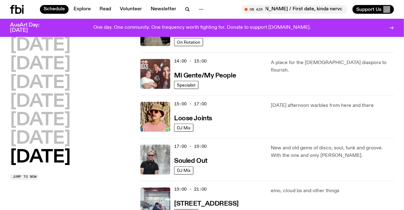
scroll to position [301, 0]
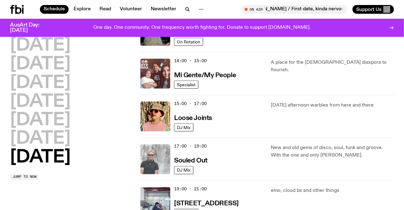
click at [153, 161] on img at bounding box center [155, 159] width 30 height 30
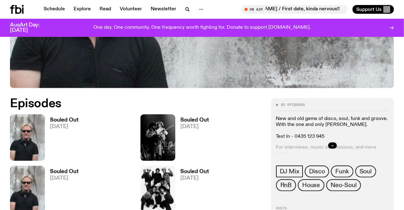
scroll to position [251, 0]
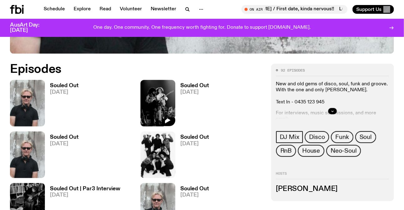
click at [158, 110] on img at bounding box center [157, 103] width 35 height 46
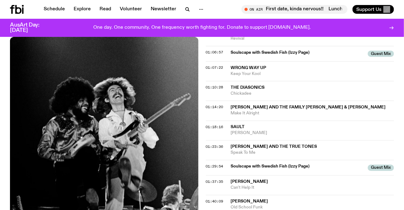
scroll to position [307, 0]
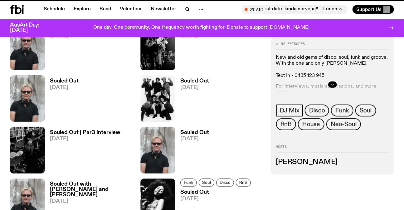
scroll to position [251, 0]
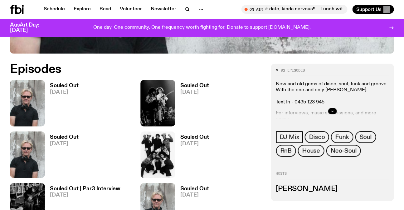
click at [16, 97] on img at bounding box center [27, 103] width 35 height 46
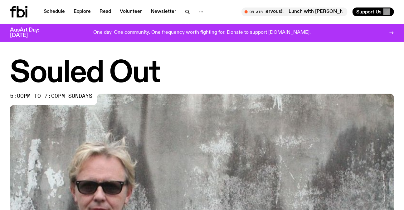
click at [85, 66] on h1 "Souled Out" at bounding box center [202, 73] width 384 height 28
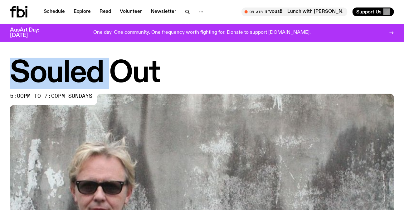
click at [85, 66] on h1 "Souled Out" at bounding box center [202, 73] width 384 height 28
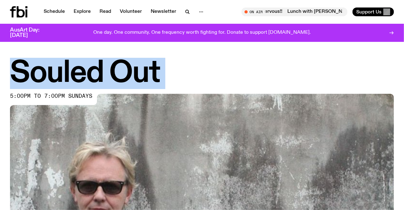
click at [85, 66] on h1 "Souled Out" at bounding box center [202, 73] width 384 height 28
click at [147, 66] on h1 "Souled Out" at bounding box center [202, 73] width 384 height 28
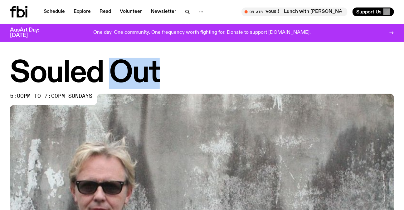
click at [147, 66] on h1 "Souled Out" at bounding box center [202, 73] width 384 height 28
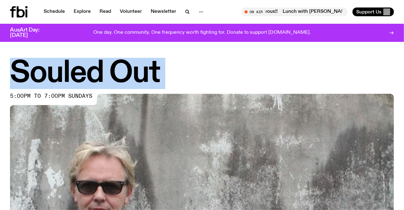
click at [147, 66] on h1 "Souled Out" at bounding box center [202, 73] width 384 height 28
click at [197, 66] on h1 "Souled Out" at bounding box center [202, 73] width 384 height 28
drag, startPoint x: 197, startPoint y: 66, endPoint x: 41, endPoint y: 67, distance: 155.4
click at [42, 67] on h1 "Souled Out" at bounding box center [202, 73] width 384 height 28
click at [41, 67] on h1 "Souled Out" at bounding box center [202, 73] width 384 height 28
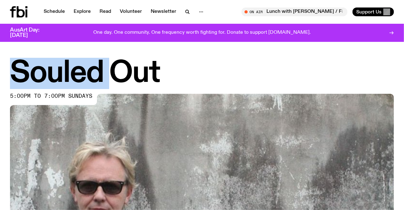
click at [41, 67] on h1 "Souled Out" at bounding box center [202, 73] width 384 height 28
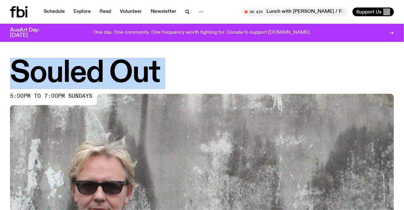
click at [41, 67] on h1 "Souled Out" at bounding box center [202, 73] width 384 height 28
click at [123, 65] on h1 "Souled Out" at bounding box center [202, 73] width 384 height 28
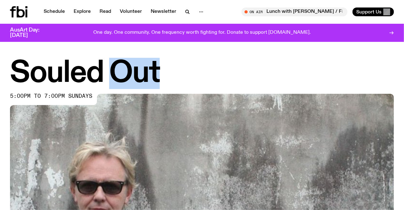
click at [123, 65] on h1 "Souled Out" at bounding box center [202, 73] width 384 height 28
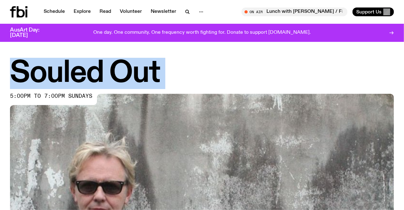
click at [123, 65] on h1 "Souled Out" at bounding box center [202, 73] width 384 height 28
click at [175, 64] on h1 "Souled Out" at bounding box center [202, 73] width 384 height 28
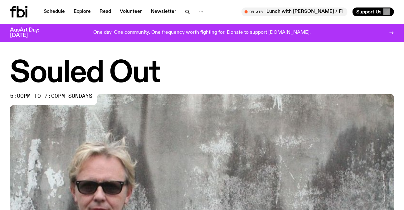
click at [175, 64] on h1 "Souled Out" at bounding box center [202, 73] width 384 height 28
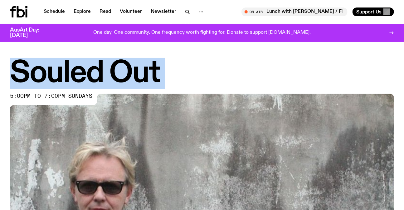
click at [175, 64] on h1 "Souled Out" at bounding box center [202, 73] width 384 height 28
click at [208, 65] on h1 "Souled Out" at bounding box center [202, 73] width 384 height 28
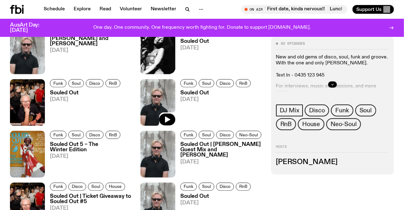
scroll to position [508, 0]
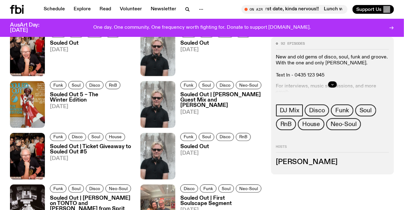
click at [19, 145] on img at bounding box center [27, 156] width 35 height 46
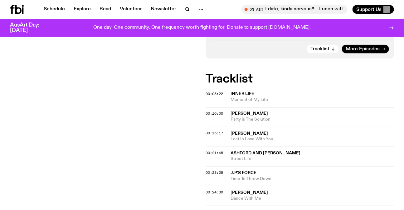
scroll to position [194, 0]
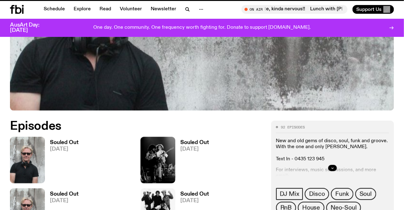
scroll to position [508, 0]
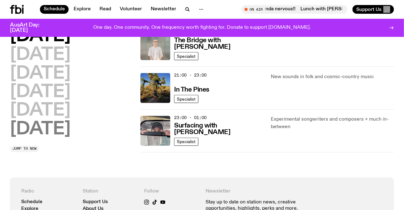
click at [32, 123] on h2 "Sunday" at bounding box center [40, 129] width 61 height 17
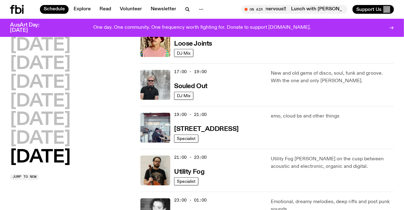
scroll to position [386, 0]
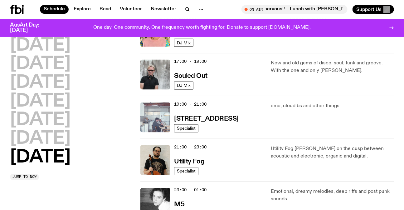
click at [153, 114] on img at bounding box center [155, 117] width 30 height 30
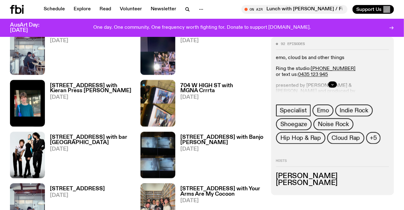
scroll to position [280, 0]
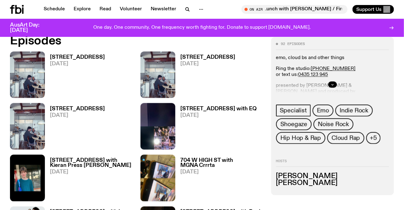
click at [15, 69] on img at bounding box center [27, 74] width 35 height 46
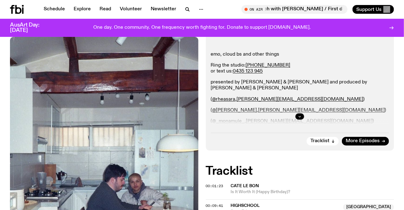
scroll to position [55, 0]
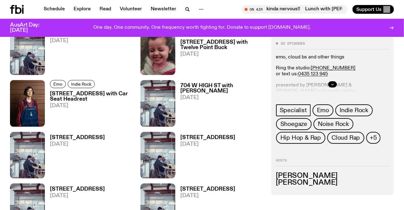
scroll to position [989, 0]
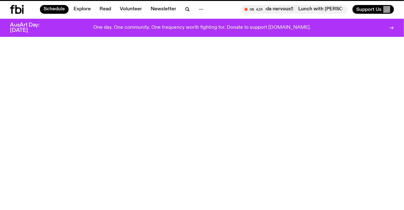
scroll to position [386, 0]
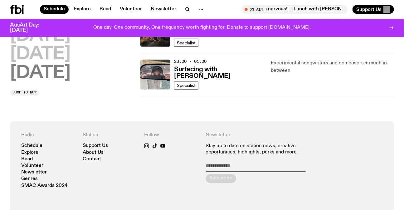
click at [49, 68] on h2 "Sunday" at bounding box center [40, 73] width 61 height 17
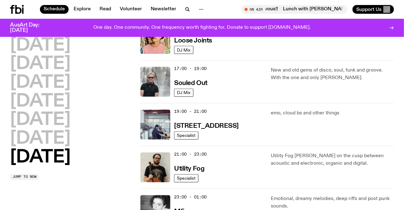
scroll to position [414, 0]
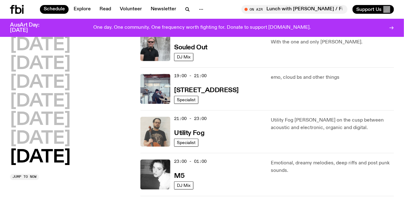
click at [167, 142] on img at bounding box center [155, 132] width 30 height 30
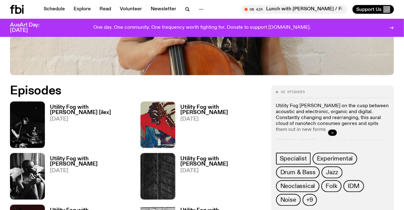
scroll to position [288, 0]
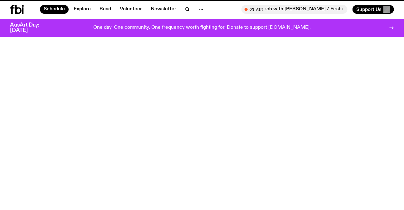
scroll to position [414, 0]
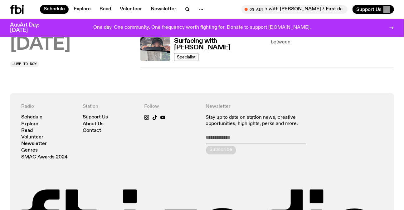
click at [50, 45] on h2 "Sunday" at bounding box center [40, 44] width 61 height 17
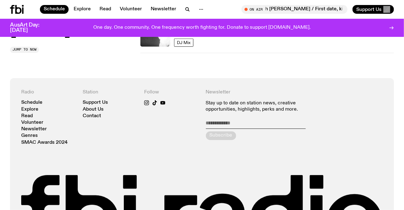
scroll to position [499, 0]
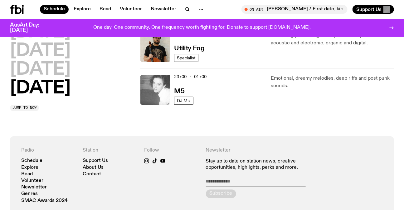
click at [140, 86] on img at bounding box center [155, 90] width 30 height 30
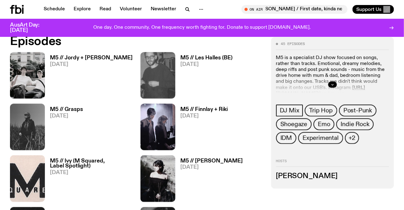
scroll to position [250, 0]
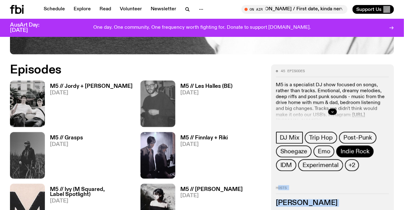
drag, startPoint x: 0, startPoint y: 76, endPoint x: 367, endPoint y: 153, distance: 375.3
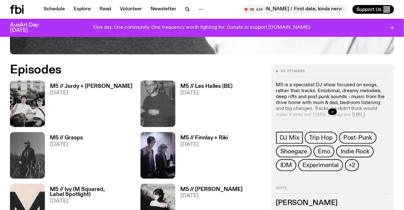
click at [321, 91] on p "M5 is a specialist DJ show focused on songs, rather than tracks. Emotional, dre…" at bounding box center [332, 112] width 113 height 60
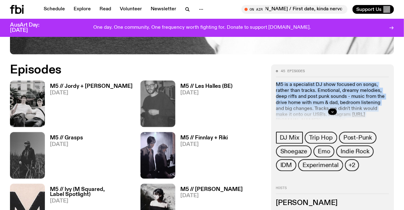
click at [321, 91] on p "M5 is a specialist DJ show focused on songs, rather than tracks. Emotional, dre…" at bounding box center [332, 112] width 113 height 60
click at [323, 92] on p "M5 is a specialist DJ show focused on songs, rather than tracks. Emotional, dre…" at bounding box center [332, 112] width 113 height 60
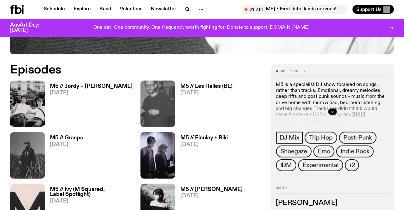
click at [28, 94] on img at bounding box center [27, 103] width 35 height 46
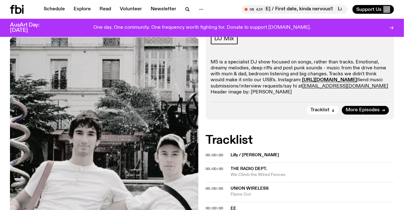
scroll to position [139, 0]
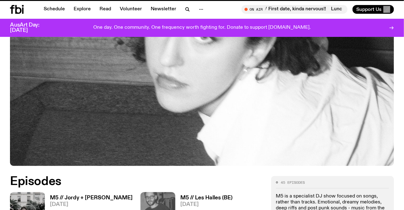
scroll to position [250, 0]
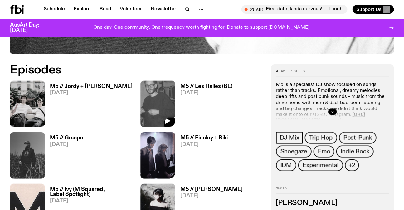
click at [152, 92] on img at bounding box center [157, 103] width 35 height 46
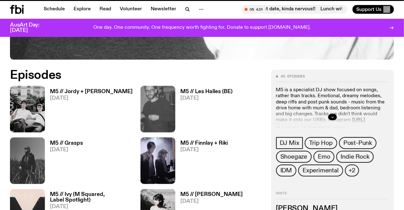
scroll to position [246, 0]
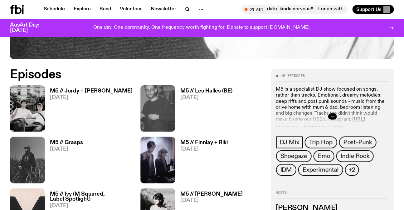
click at [28, 155] on img at bounding box center [27, 160] width 35 height 46
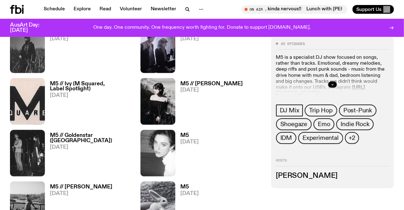
scroll to position [411, 0]
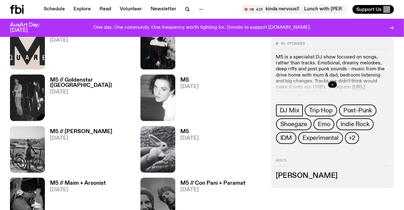
click at [30, 97] on img at bounding box center [27, 98] width 35 height 46
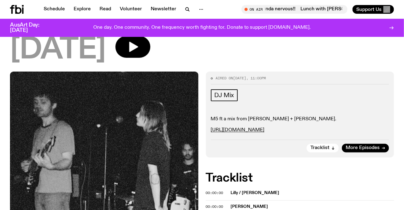
scroll to position [111, 0]
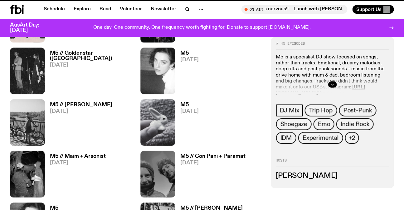
scroll to position [496, 0]
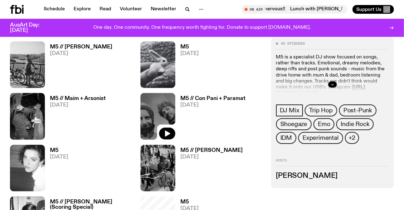
click at [155, 112] on img at bounding box center [157, 116] width 35 height 46
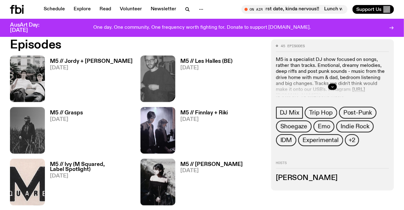
scroll to position [266, 0]
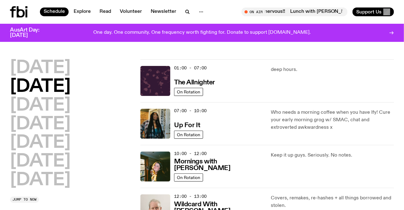
click at [59, 65] on h2 "Monday" at bounding box center [40, 67] width 61 height 17
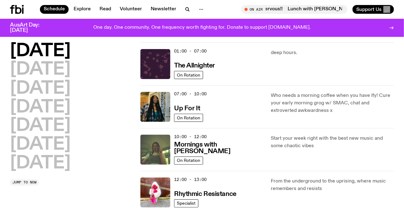
scroll to position [17, 0]
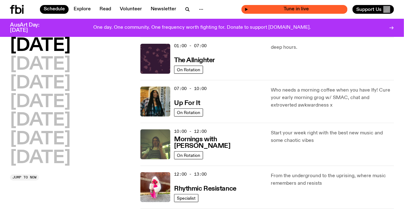
click at [288, 11] on span "Tune in live" at bounding box center [296, 9] width 96 height 5
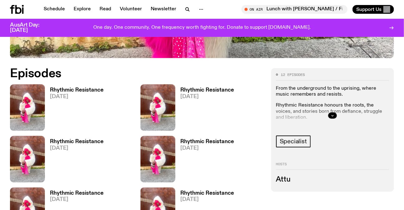
scroll to position [251, 0]
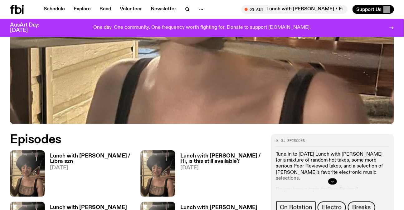
scroll to position [250, 0]
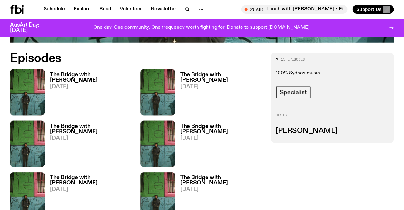
scroll to position [198, 0]
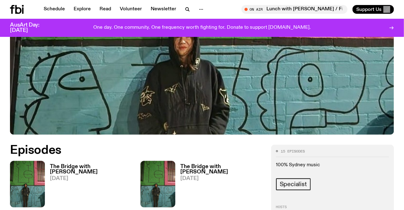
click at [80, 177] on link "The Bridge with Amelia Sparke 06.10.25" at bounding box center [89, 185] width 88 height 43
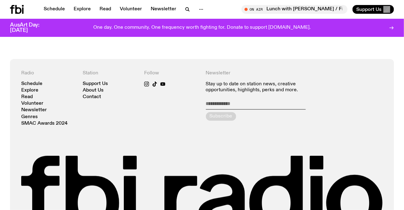
scroll to position [226, 0]
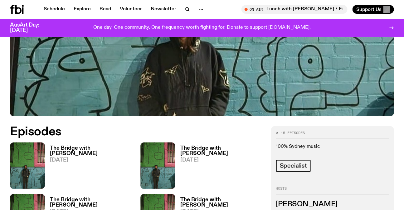
scroll to position [227, 0]
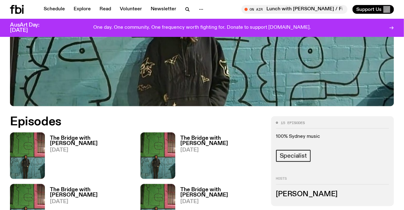
click at [152, 153] on img at bounding box center [157, 155] width 35 height 46
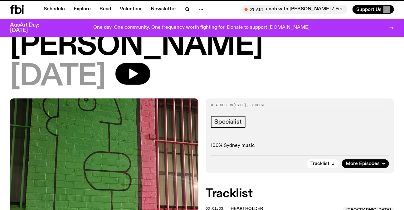
scroll to position [223, 0]
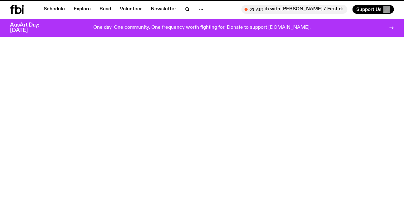
scroll to position [227, 0]
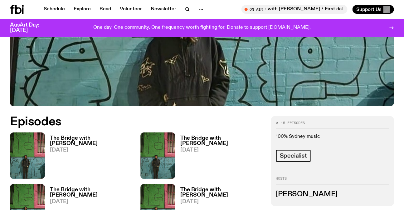
click at [42, 149] on img at bounding box center [27, 155] width 35 height 46
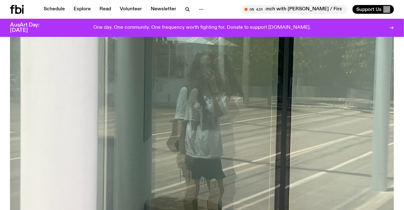
scroll to position [52, 0]
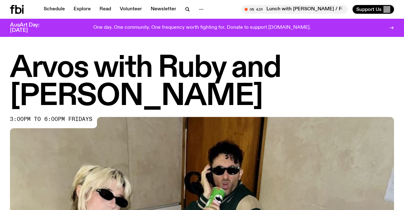
scroll to position [279, 0]
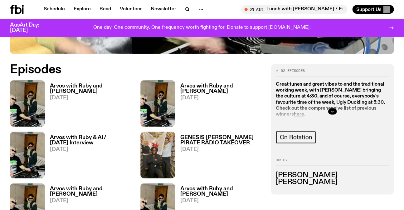
drag, startPoint x: 0, startPoint y: 100, endPoint x: 44, endPoint y: 122, distance: 49.4
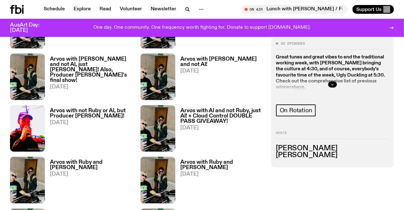
scroll to position [534, 0]
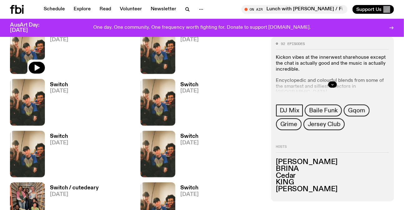
scroll to position [449, 0]
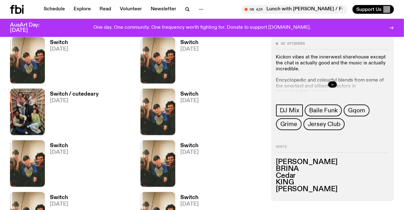
drag, startPoint x: 205, startPoint y: 162, endPoint x: 0, endPoint y: 4, distance: 258.9
click at [0, 4] on div "Schedule Explore Read Volunteer Newsletter About Us Contact Champions of emergi…" at bounding box center [202, 157] width 404 height 1212
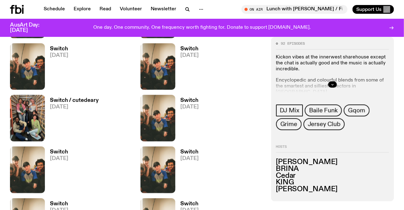
click at [0, 77] on div "92 episodes Kickon vibes at the innerwest sharehouse except the chat is actuall…" at bounding box center [202, 198] width 404 height 652
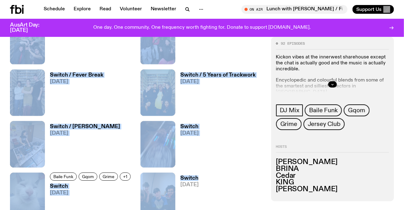
drag, startPoint x: 147, startPoint y: 128, endPoint x: 240, endPoint y: 178, distance: 105.7
click at [240, 178] on div "92 episodes Kickon vibes at the innerwest sharehouse except the chat is actuall…" at bounding box center [202, 18] width 404 height 858
click at [0, 131] on div "92 episodes Kickon vibes at the innerwest sharehouse except the chat is actuall…" at bounding box center [202, 18] width 404 height 858
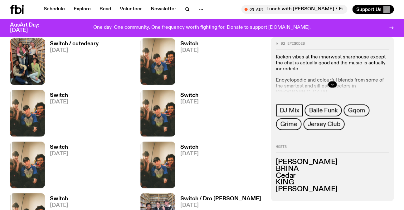
scroll to position [329, 0]
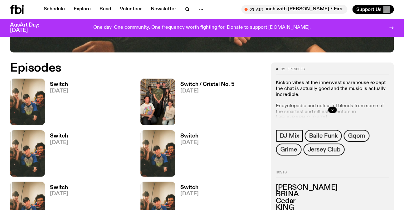
scroll to position [159, 0]
